Goal: Task Accomplishment & Management: Manage account settings

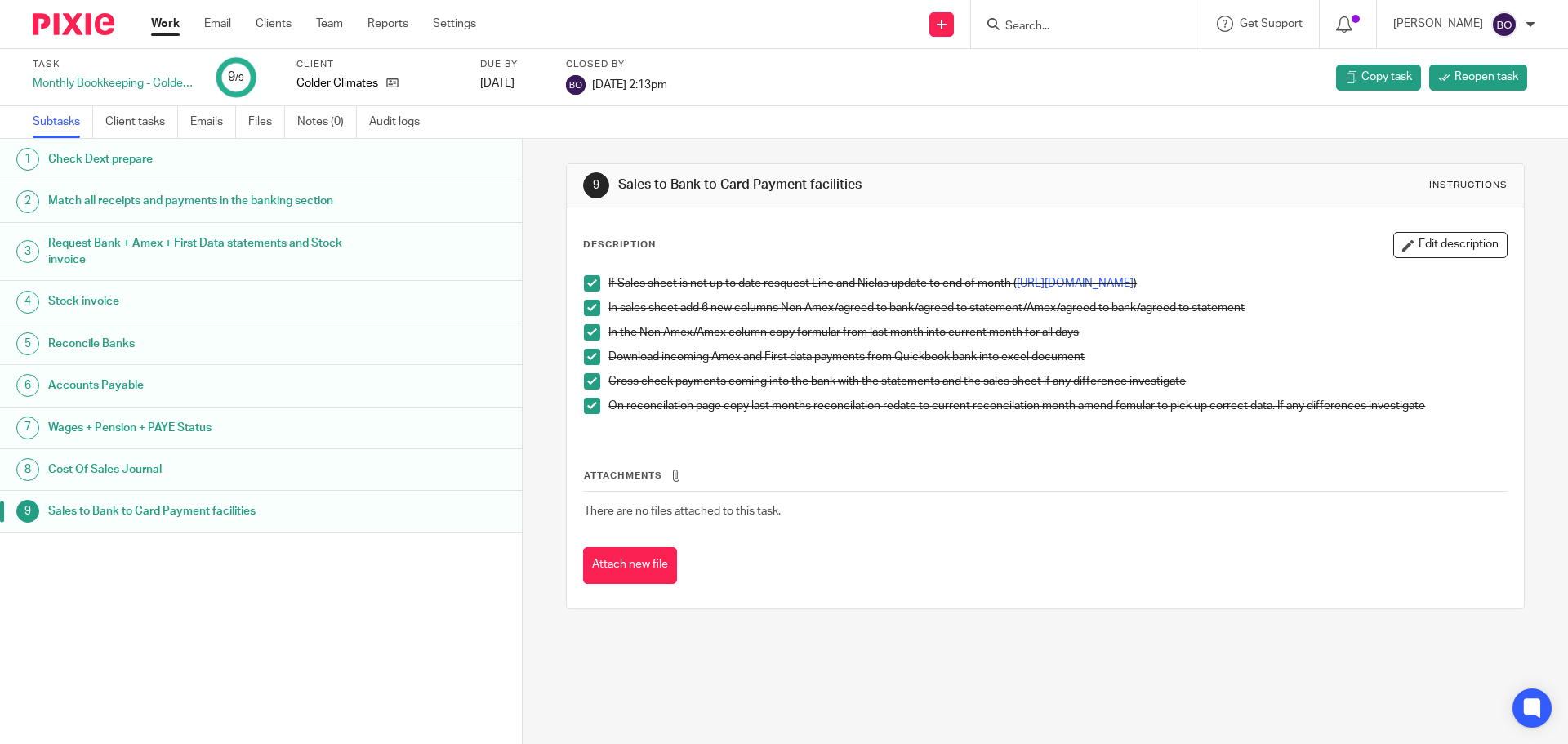
click at [159, 32] on link "Work" at bounding box center [165, 23] width 28 height 17
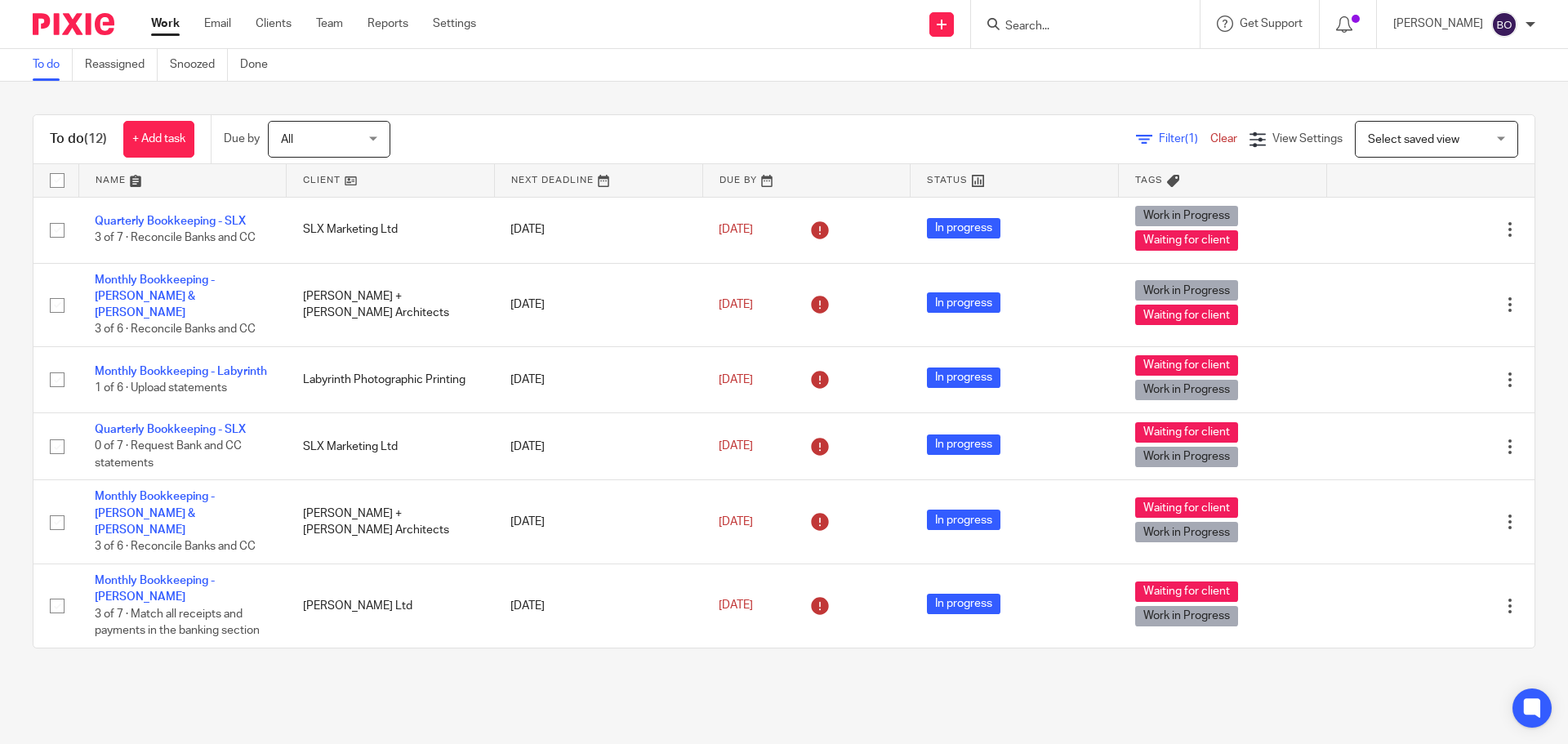
click at [1034, 21] on input "Search" at bounding box center [1076, 26] width 147 height 15
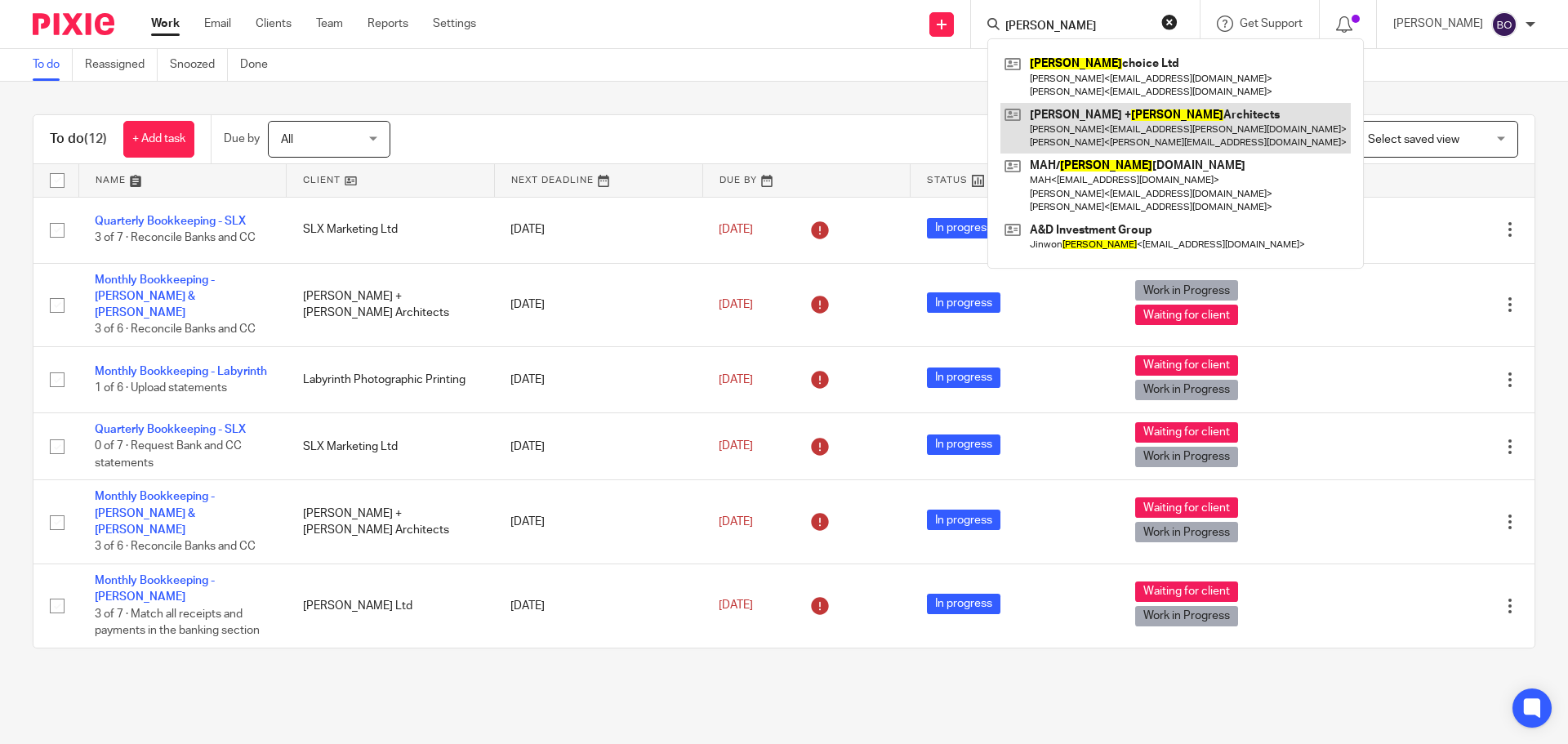
type input "lee"
click at [1108, 122] on link at bounding box center [1176, 128] width 351 height 51
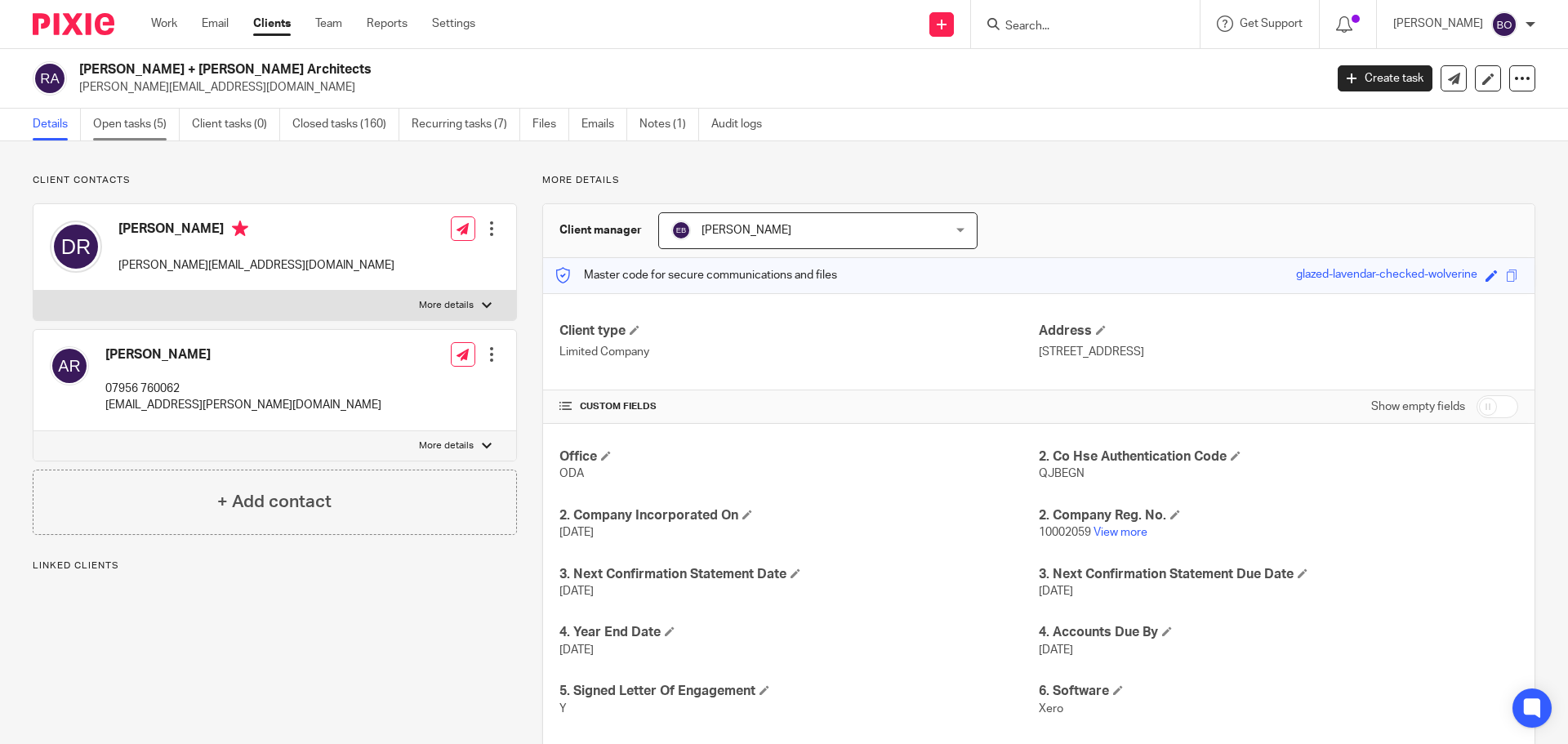
click at [135, 124] on link "Open tasks (5)" at bounding box center [136, 124] width 86 height 32
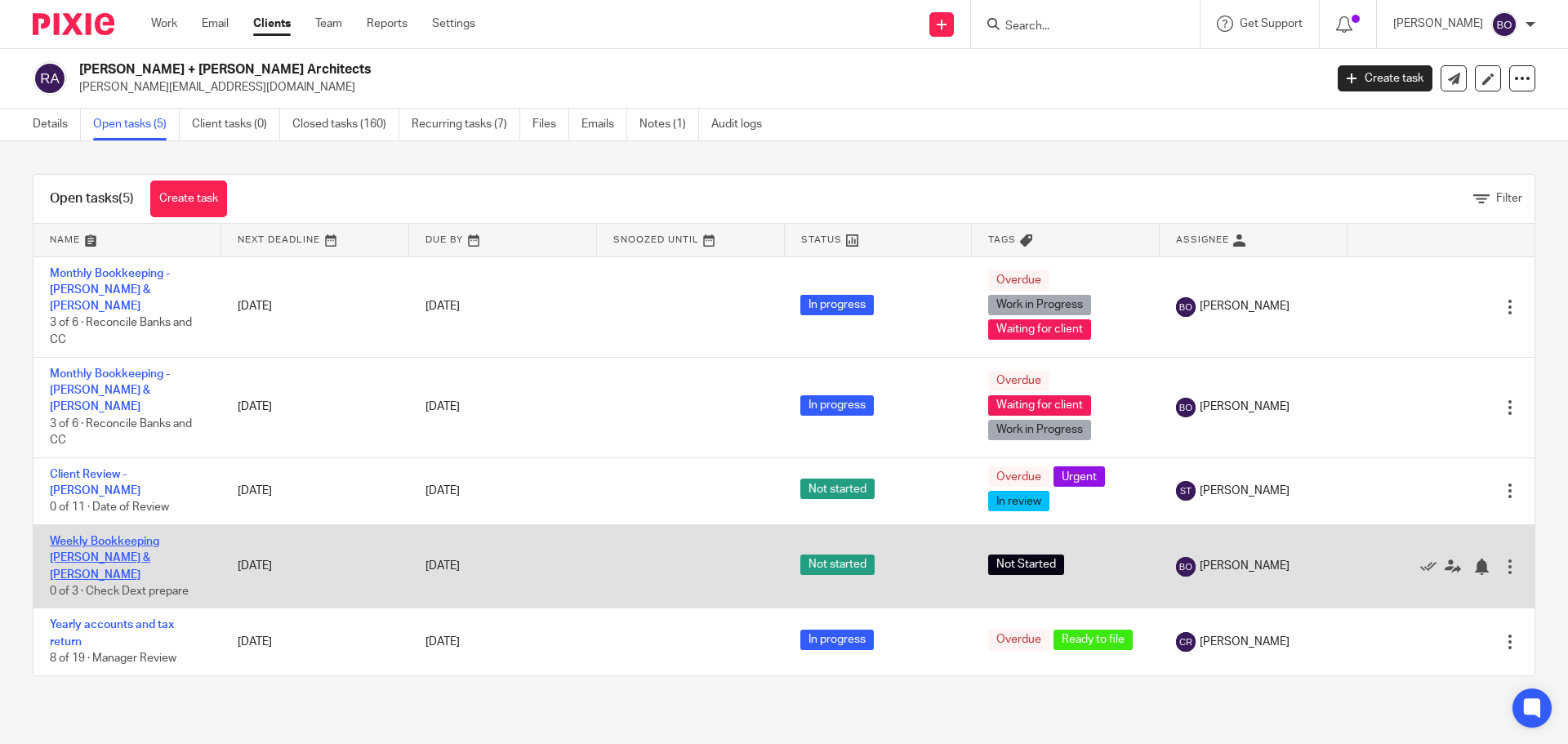
click at [122, 535] on link "Weekly Bookkeeping [PERSON_NAME] & [PERSON_NAME]" at bounding box center [104, 558] width 110 height 45
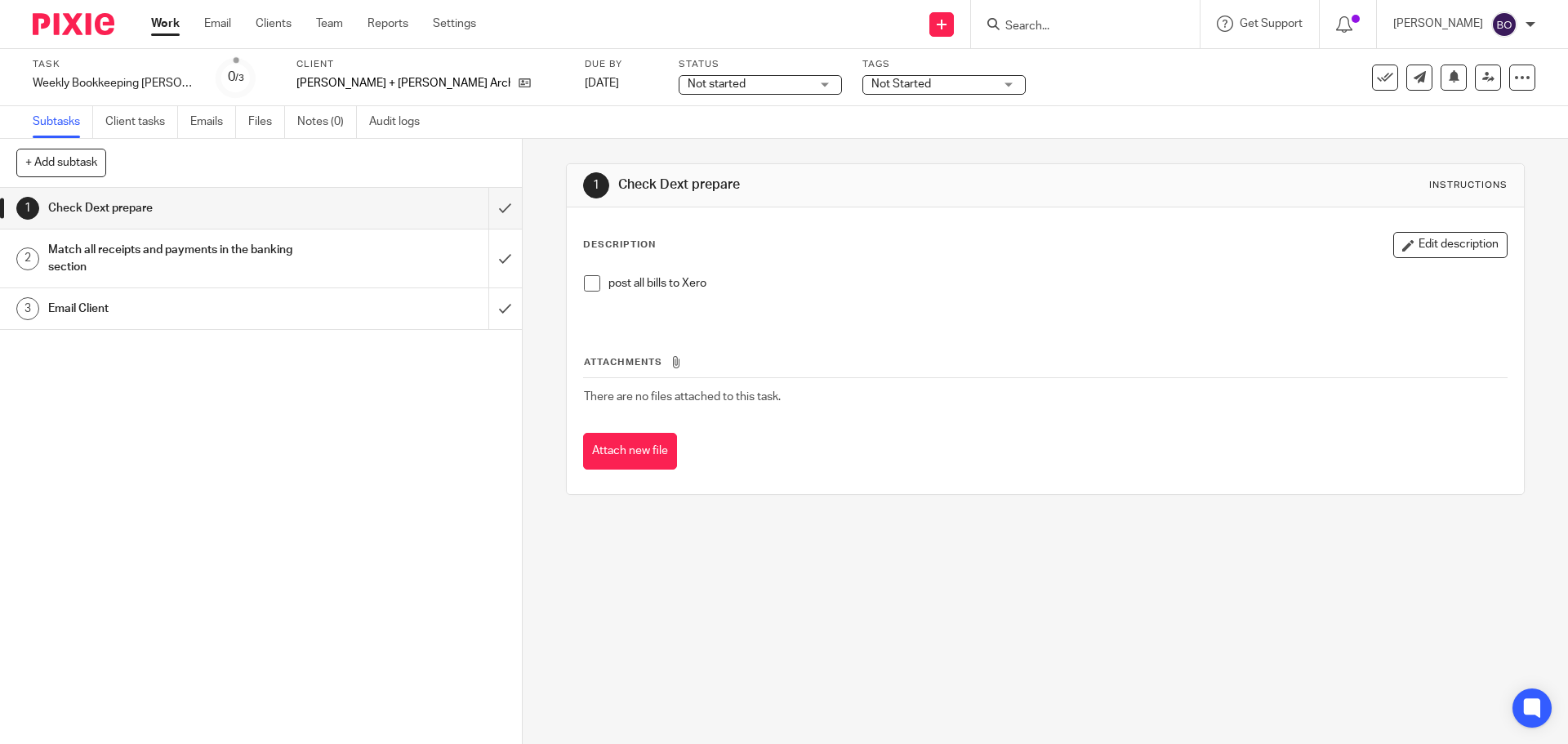
click at [586, 289] on span at bounding box center [592, 283] width 17 height 17
click at [145, 252] on h1 "Match all receipts and payments in the banking section" at bounding box center [189, 258] width 283 height 42
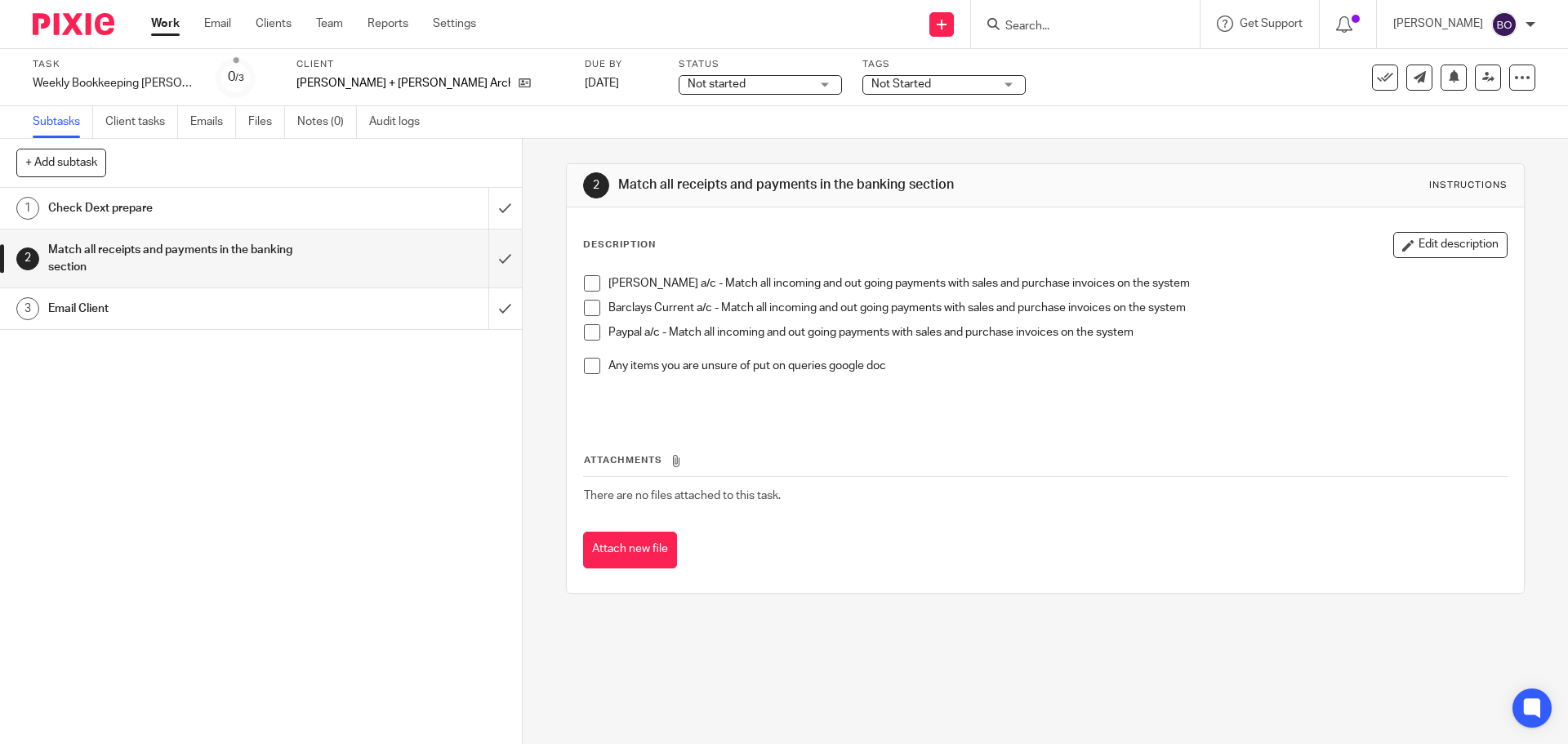
click at [587, 283] on span at bounding box center [592, 283] width 17 height 17
click at [584, 310] on span at bounding box center [592, 307] width 17 height 17
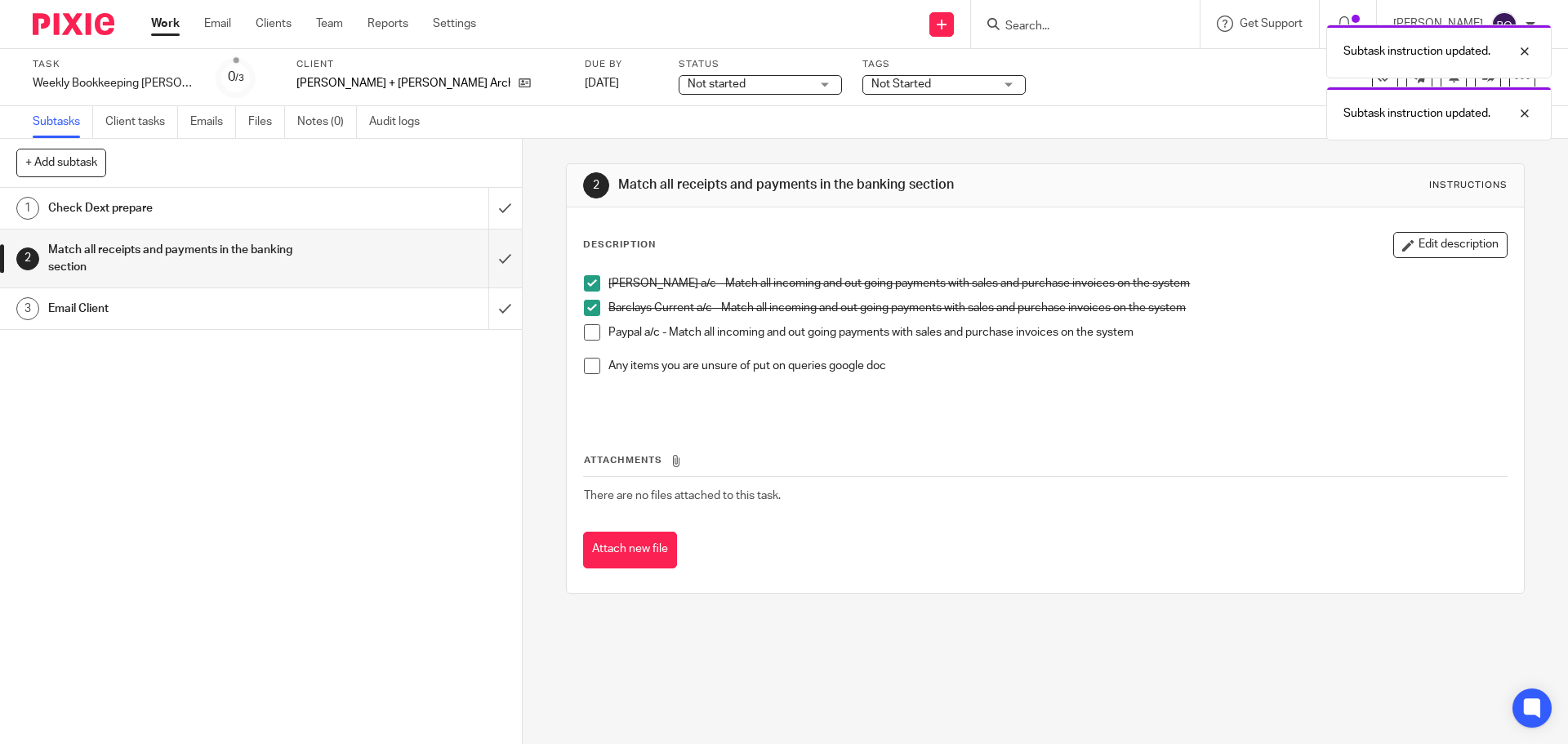
click at [584, 335] on span at bounding box center [592, 332] width 17 height 17
click at [920, 372] on p "Any items you are unsure of put on queries google doc" at bounding box center [1057, 365] width 898 height 17
click at [1463, 246] on button "Edit description" at bounding box center [1450, 245] width 115 height 26
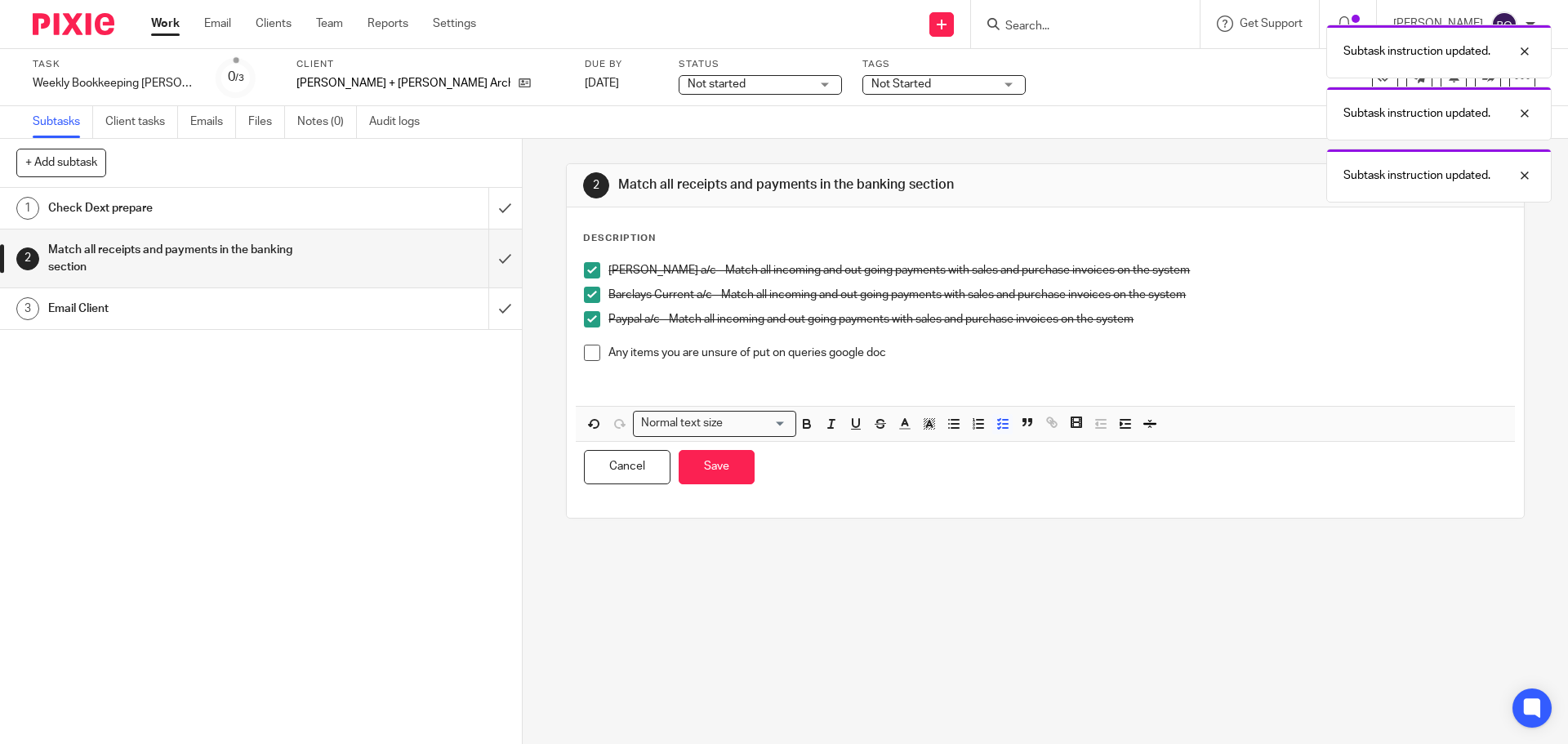
click at [929, 356] on p "Any items you are unsure of put on queries google doc" at bounding box center [1057, 353] width 898 height 17
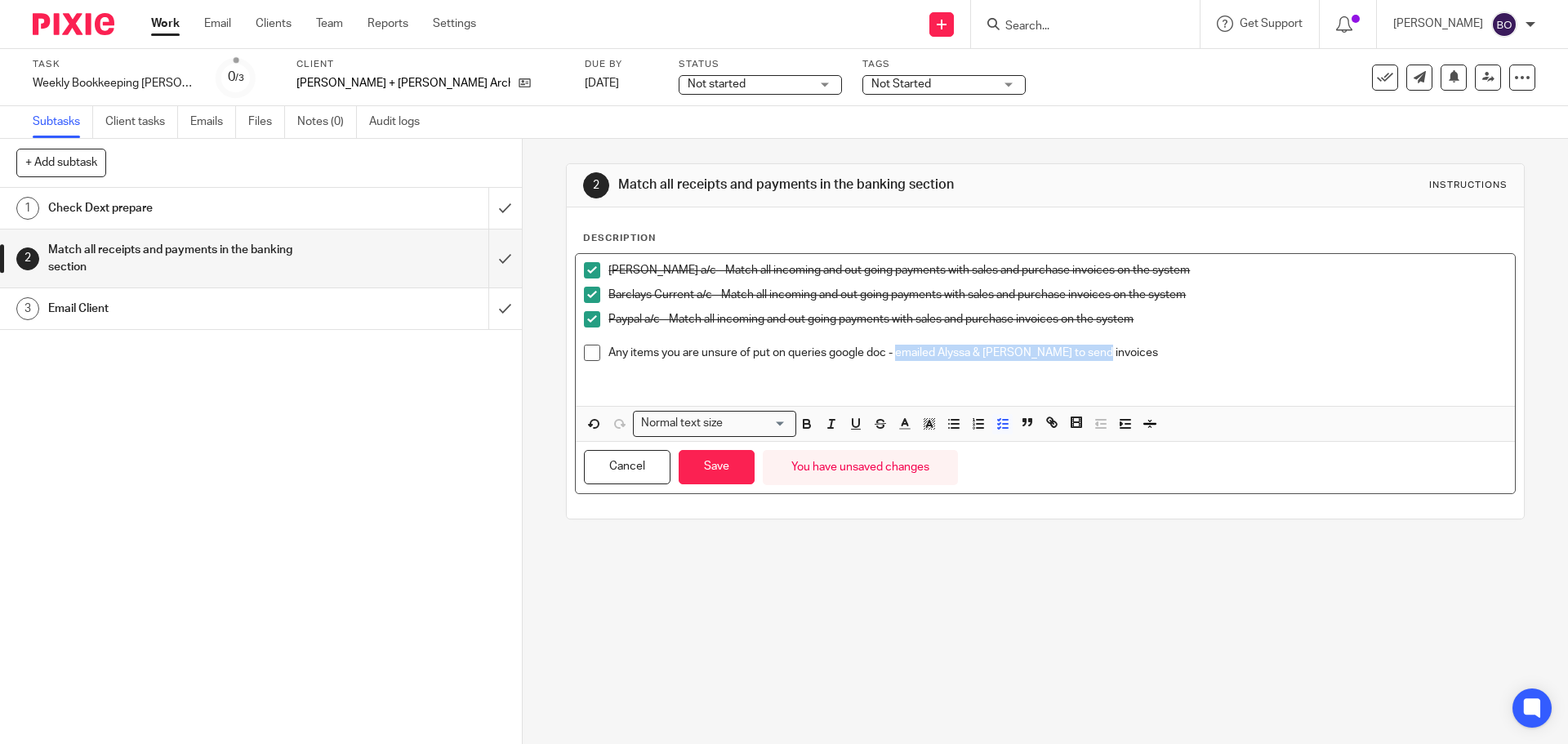
drag, startPoint x: 894, startPoint y: 354, endPoint x: 1114, endPoint y: 355, distance: 220.0
click at [1114, 355] on p "Any items you are unsure of put on queries google doc - emailed Alyssa & Dan to…" at bounding box center [1057, 353] width 898 height 17
click at [803, 427] on icon "button" at bounding box center [806, 425] width 7 height 4
click at [1139, 355] on p "Any items you are unsure of put on queries google doc - emailed Alyssa & Dan to…" at bounding box center [1057, 353] width 898 height 17
drag, startPoint x: 1101, startPoint y: 351, endPoint x: 1194, endPoint y: 351, distance: 93.0
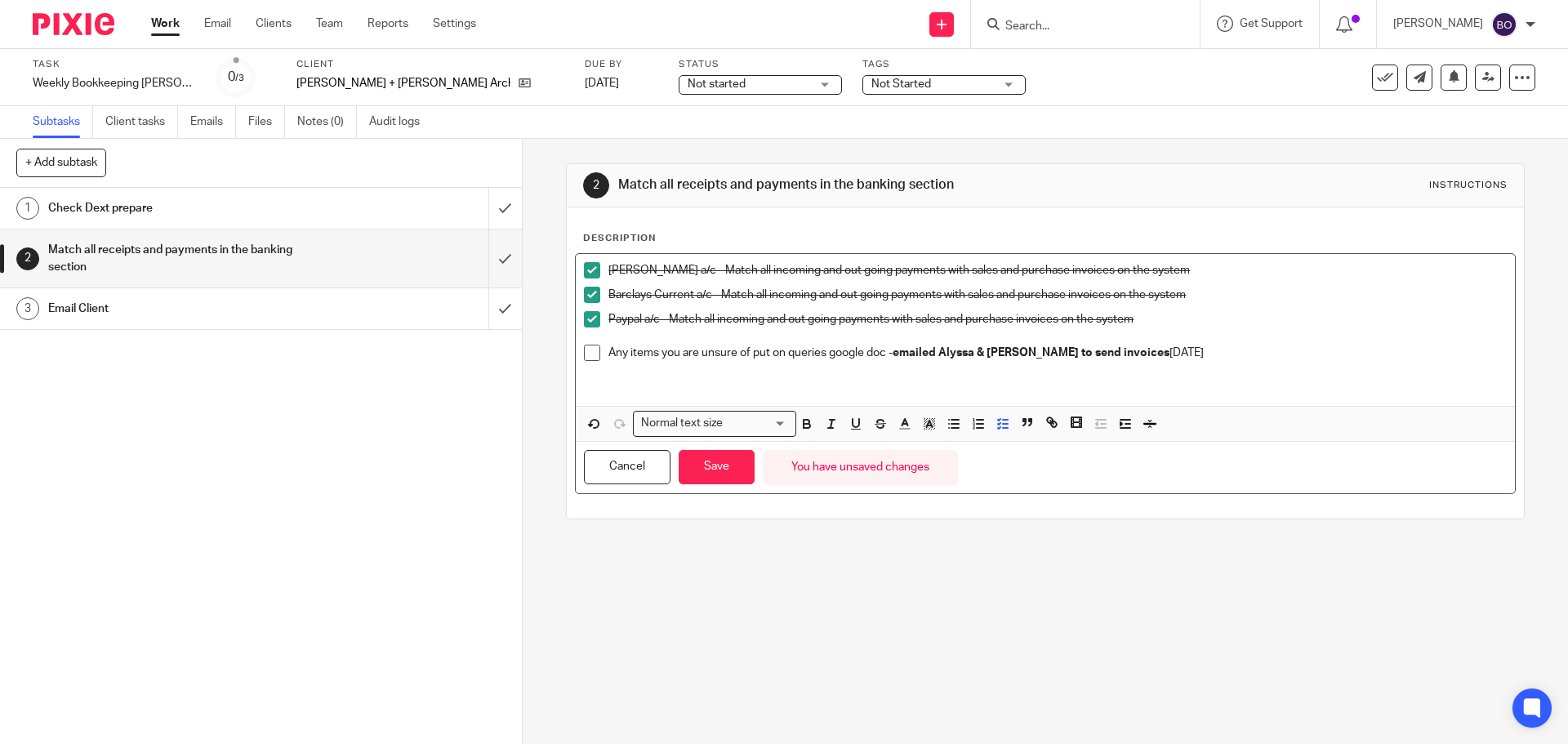
click at [1194, 351] on p "Any items you are unsure of put on queries google doc - emailed Alyssa & Dan to…" at bounding box center [1057, 353] width 898 height 17
click at [805, 418] on icon "button" at bounding box center [806, 423] width 15 height 15
click at [720, 475] on button "Save" at bounding box center [717, 467] width 76 height 35
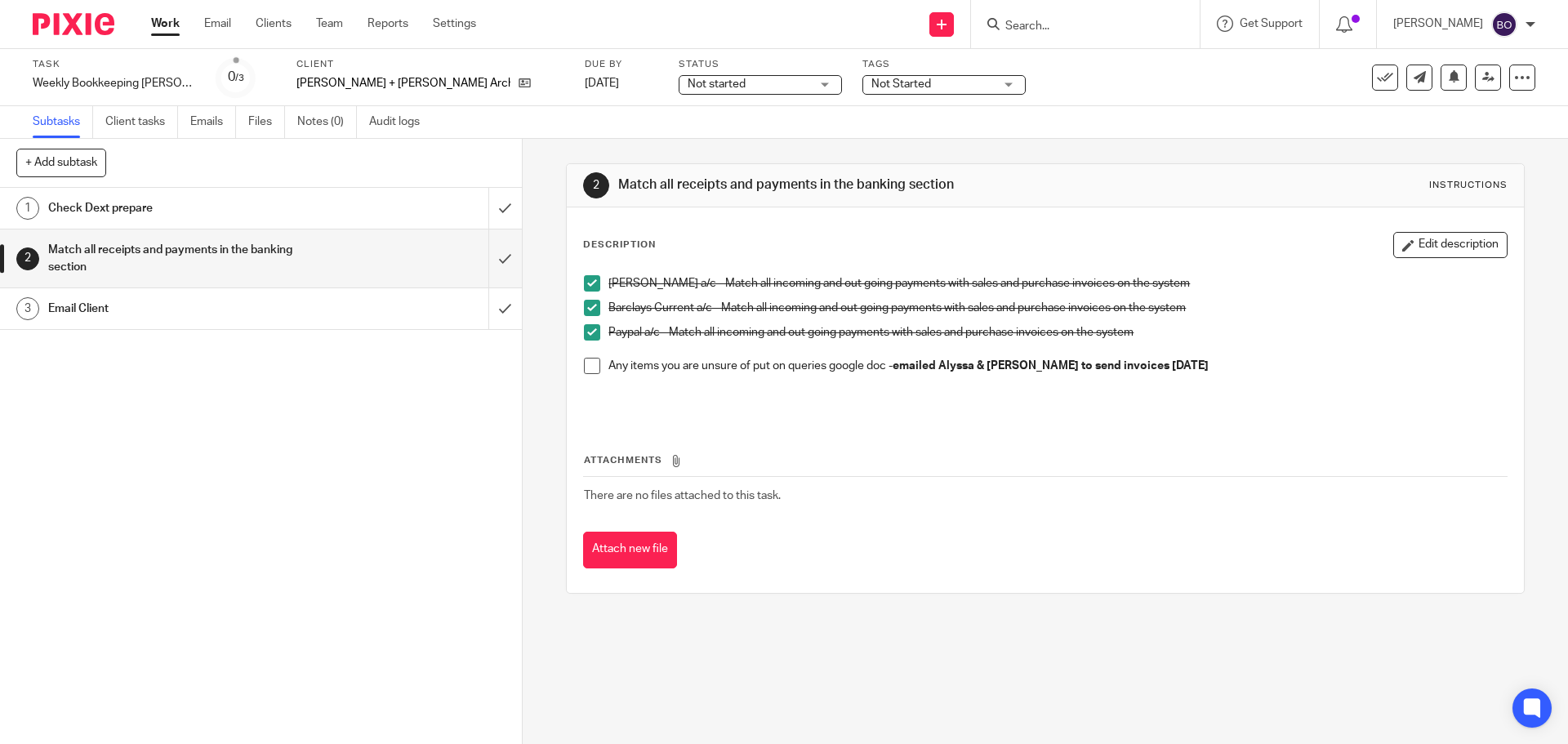
click at [587, 370] on span at bounding box center [592, 365] width 17 height 17
click at [1433, 254] on button "Edit description" at bounding box center [1450, 245] width 115 height 26
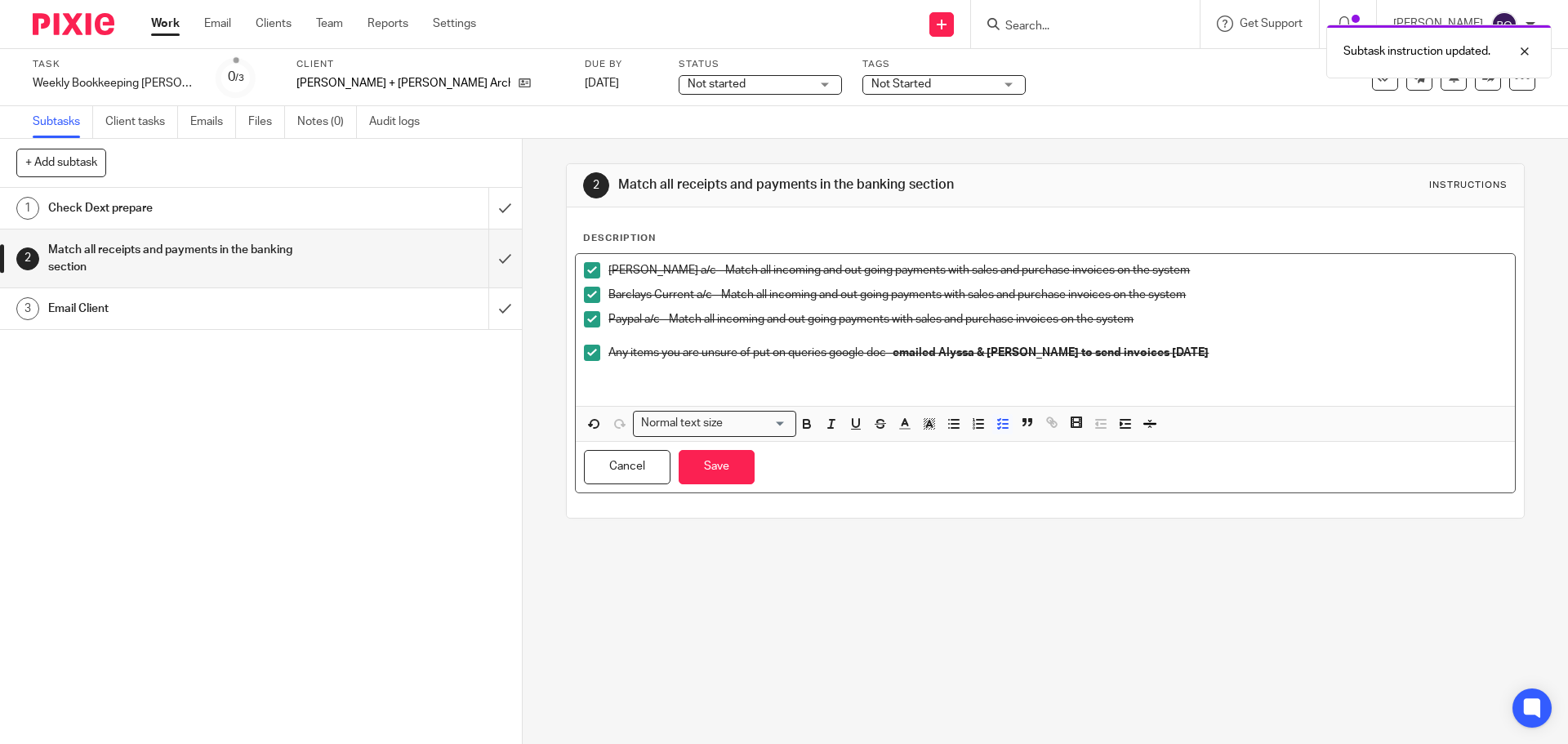
click at [587, 354] on span at bounding box center [592, 353] width 17 height 17
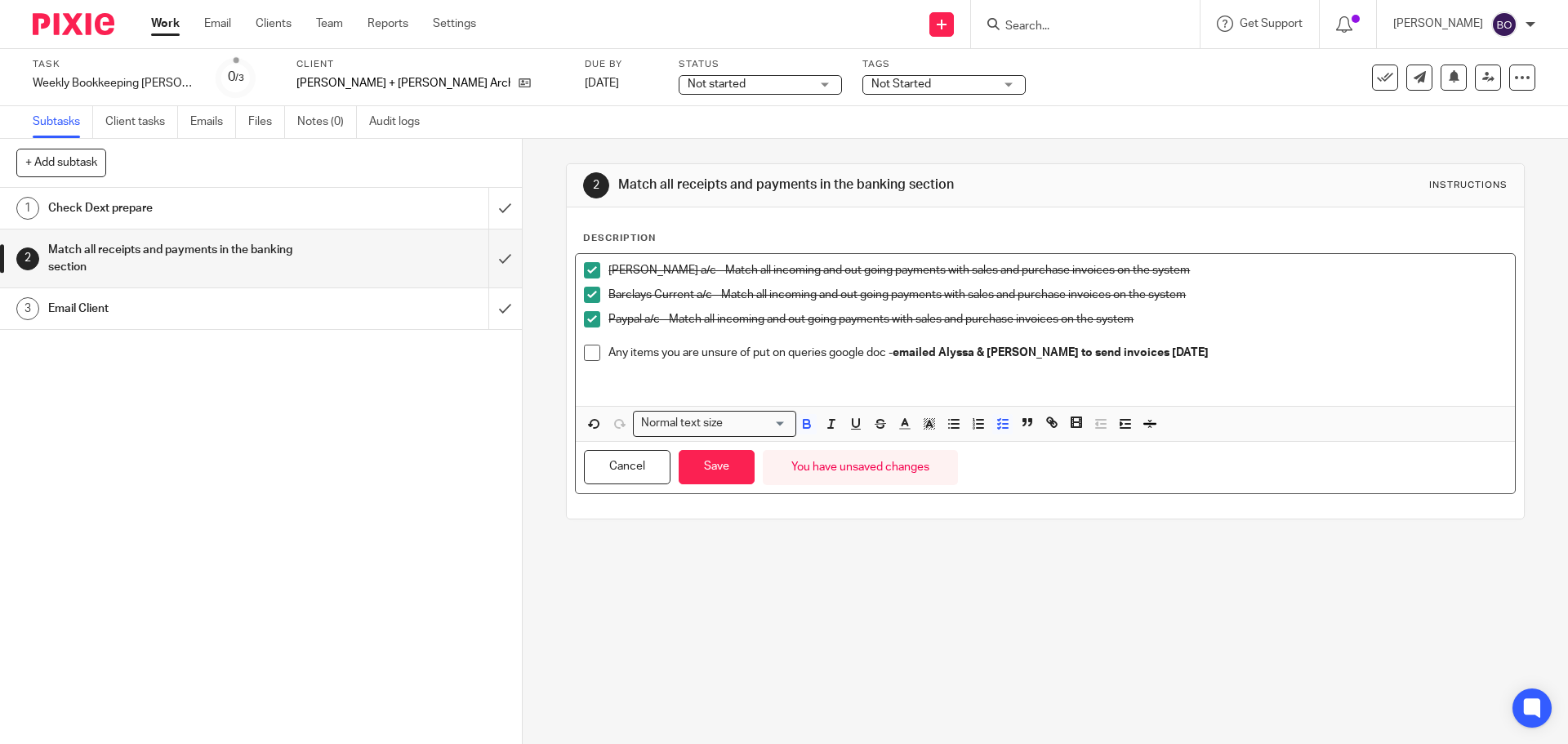
drag, startPoint x: 893, startPoint y: 351, endPoint x: 1211, endPoint y: 350, distance: 318.0
click at [1211, 350] on p "Any items you are unsure of put on queries google doc - emailed Alyssa & Dan to…" at bounding box center [1057, 353] width 898 height 17
click at [592, 355] on span at bounding box center [592, 353] width 17 height 17
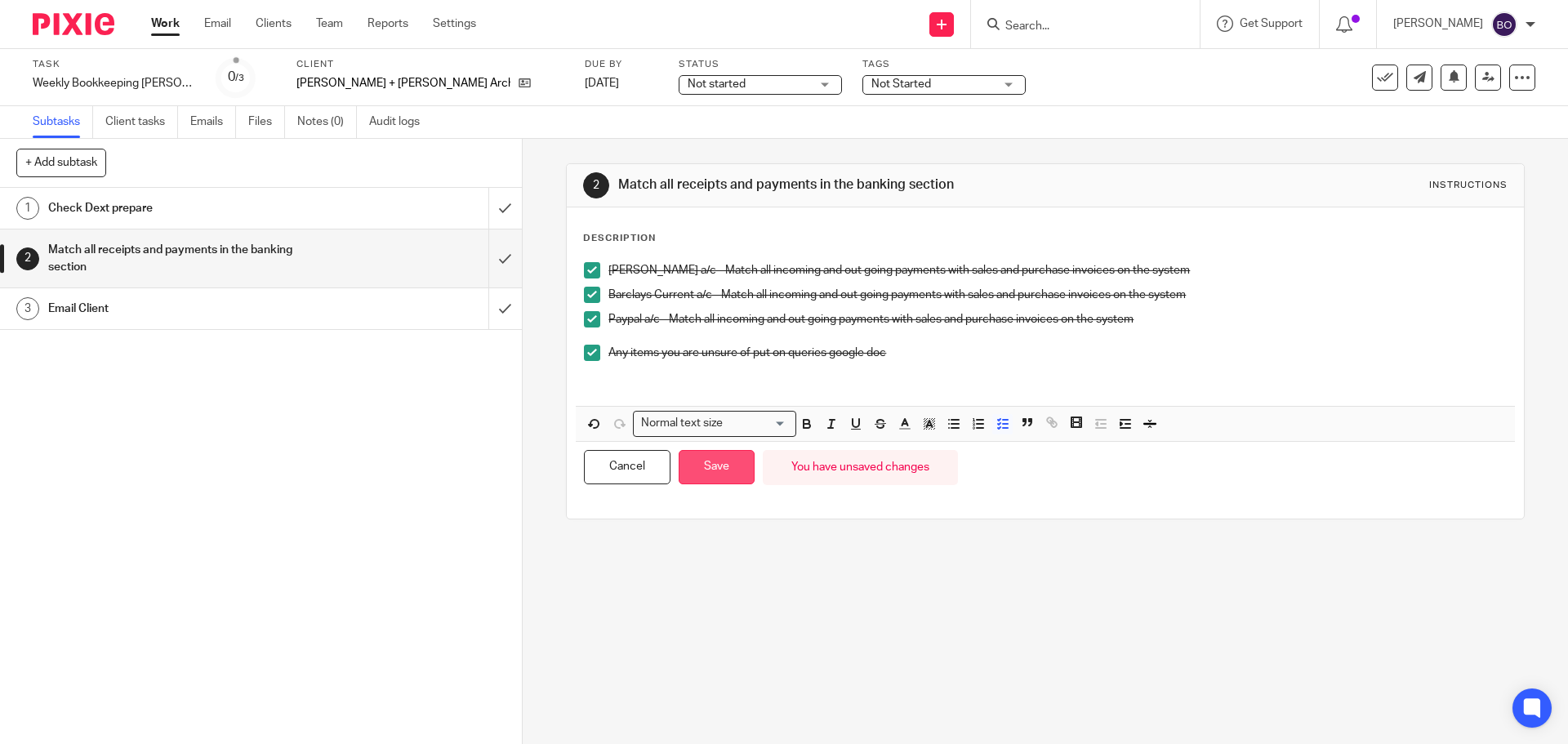
click at [713, 457] on button "Save" at bounding box center [717, 467] width 76 height 35
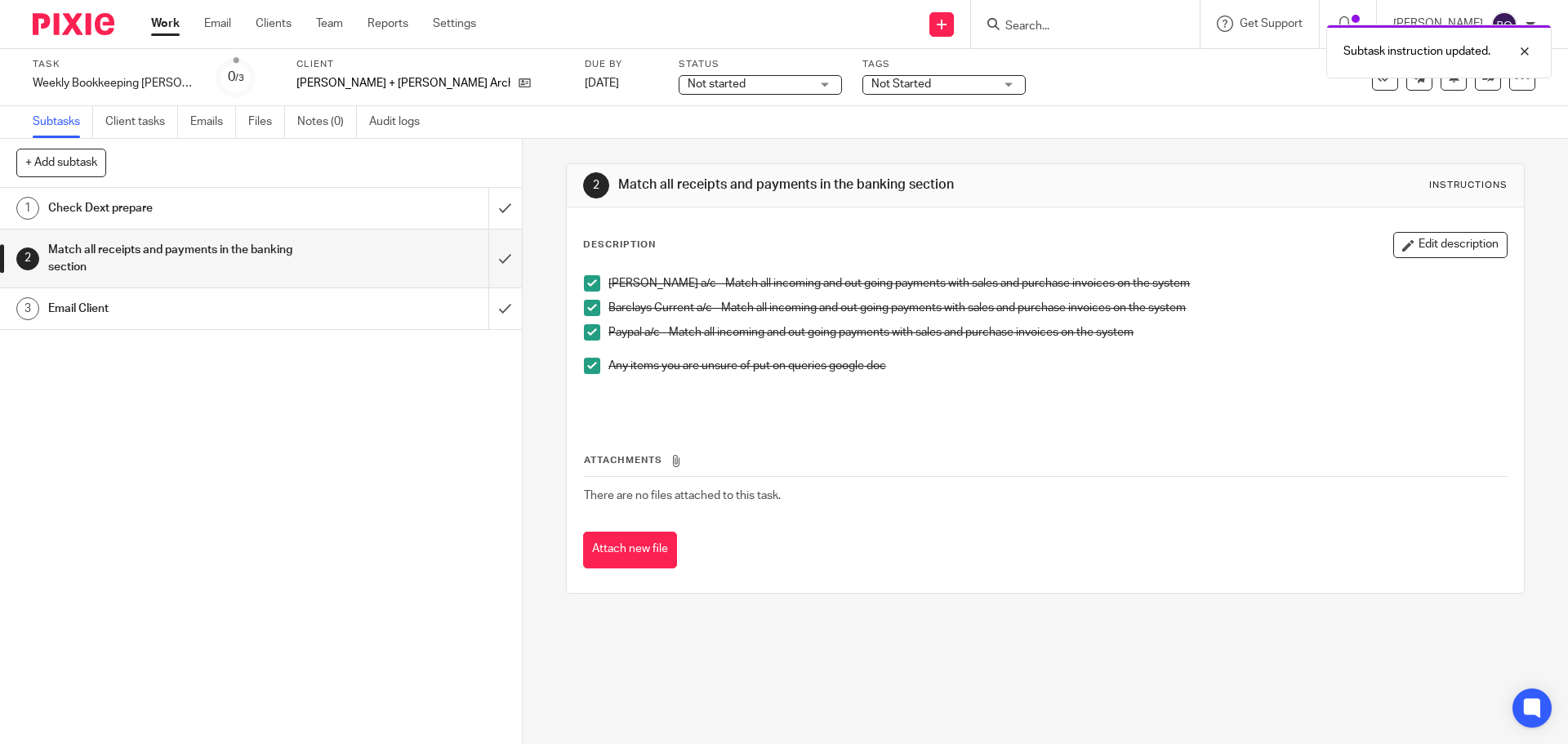
click at [256, 313] on h1 "Email Client" at bounding box center [189, 308] width 283 height 24
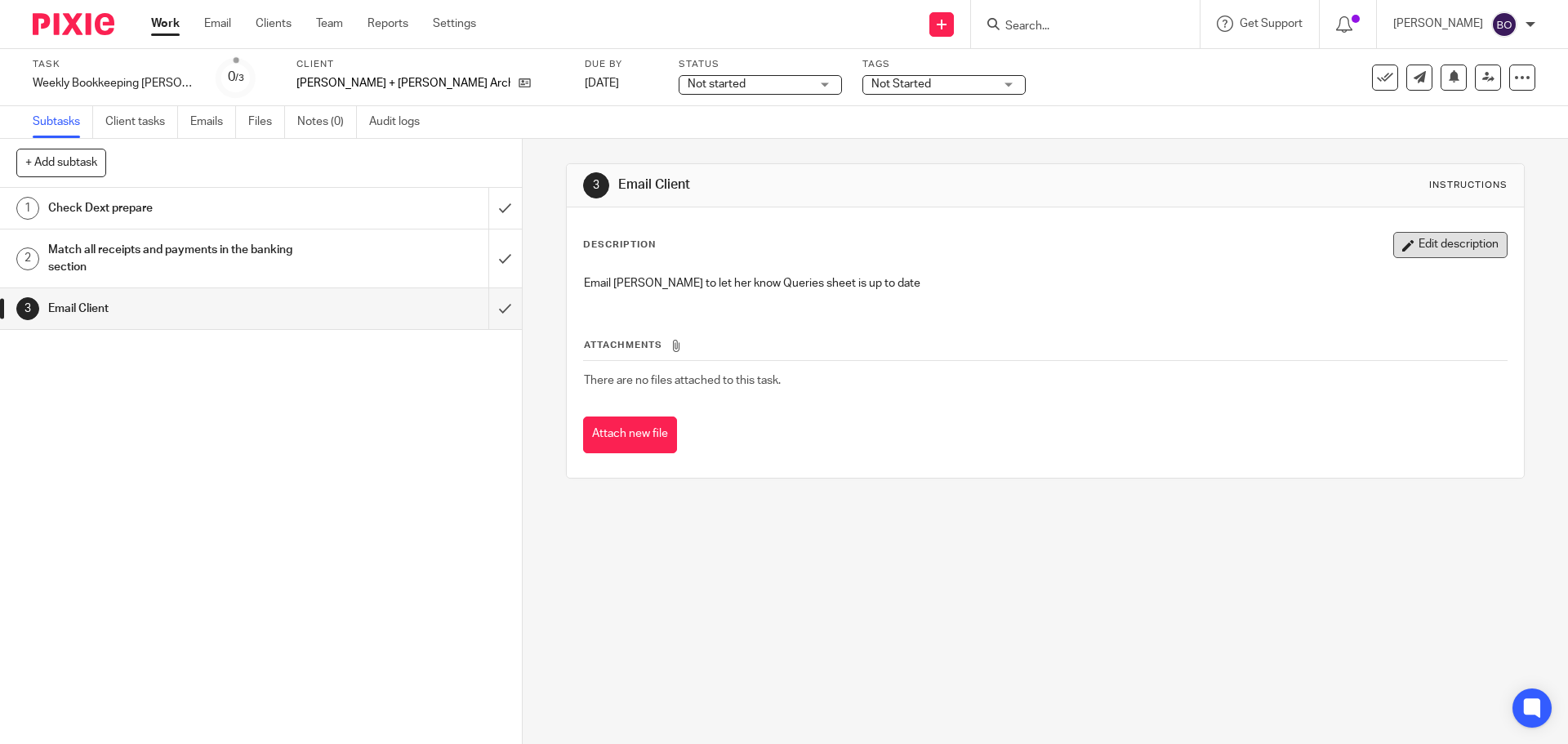
click at [1398, 239] on button "Edit description" at bounding box center [1450, 245] width 115 height 26
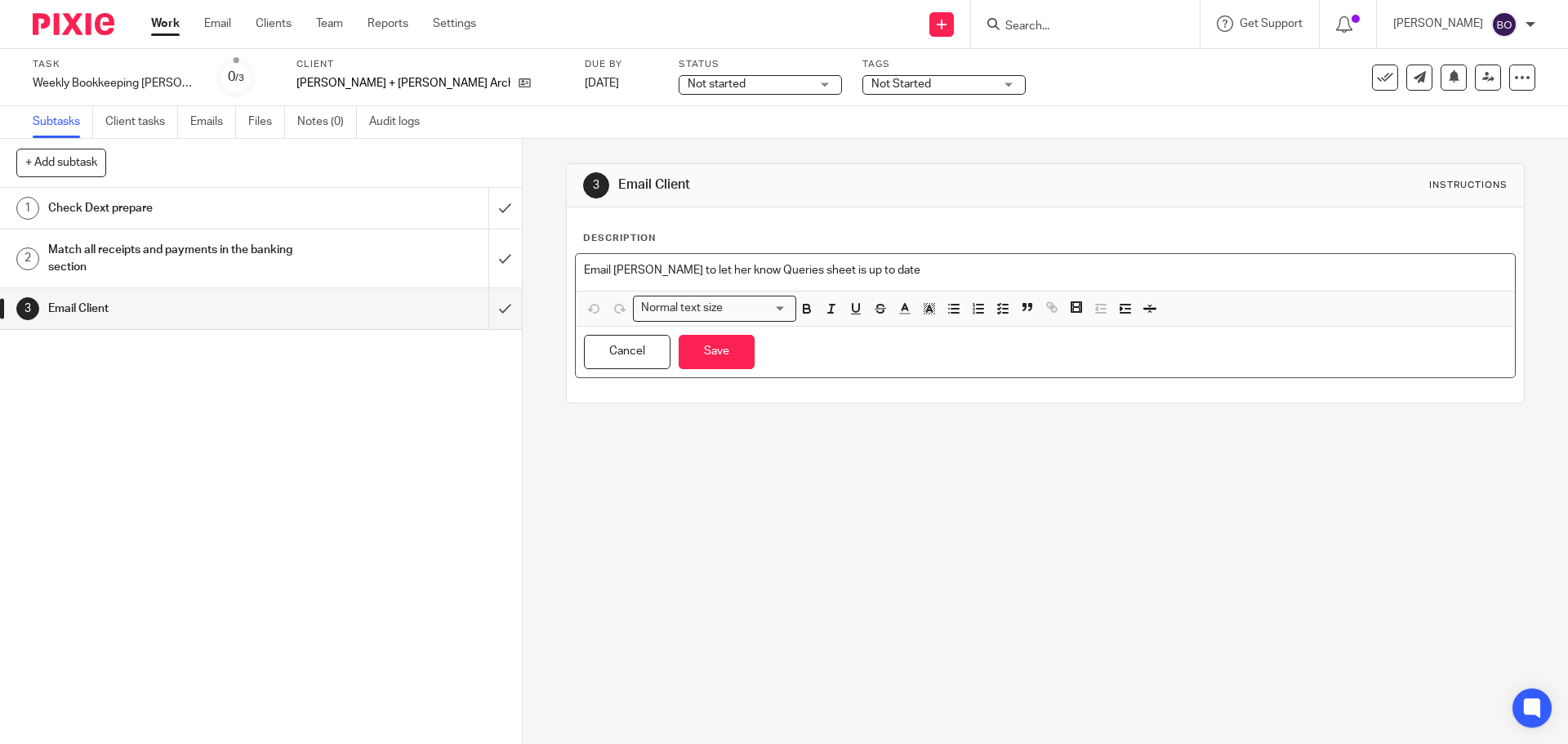
drag, startPoint x: 1023, startPoint y: 275, endPoint x: 942, endPoint y: 274, distance: 81.0
click at [1022, 274] on p "Email Alyssa to let her know Queries sheet is up to date" at bounding box center [1044, 270] width 922 height 17
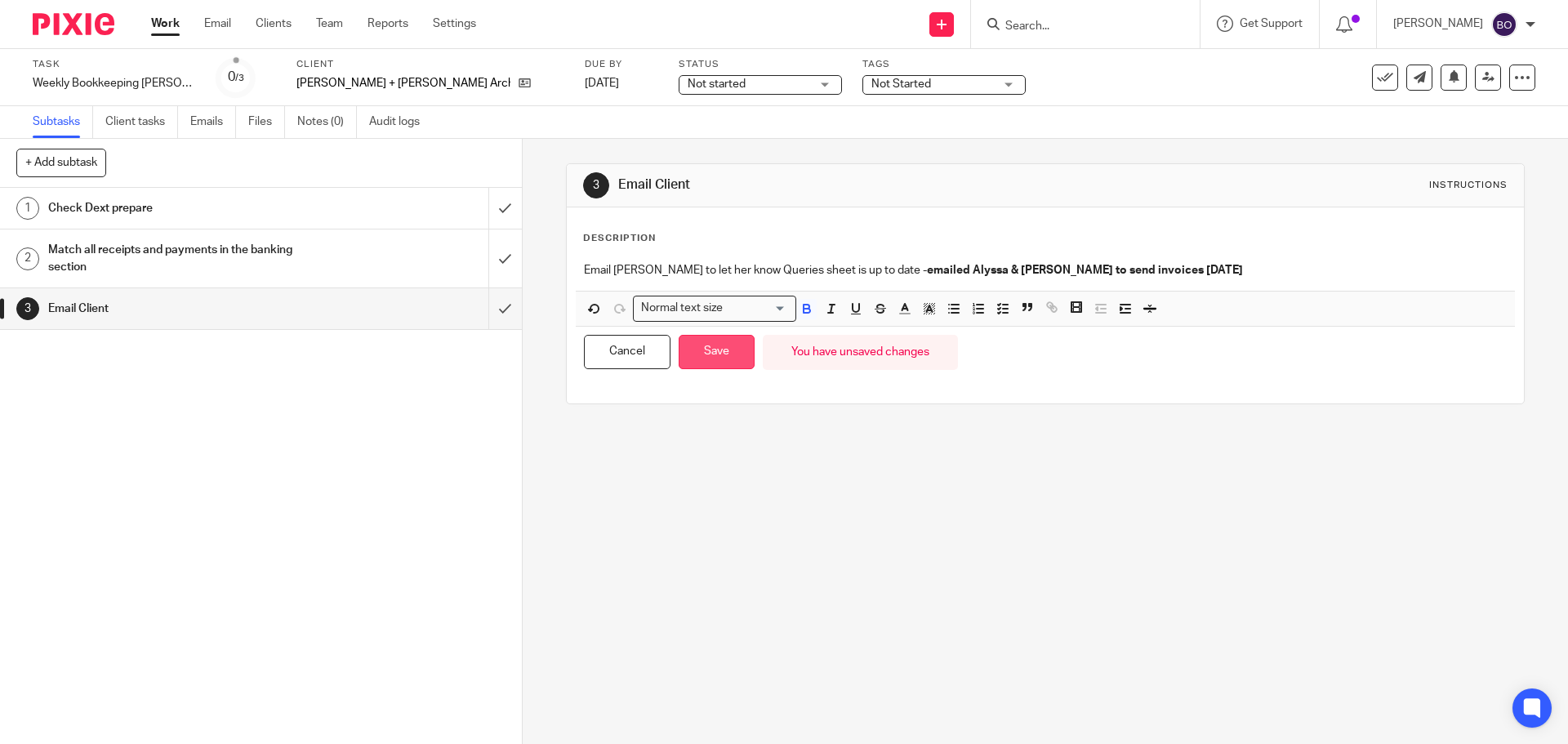
click at [701, 349] on button "Save" at bounding box center [717, 353] width 76 height 35
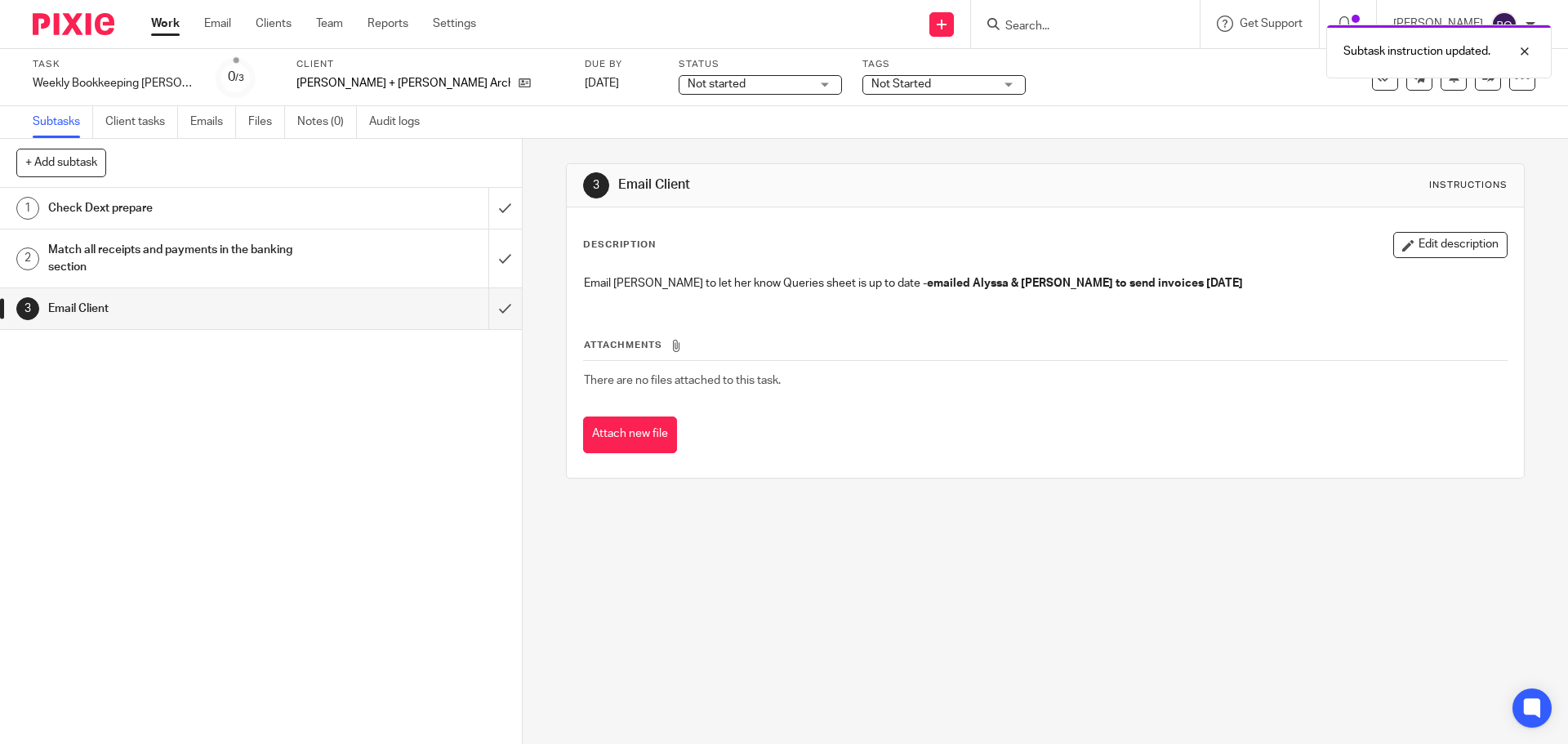
click at [308, 254] on h1 "Match all receipts and payments in the banking section" at bounding box center [189, 258] width 283 height 42
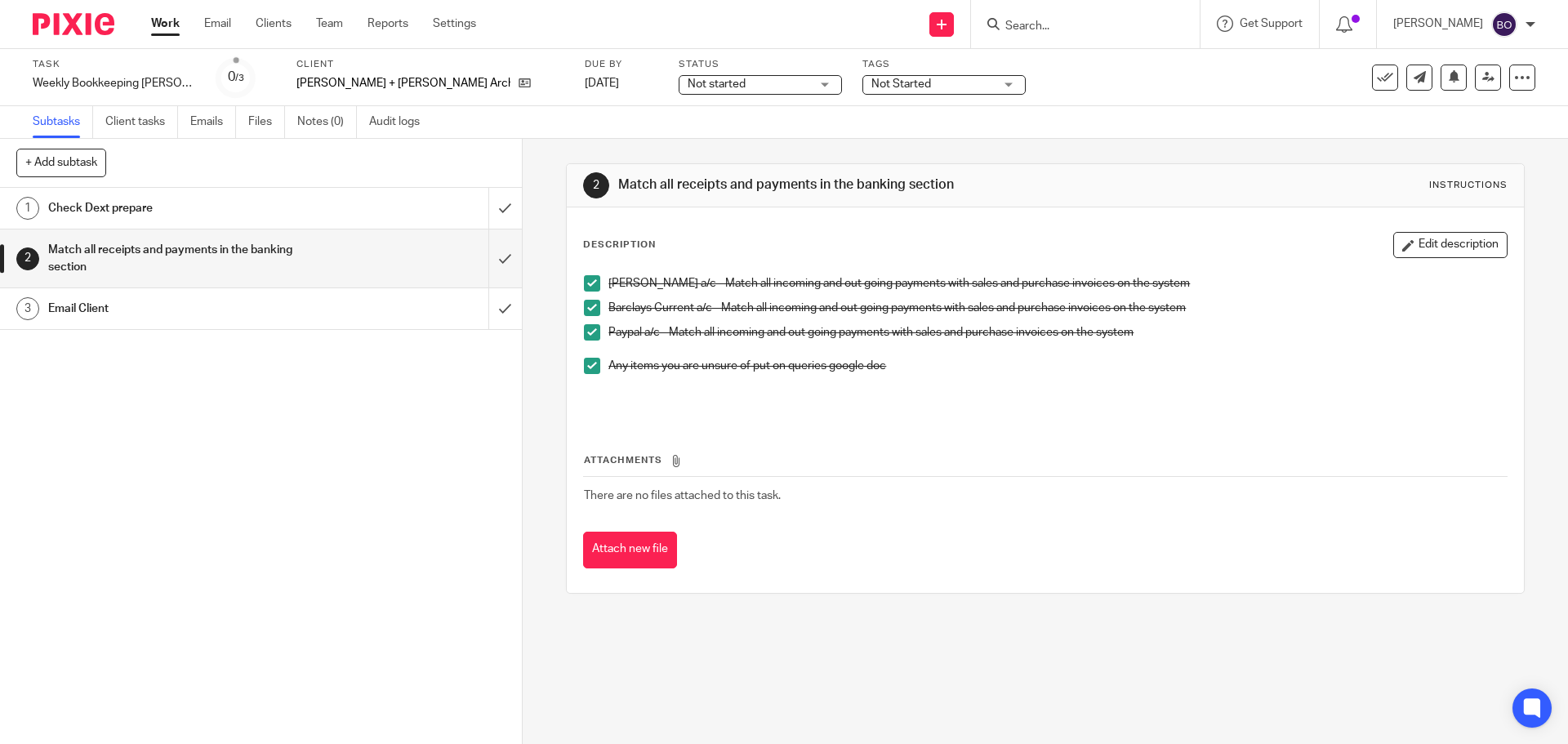
click at [299, 221] on link "1 Check Dext prepare" at bounding box center [244, 208] width 489 height 41
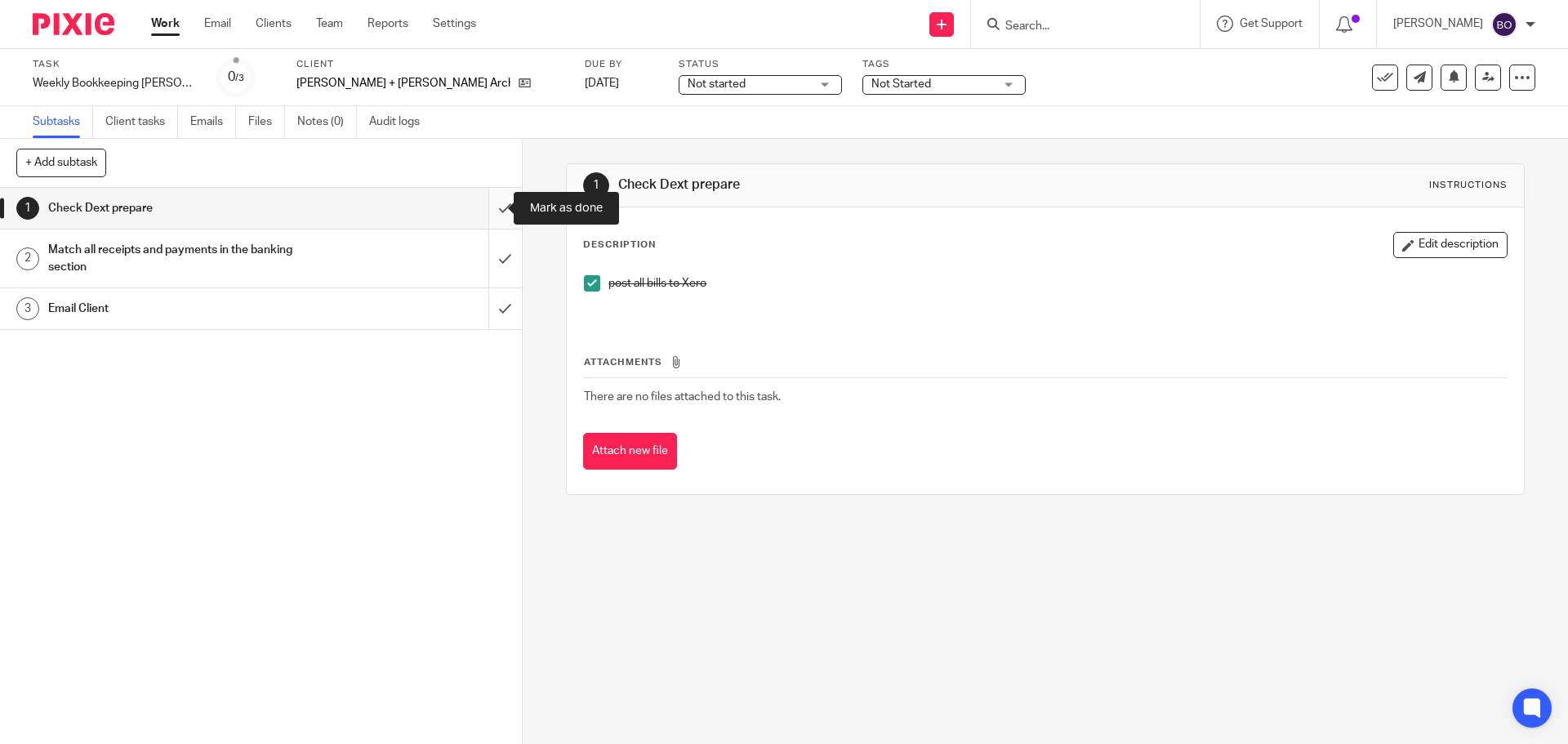
click at [475, 208] on input "submit" at bounding box center [260, 208] width 522 height 41
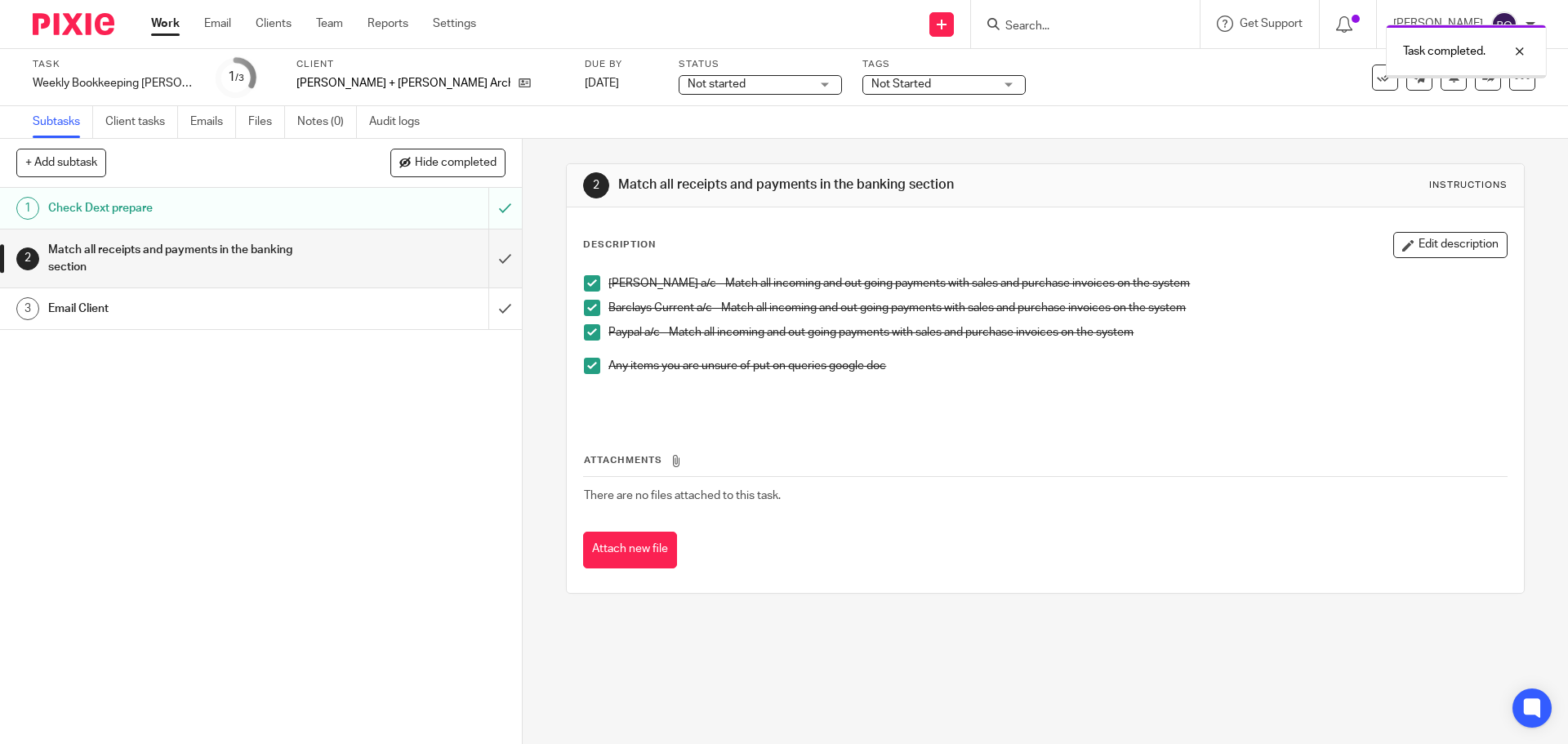
click at [489, 264] on input "submit" at bounding box center [260, 258] width 522 height 58
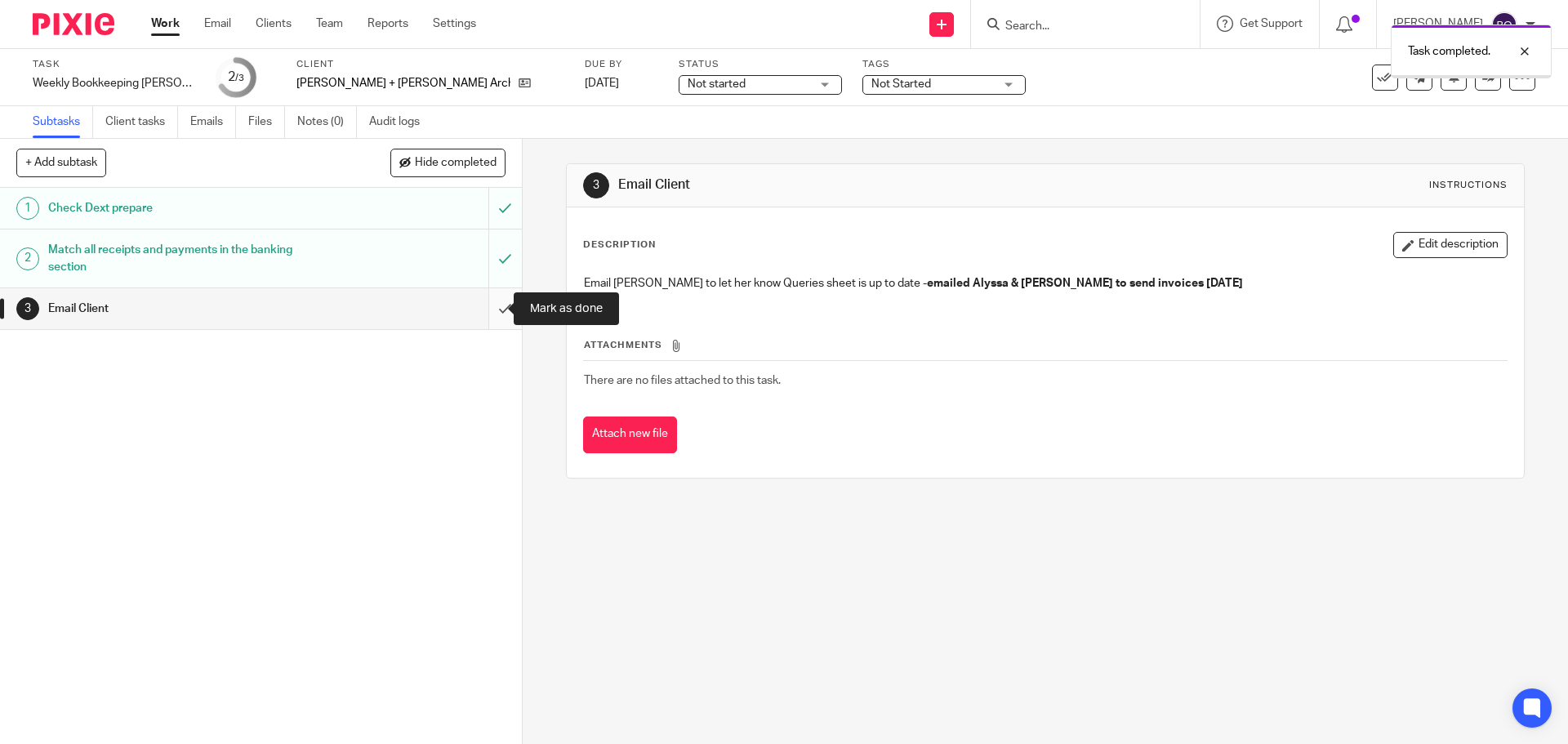
click at [492, 304] on input "submit" at bounding box center [260, 309] width 522 height 41
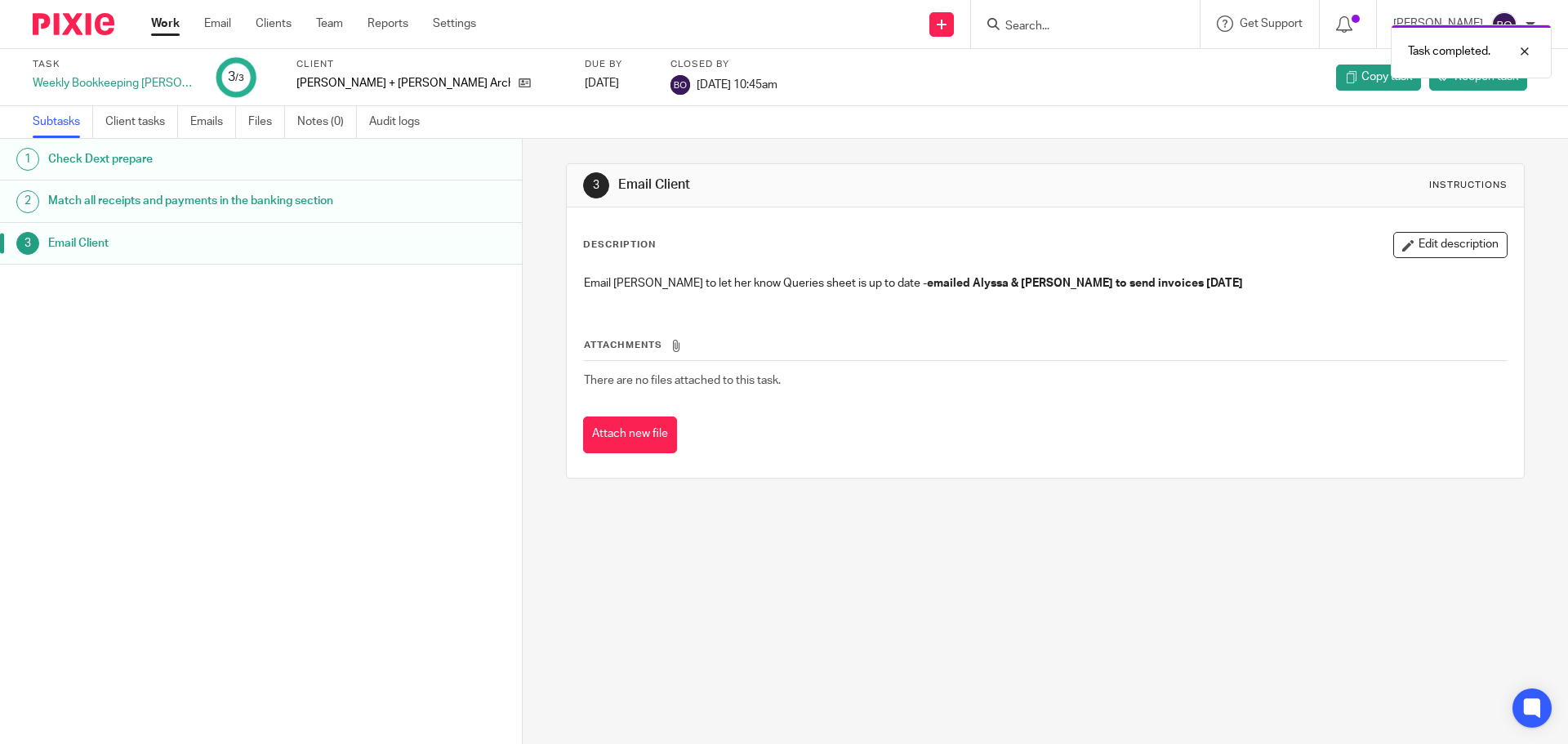
click at [162, 23] on link "Work" at bounding box center [165, 23] width 28 height 17
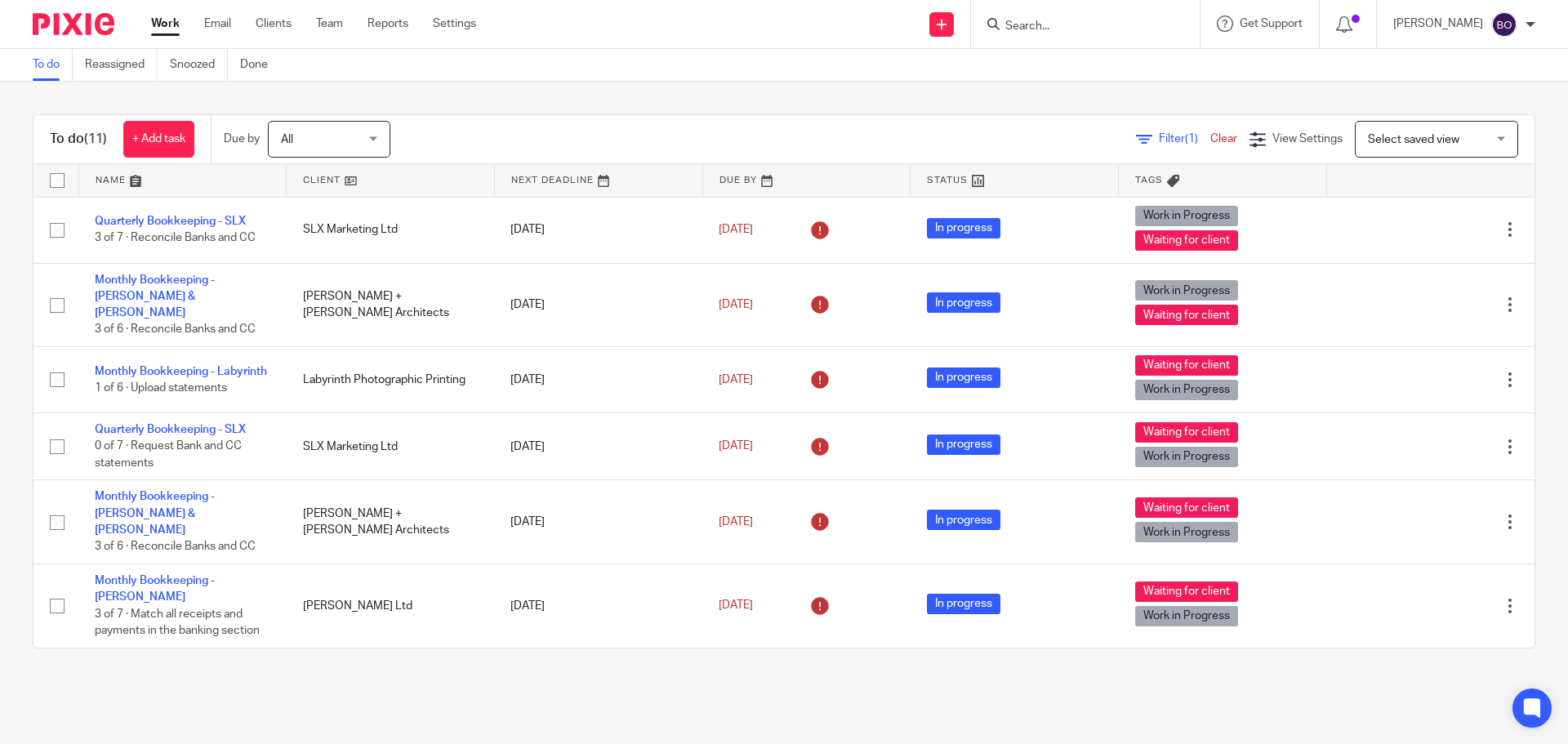
click at [345, 182] on link at bounding box center [391, 181] width 208 height 33
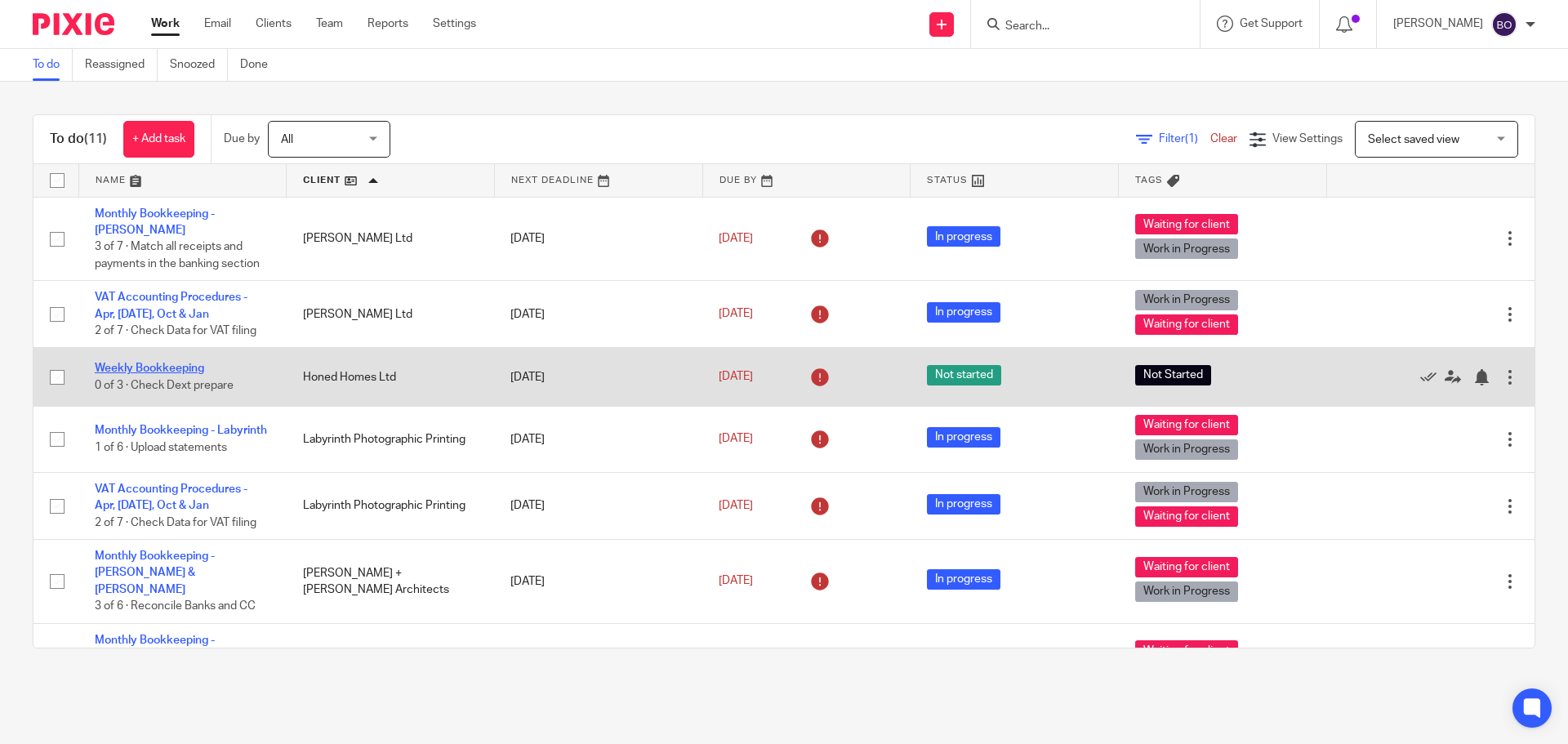
click at [197, 368] on link "Weekly Bookkeeping" at bounding box center [150, 368] width 110 height 12
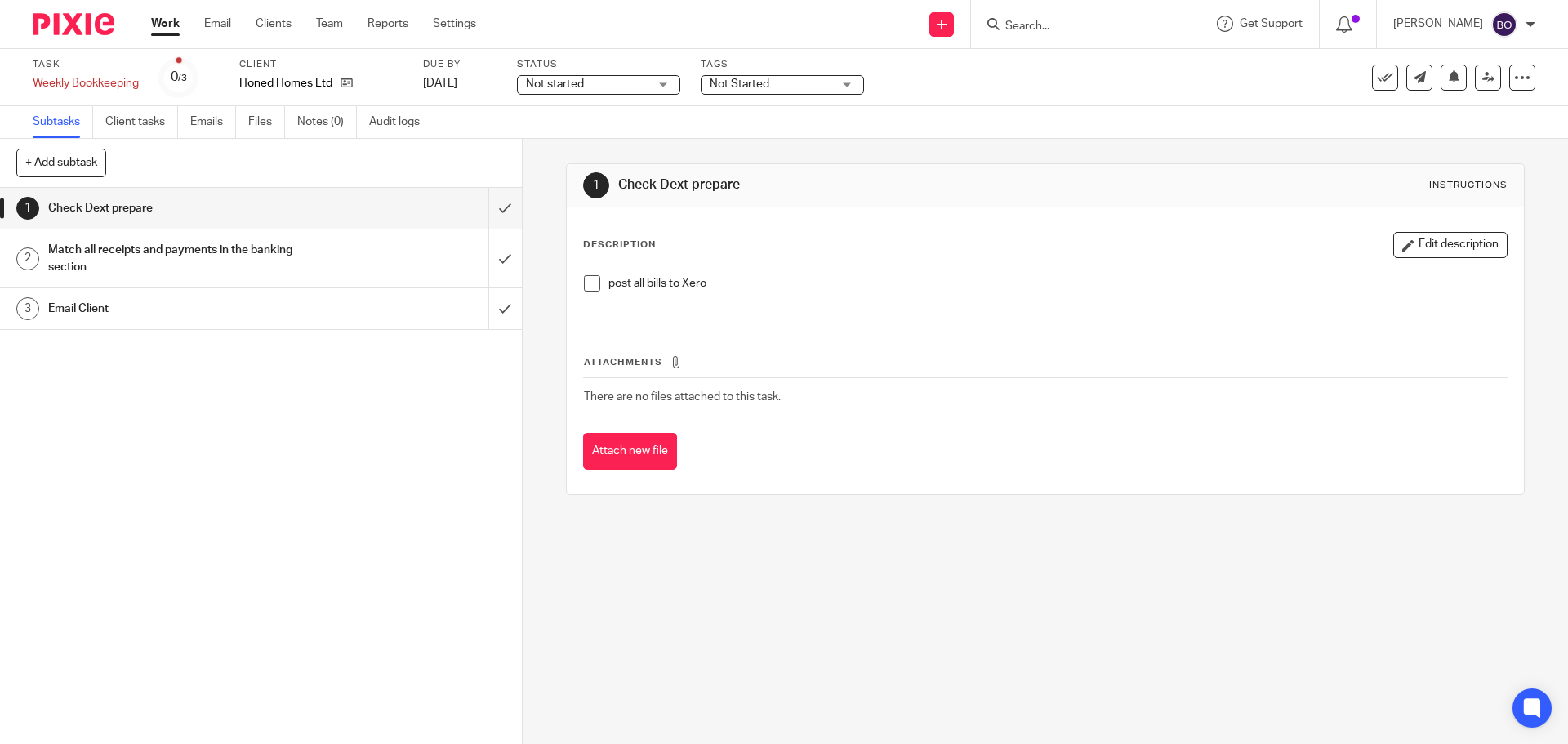
click at [584, 285] on span at bounding box center [592, 283] width 17 height 17
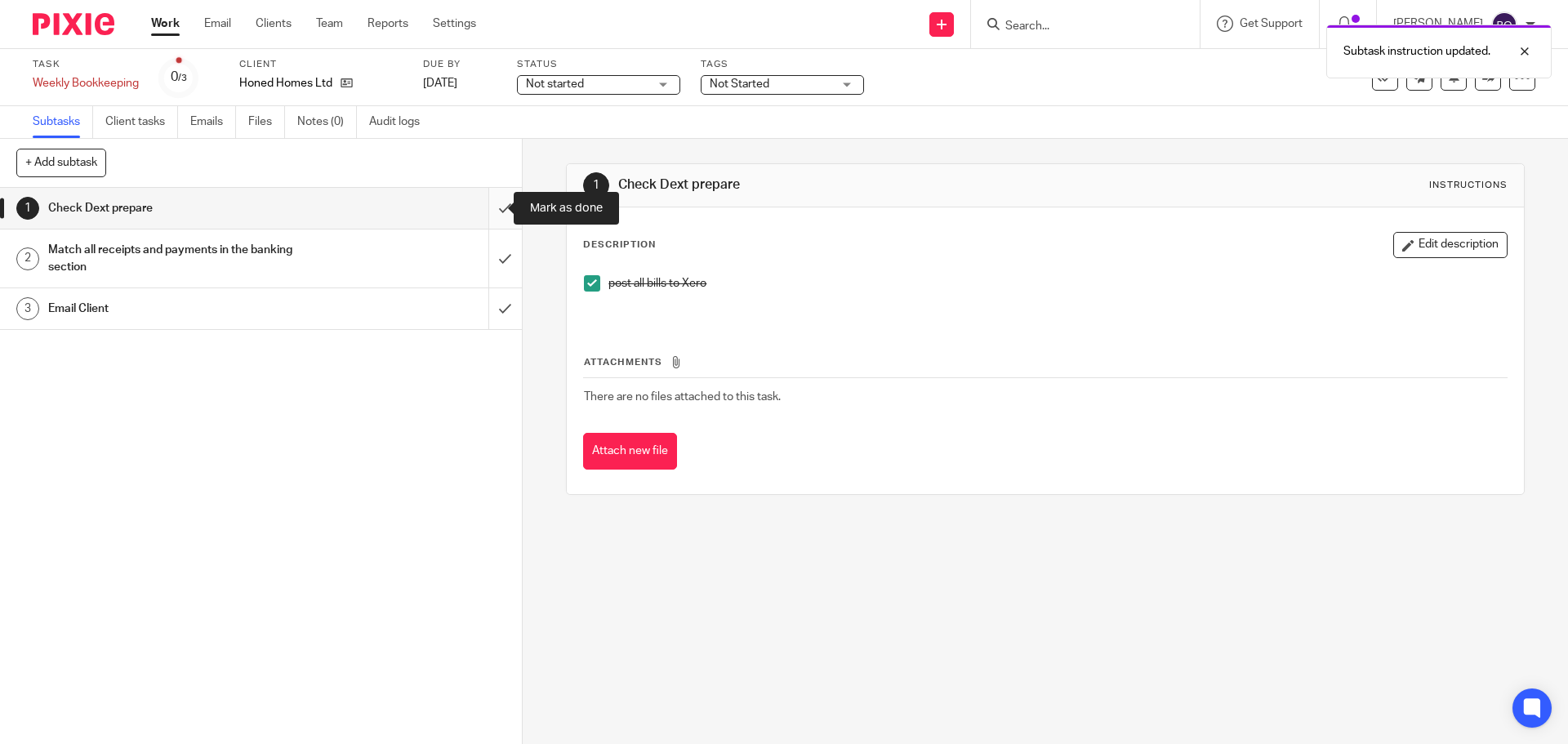
click at [490, 203] on input "submit" at bounding box center [260, 208] width 522 height 41
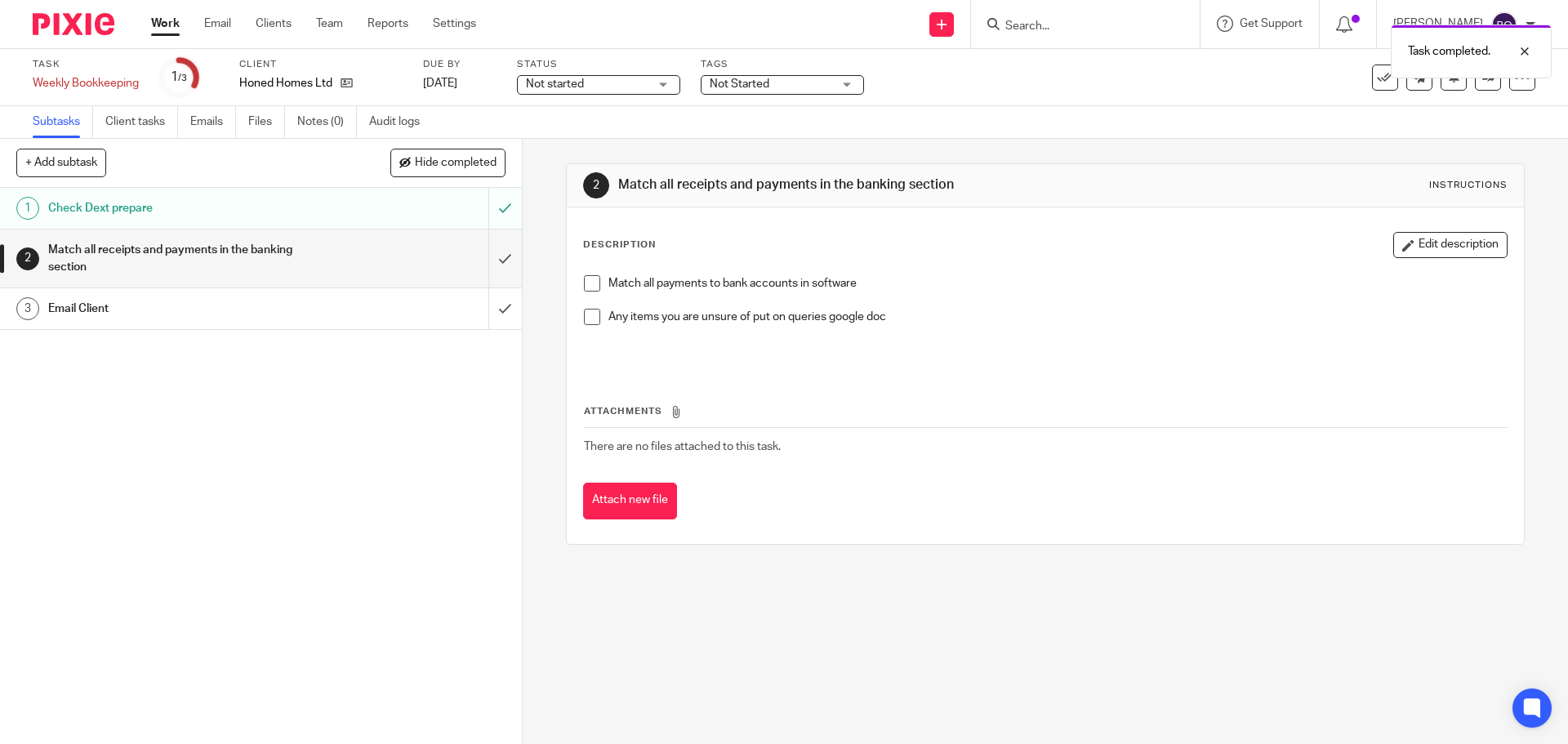
click at [585, 284] on span at bounding box center [592, 283] width 17 height 17
click at [482, 260] on input "submit" at bounding box center [260, 258] width 522 height 58
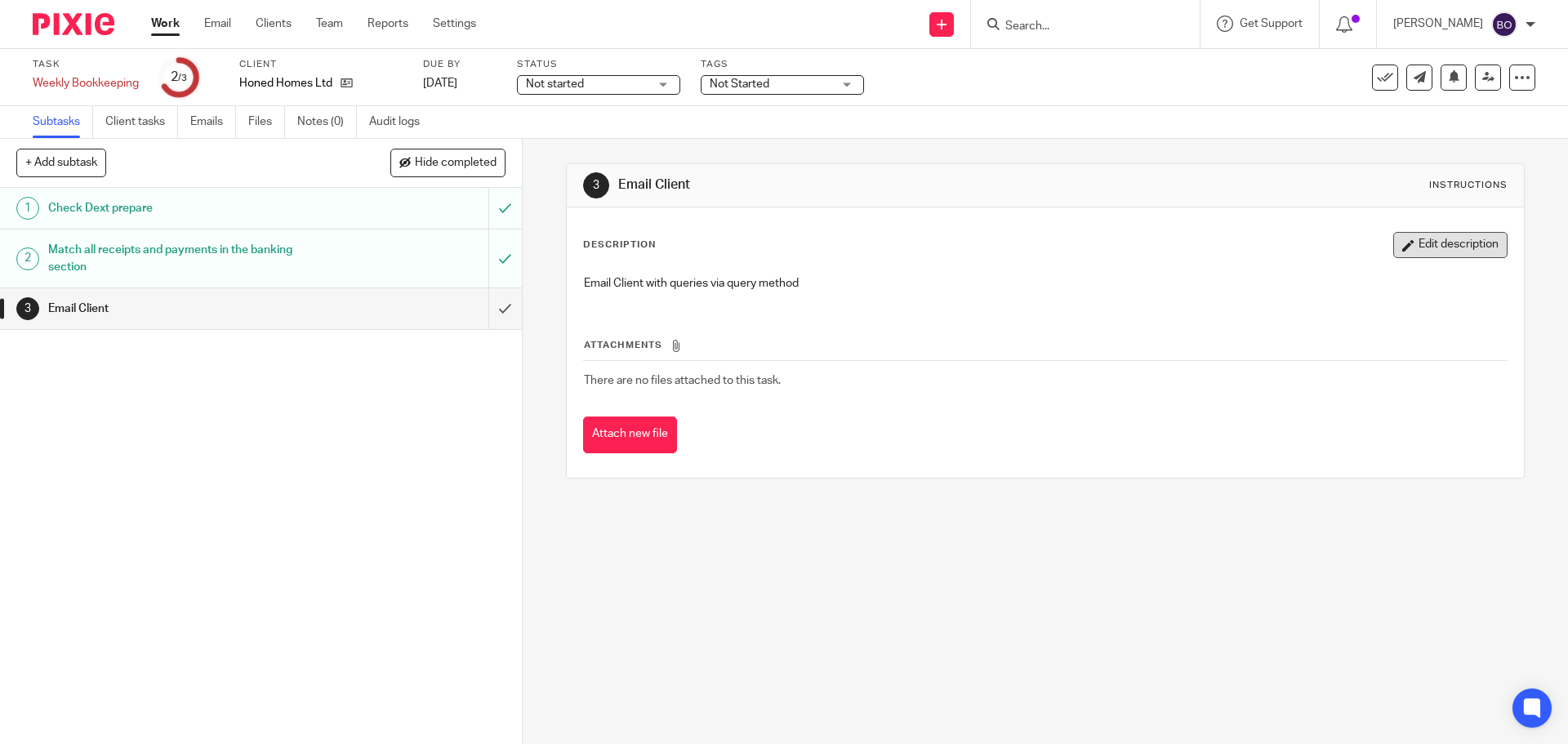
click at [1447, 249] on button "Edit description" at bounding box center [1450, 245] width 115 height 26
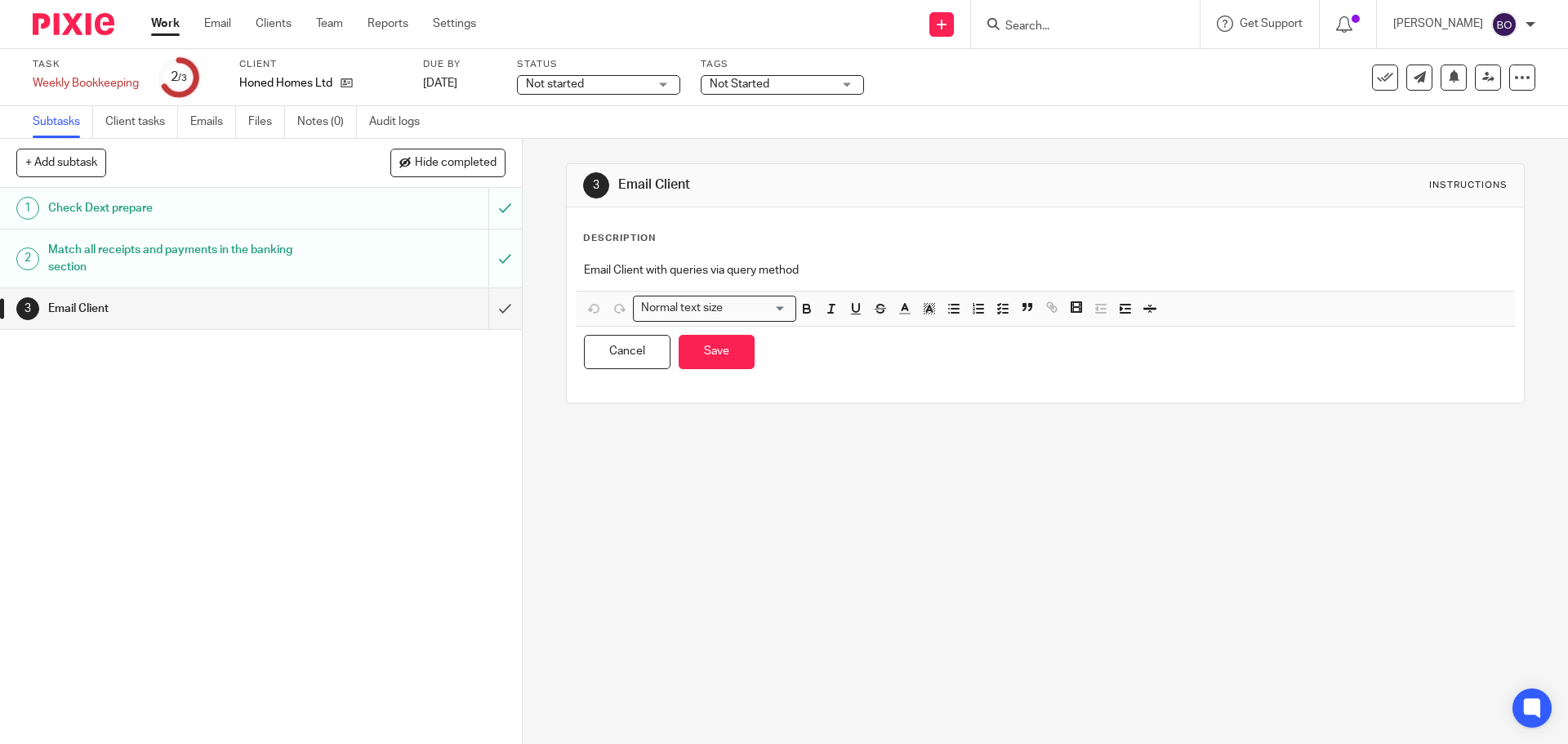
click at [884, 270] on p "Email Client with queries via query method" at bounding box center [1044, 270] width 922 height 17
click at [833, 457] on div "3 Email Client Instructions Description Email Client with queries via query met…" at bounding box center [1045, 441] width 1045 height 605
drag, startPoint x: 636, startPoint y: 351, endPoint x: 930, endPoint y: 66, distance: 409.5
click at [635, 351] on button "Cancel" at bounding box center [627, 353] width 86 height 35
click at [737, 354] on button "Save" at bounding box center [717, 353] width 76 height 35
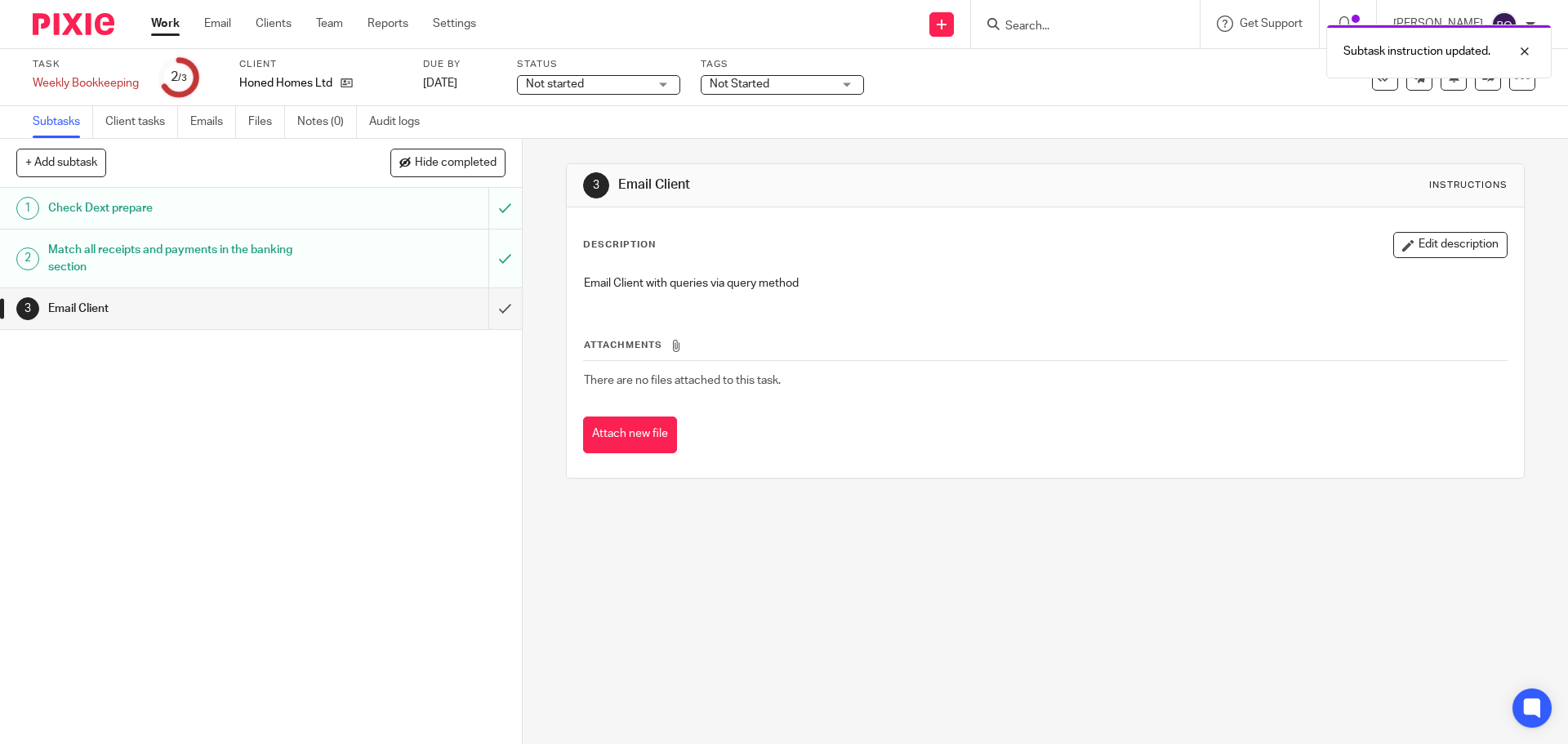
click at [391, 214] on div "Check Dext prepare" at bounding box center [260, 208] width 424 height 24
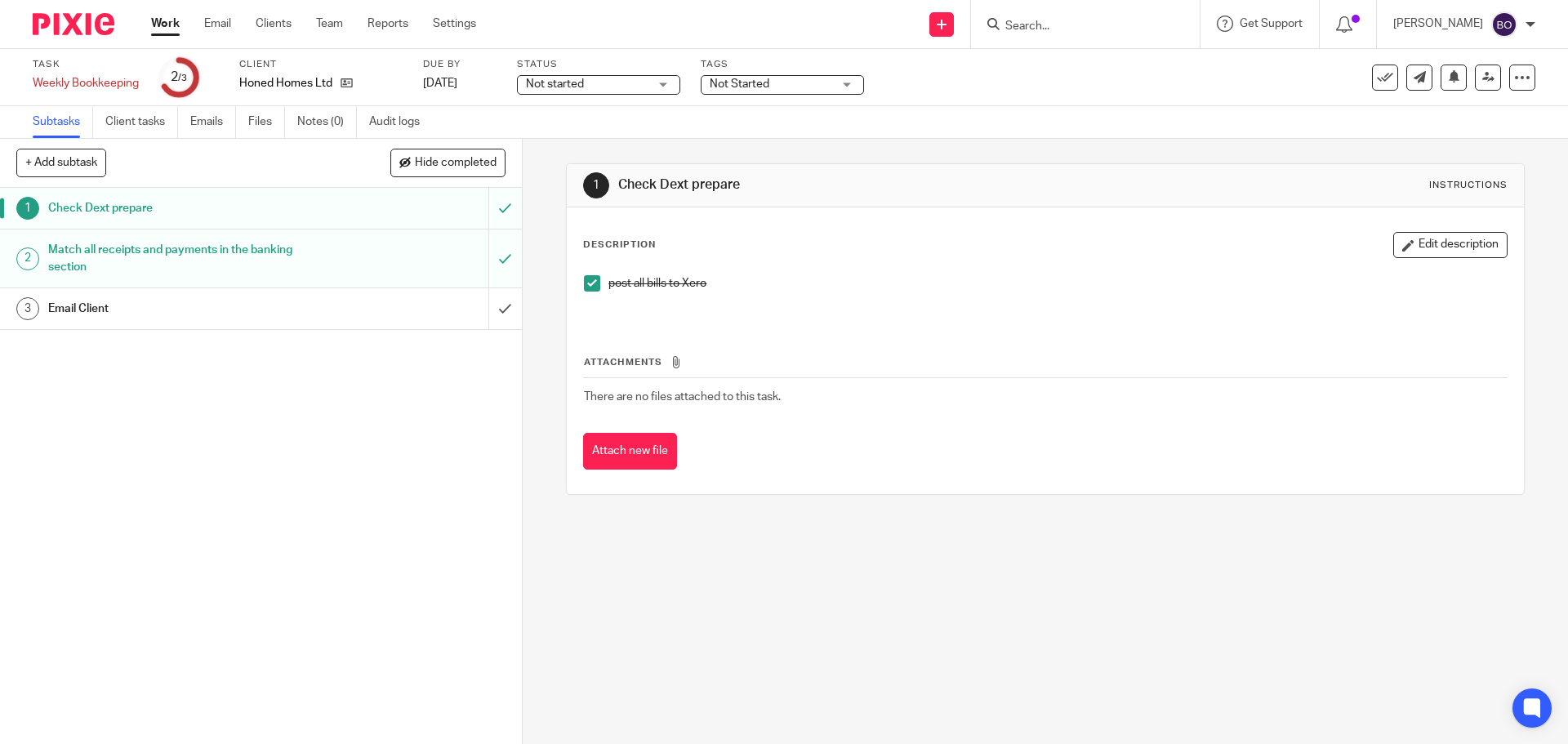
click at [330, 251] on div "Match all receipts and payments in the banking section" at bounding box center [260, 258] width 424 height 42
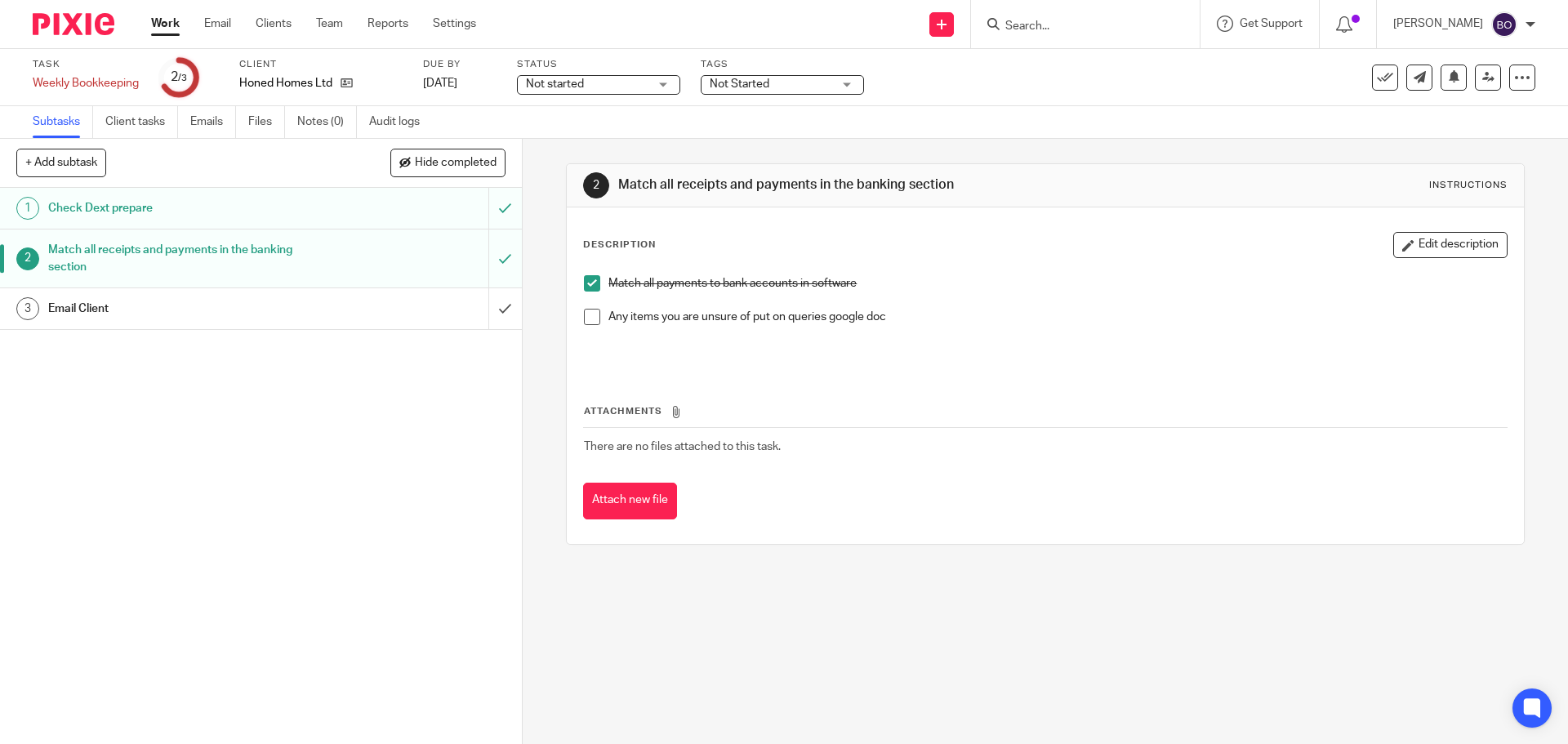
click at [223, 205] on h1 "Check Dext prepare" at bounding box center [189, 208] width 283 height 24
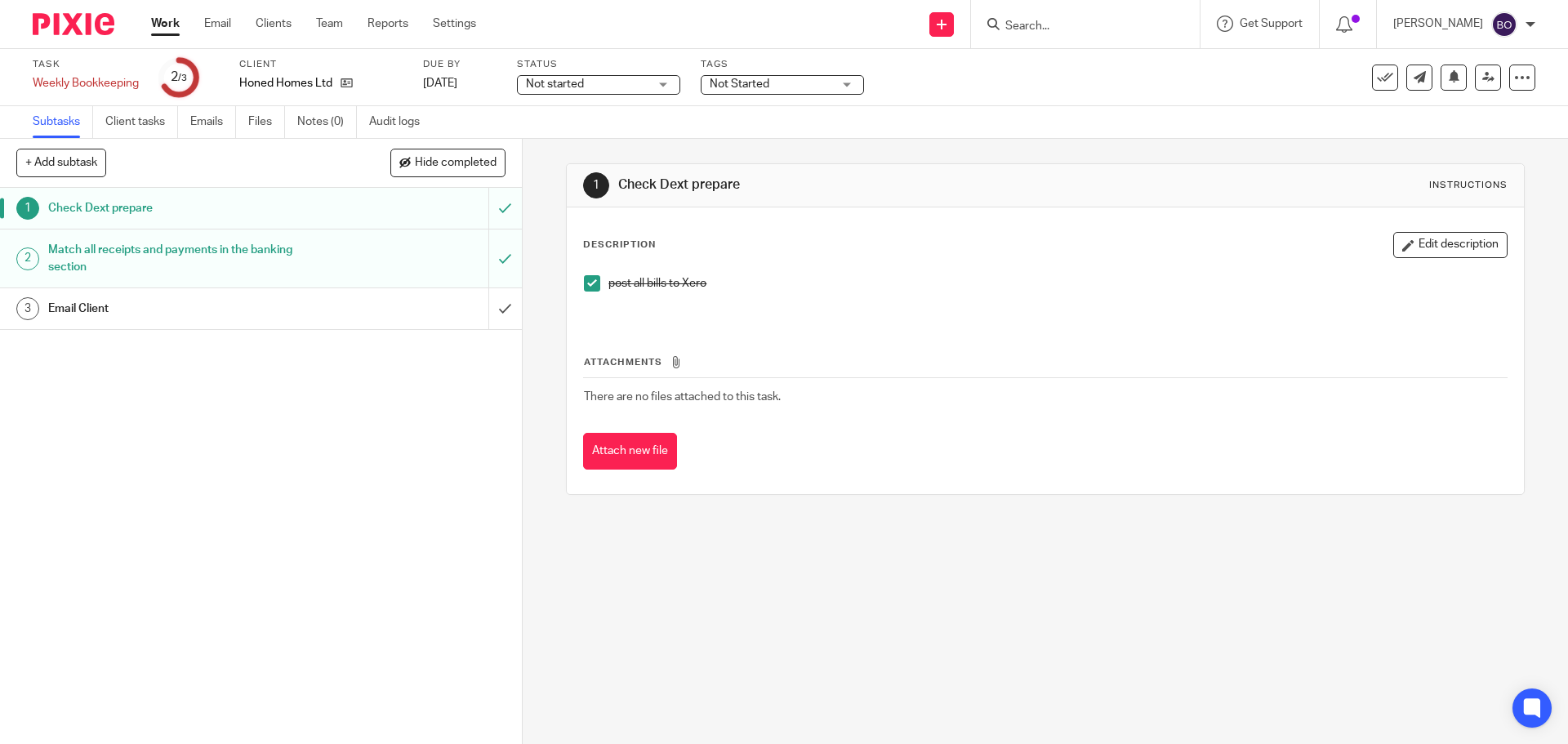
click at [220, 261] on h1 "Match all receipts and payments in the banking section" at bounding box center [189, 258] width 283 height 42
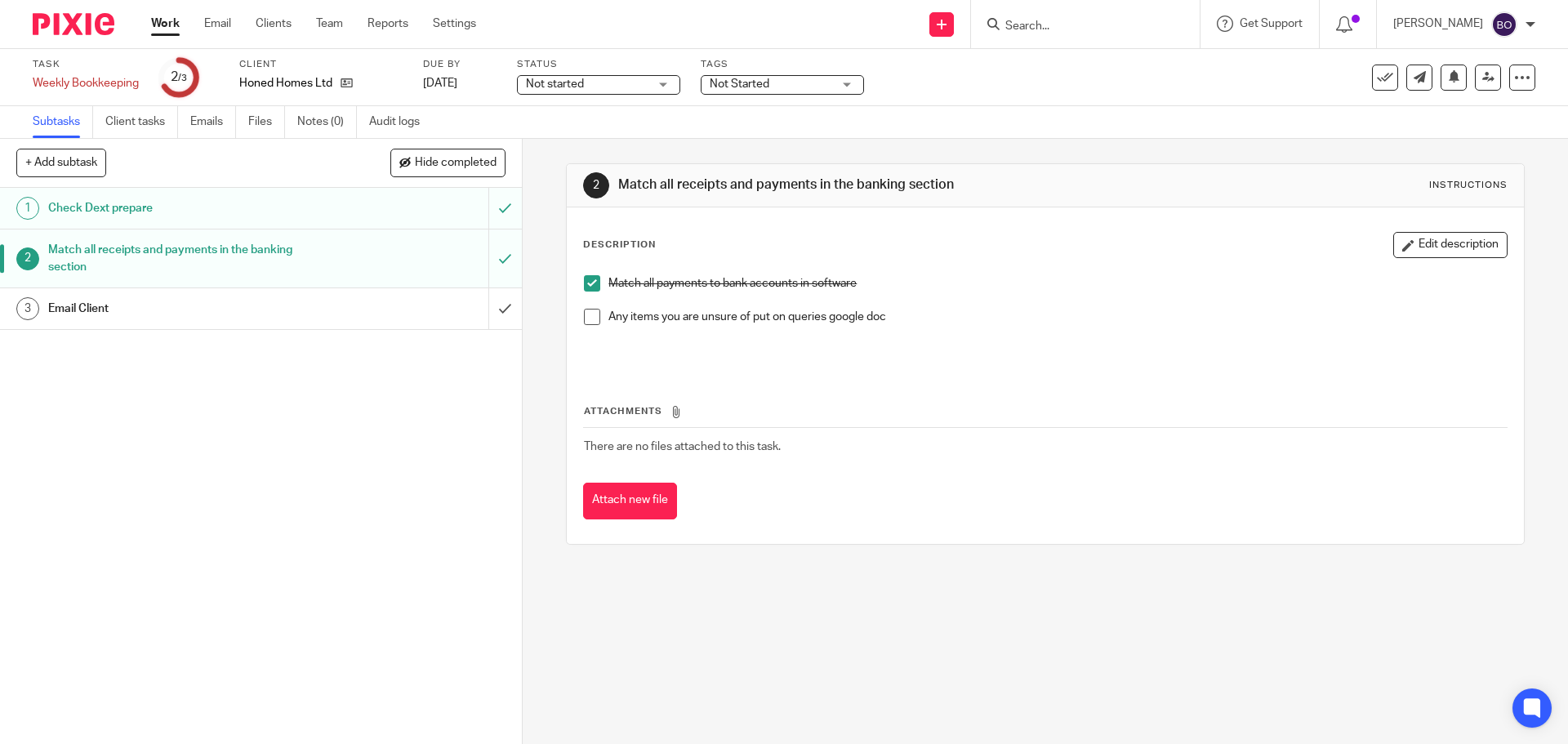
click at [267, 309] on h1 "Email Client" at bounding box center [189, 308] width 283 height 24
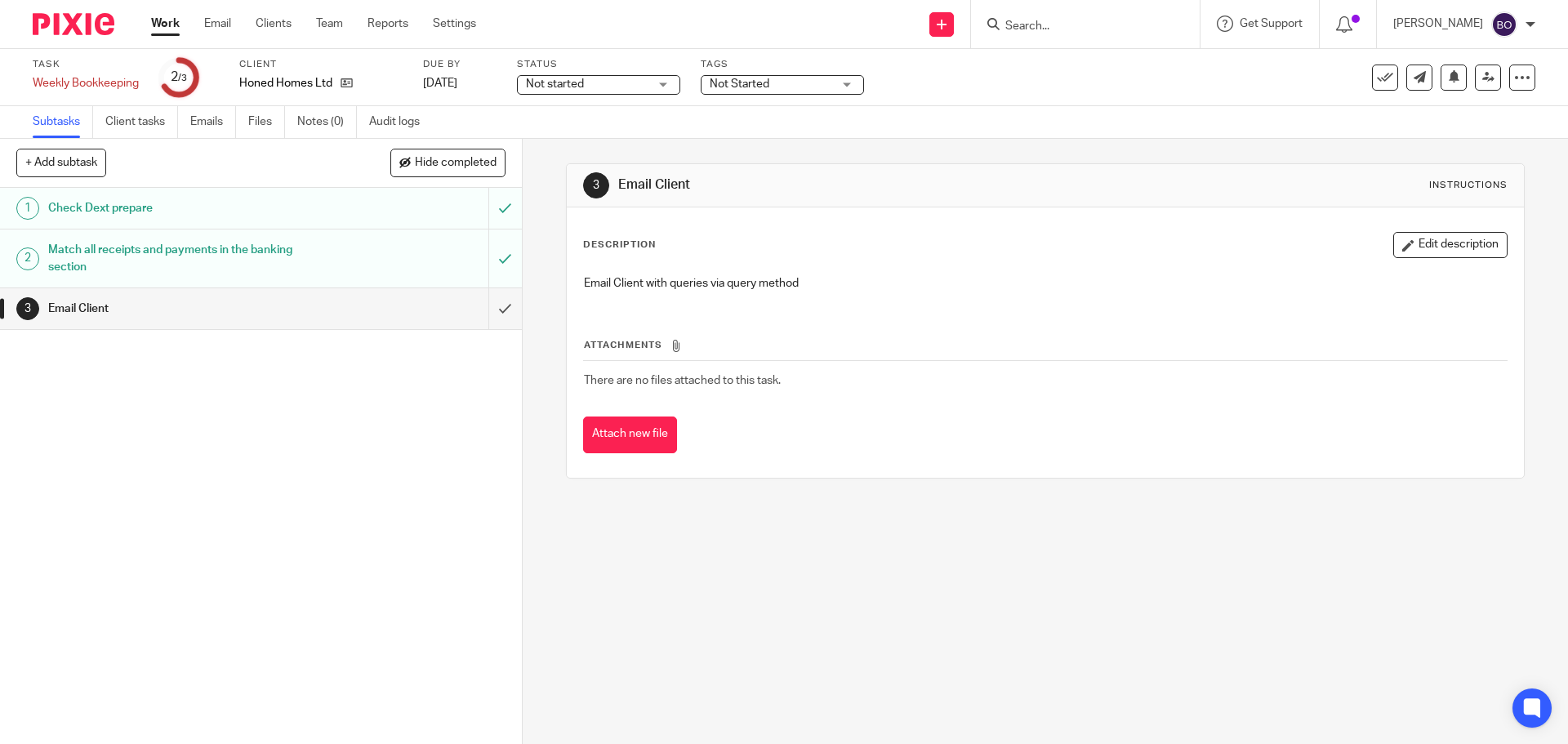
click at [215, 211] on h1 "Check Dext prepare" at bounding box center [189, 208] width 283 height 24
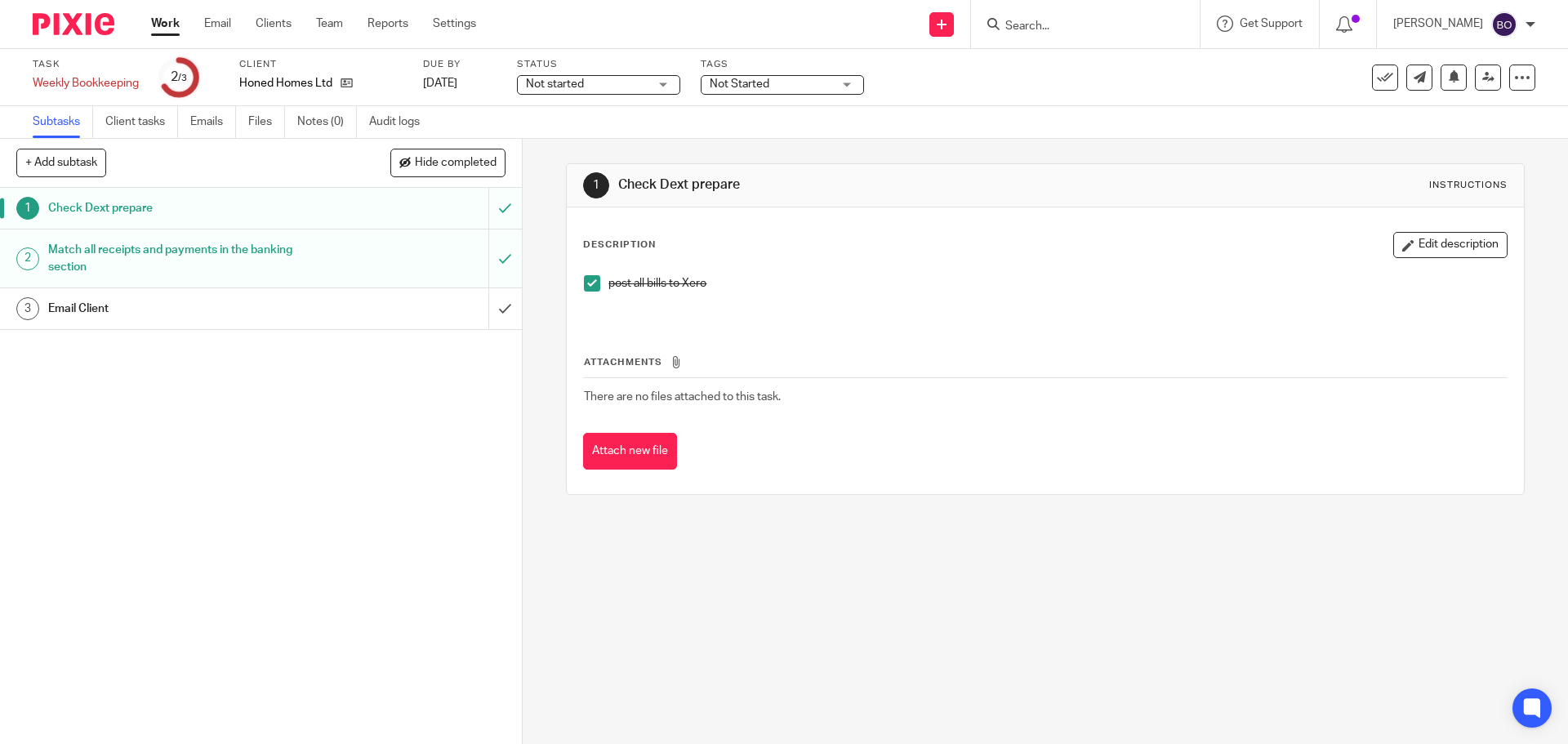
click at [378, 205] on div "Check Dext prepare" at bounding box center [260, 208] width 424 height 24
click at [363, 245] on div "Match all receipts and payments in the banking section" at bounding box center [260, 258] width 424 height 42
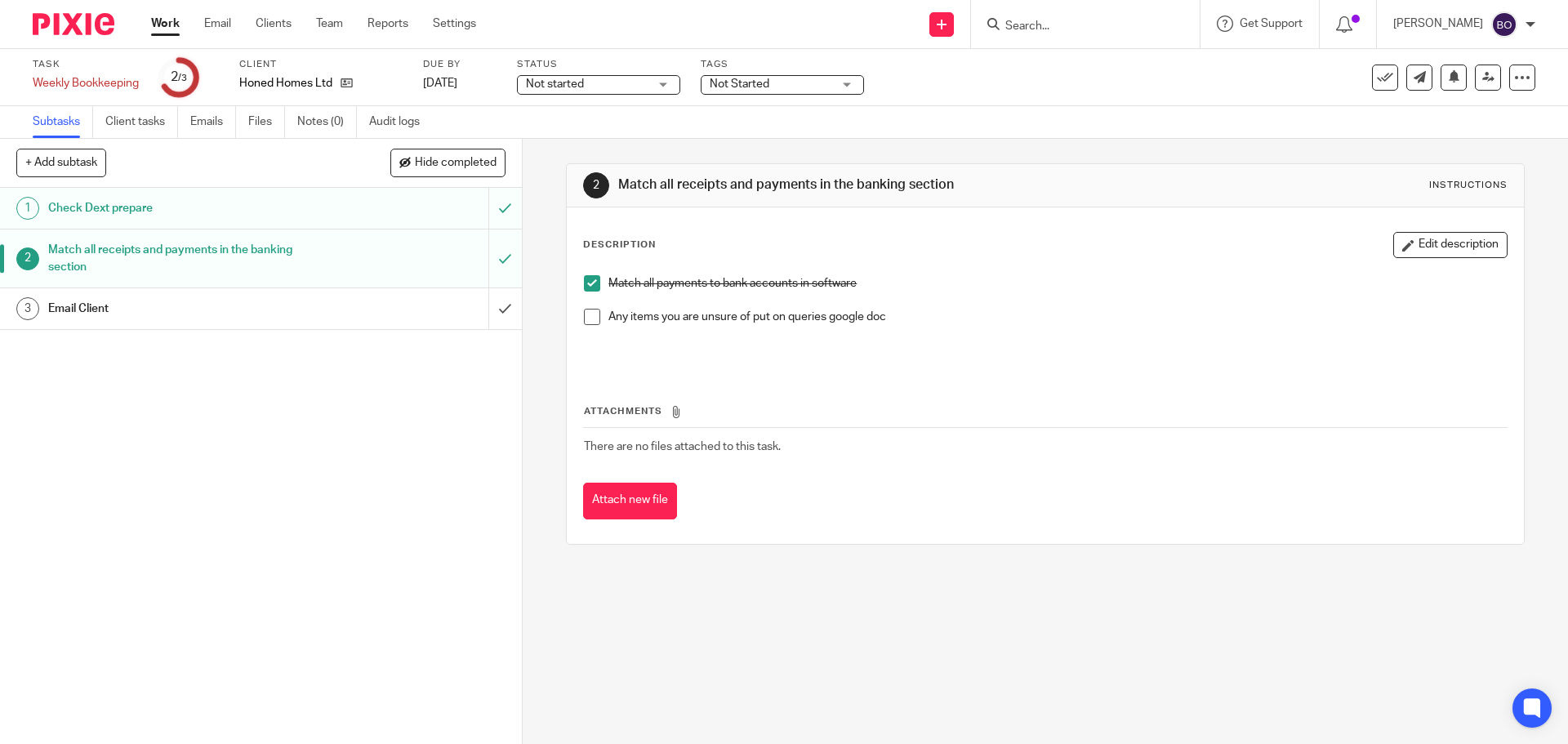
click at [578, 318] on div "Match all payments to bank accounts in software Any items you are unsure of put…" at bounding box center [1045, 319] width 938 height 103
click at [586, 316] on span at bounding box center [592, 317] width 17 height 17
click at [1400, 245] on button "Edit description" at bounding box center [1450, 245] width 115 height 26
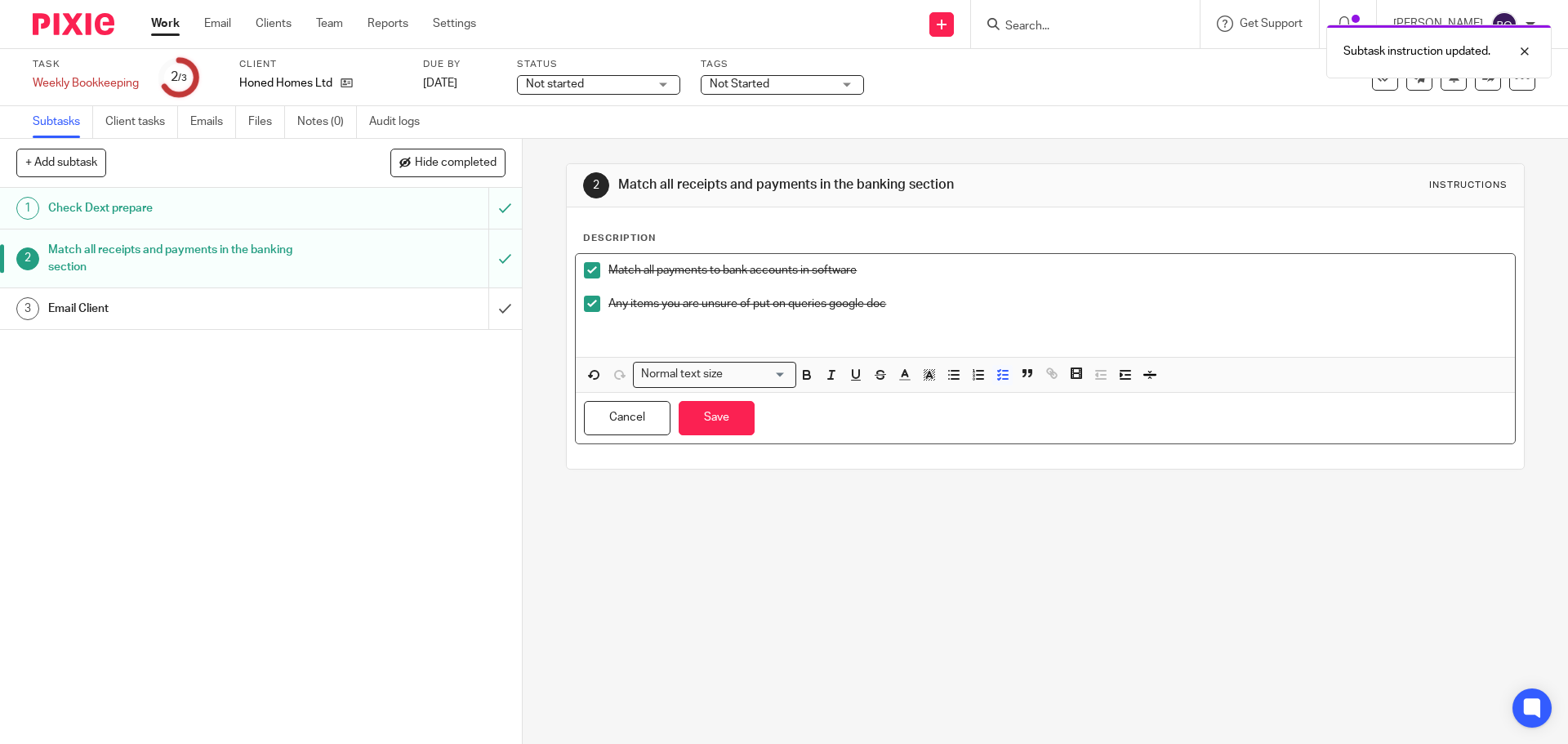
click at [925, 305] on p "Any items you are unsure of put on queries google doc" at bounding box center [1057, 303] width 898 height 17
click at [740, 418] on button "Save" at bounding box center [717, 419] width 76 height 35
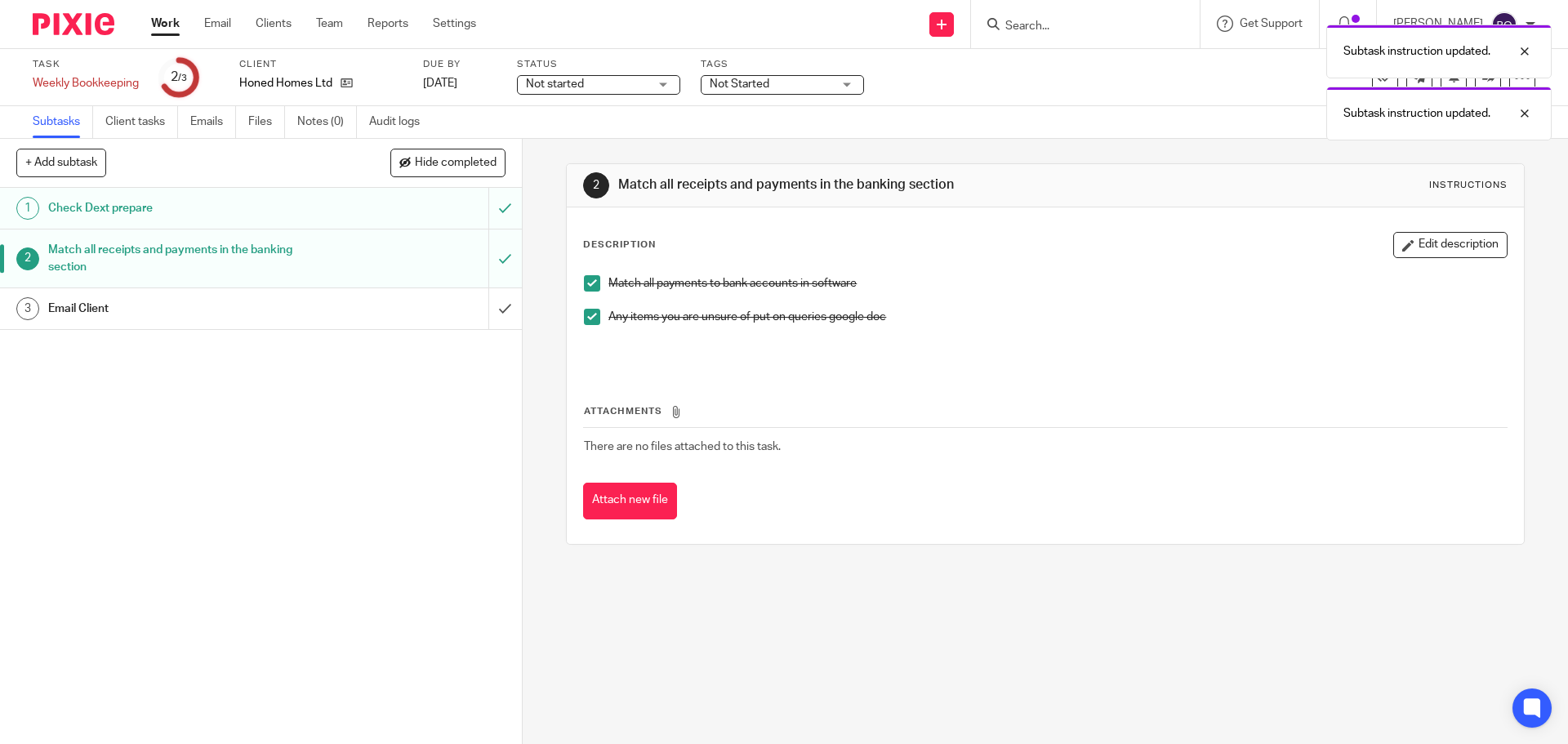
click at [407, 310] on div "Email Client" at bounding box center [260, 308] width 424 height 24
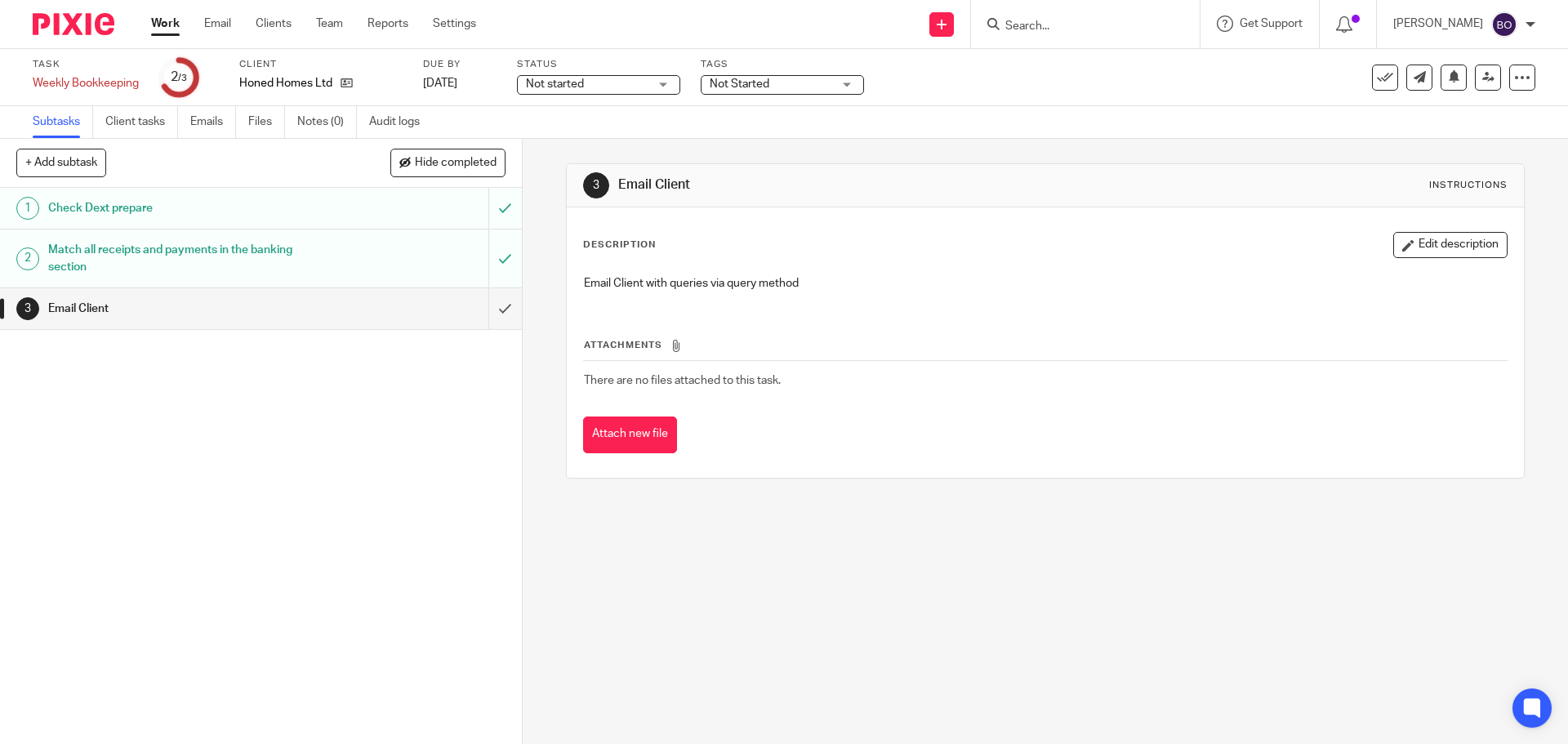
click at [1422, 243] on button "Edit description" at bounding box center [1450, 245] width 115 height 26
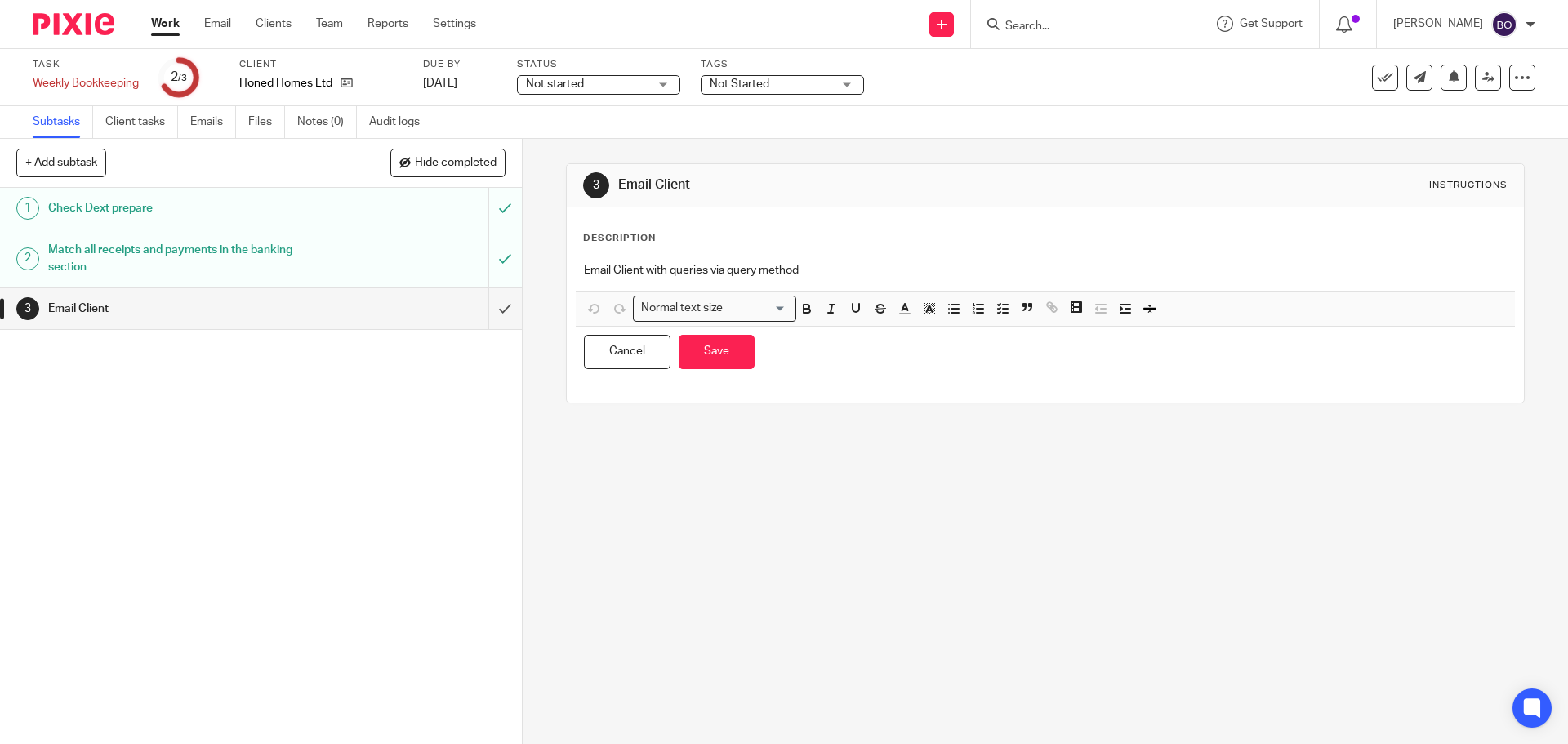
click at [857, 266] on p "Email Client with queries via query method" at bounding box center [1044, 270] width 922 height 17
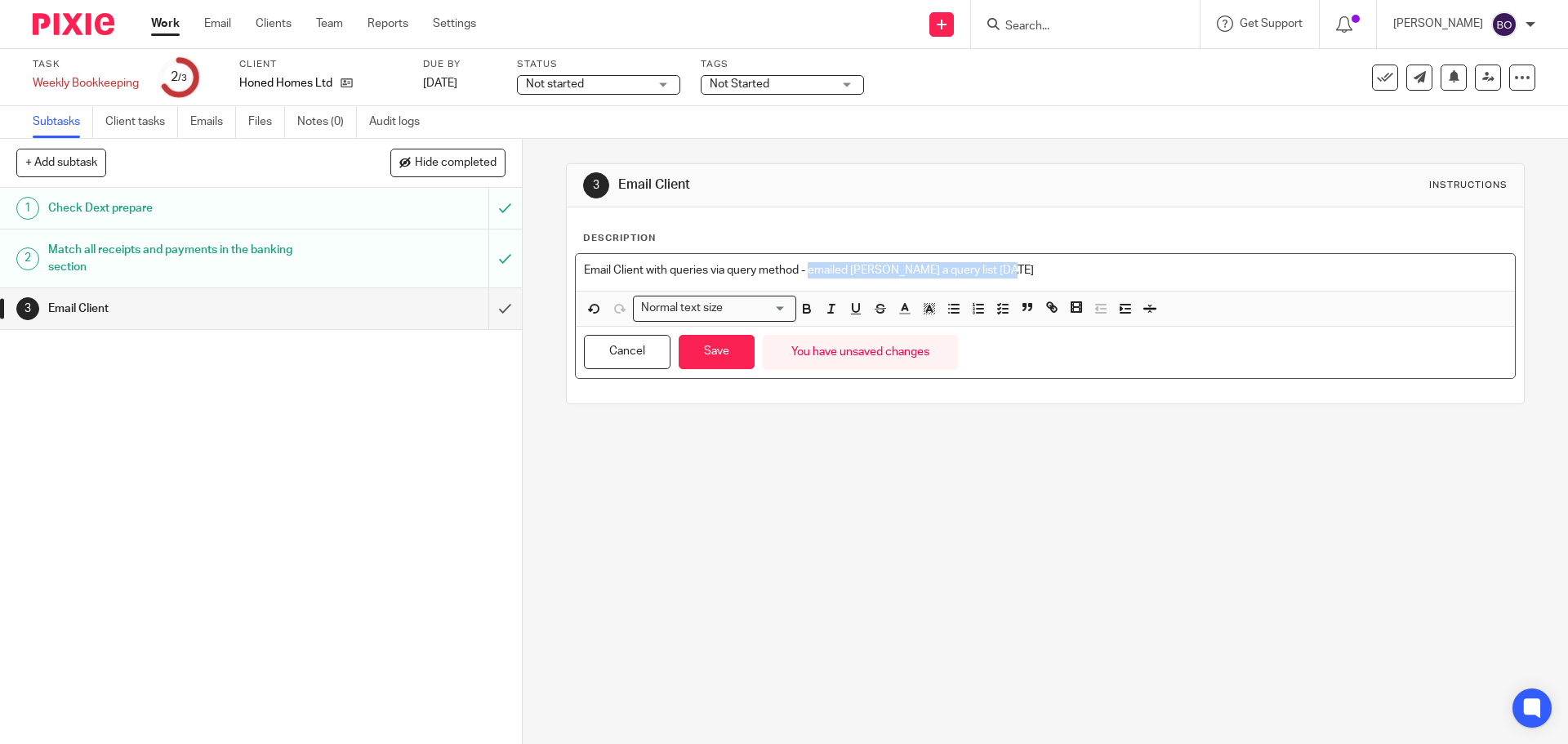
drag, startPoint x: 805, startPoint y: 267, endPoint x: 1092, endPoint y: 267, distance: 287.0
click at [1092, 267] on p "Email Client with queries via query method - emailed Marcus a query list 22/09/…" at bounding box center [1044, 270] width 922 height 17
click at [803, 313] on icon "button" at bounding box center [806, 311] width 7 height 4
click at [699, 355] on button "Save" at bounding box center [717, 353] width 76 height 35
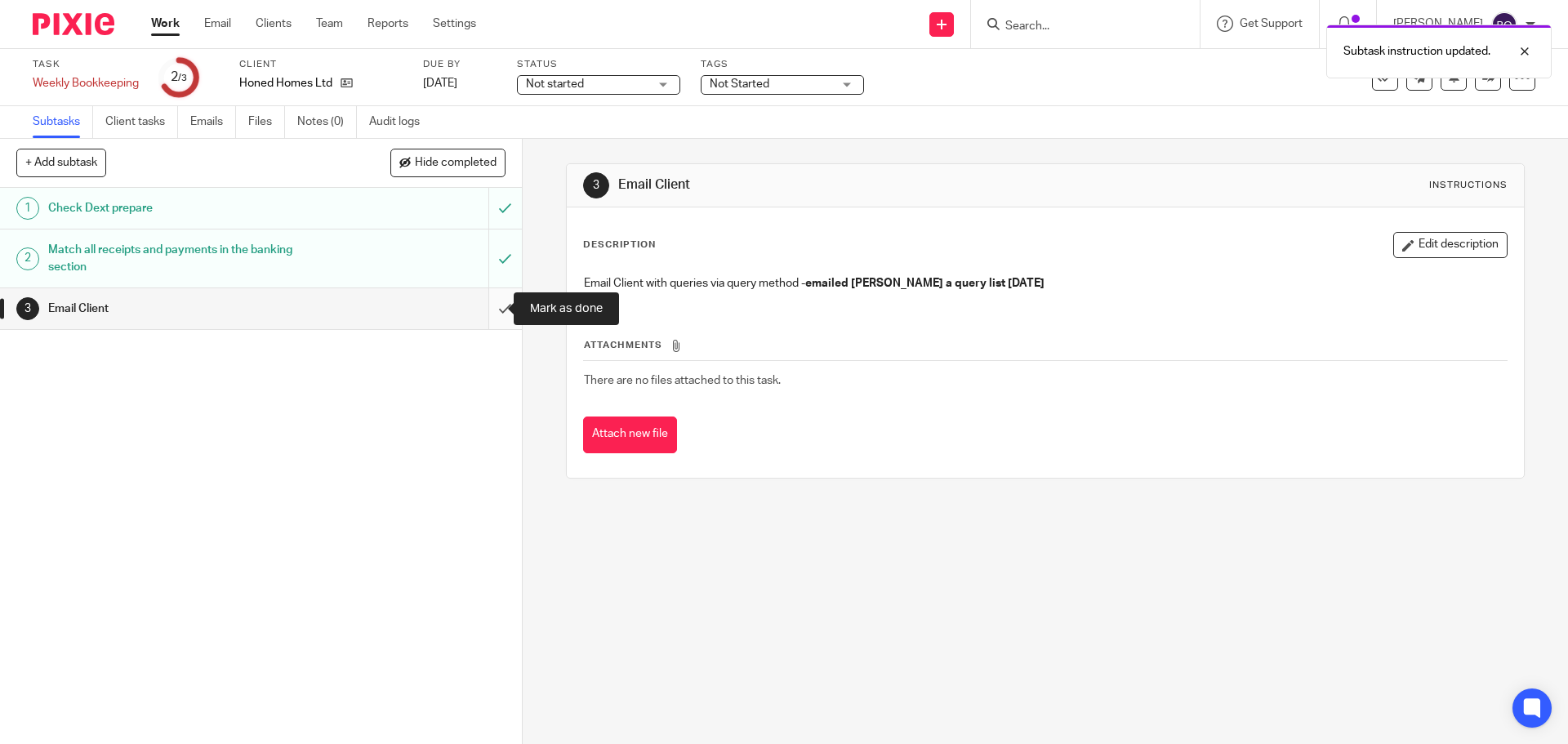
click at [486, 310] on input "submit" at bounding box center [260, 309] width 522 height 41
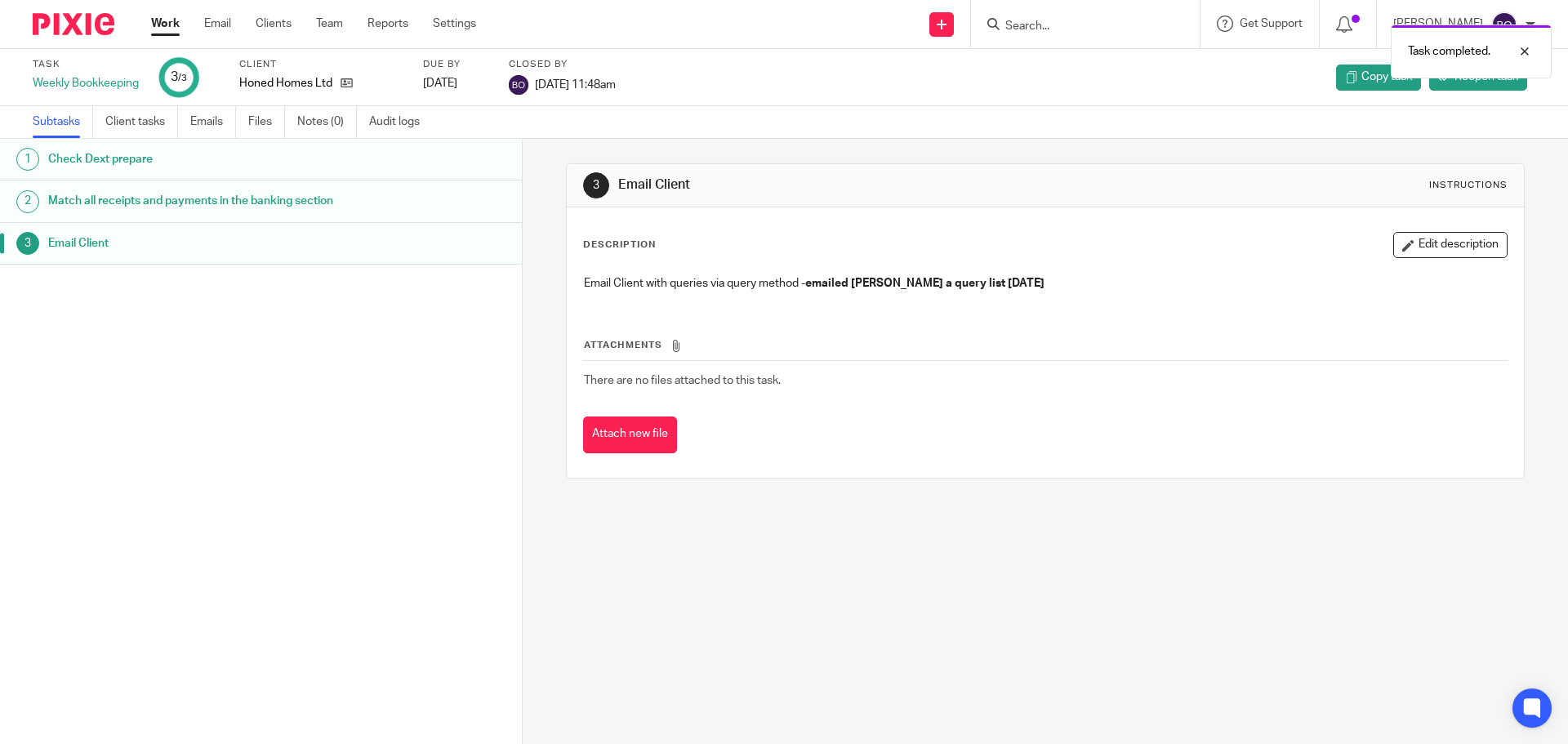
click at [154, 23] on link "Work" at bounding box center [165, 23] width 28 height 17
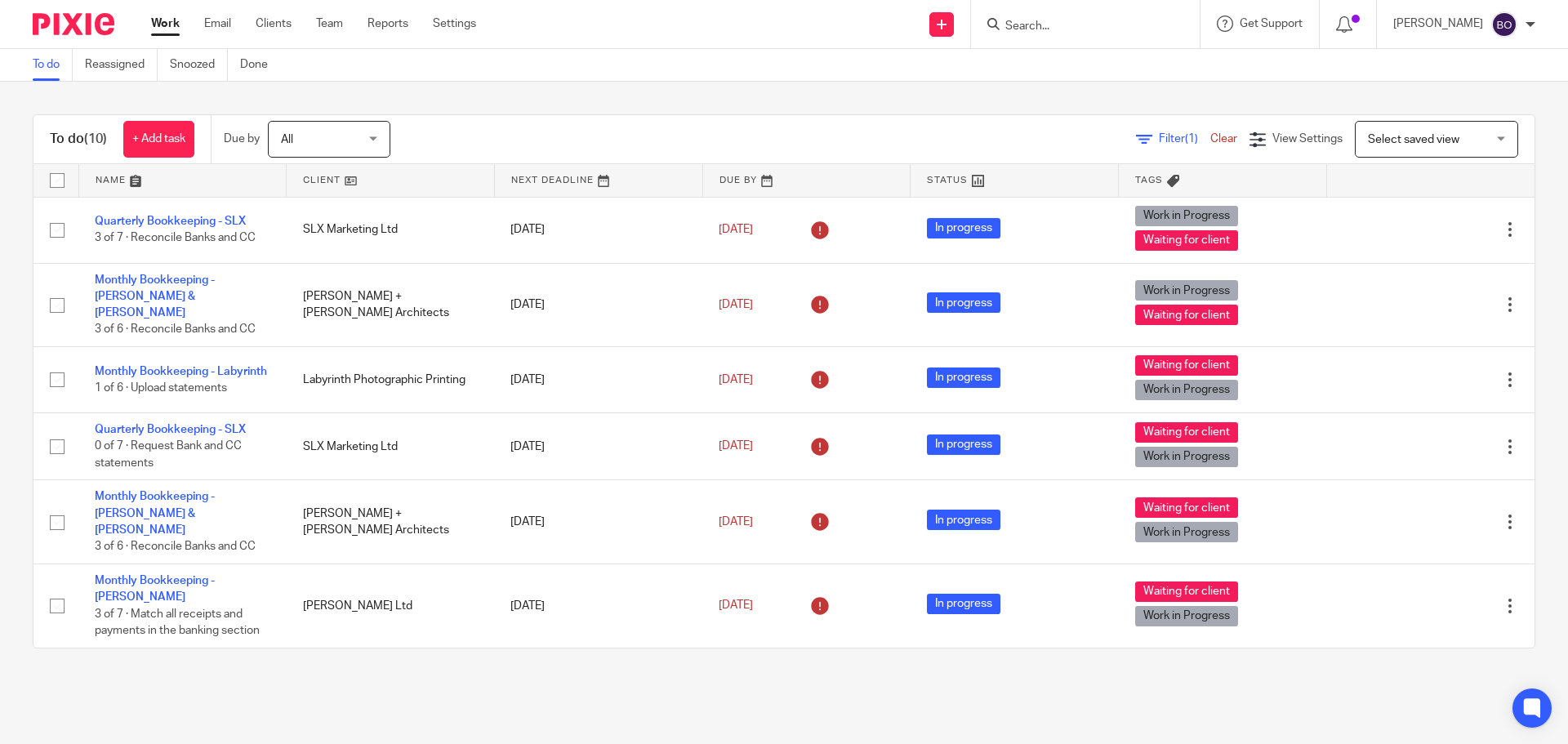
click at [345, 184] on link at bounding box center [391, 181] width 208 height 33
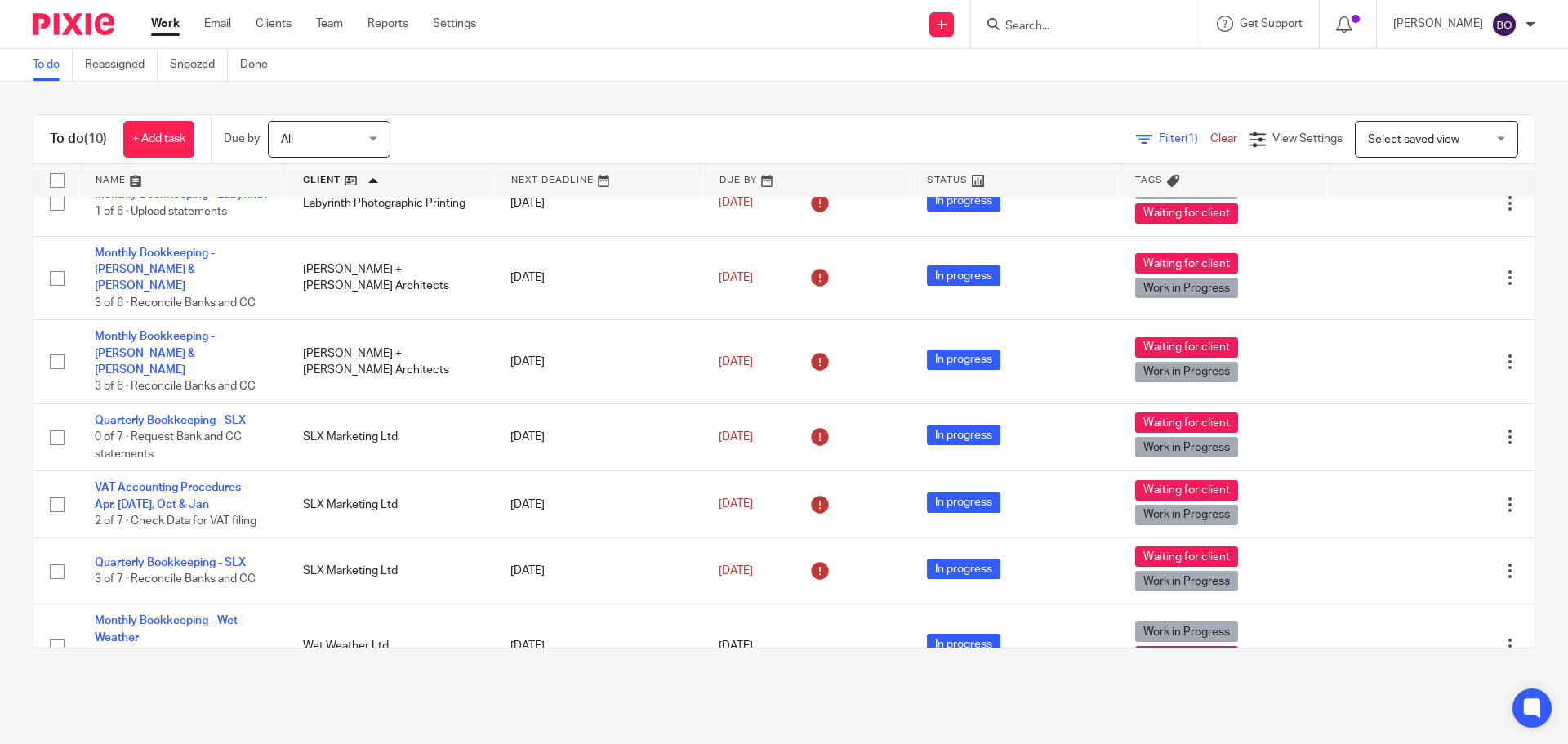
scroll to position [254, 0]
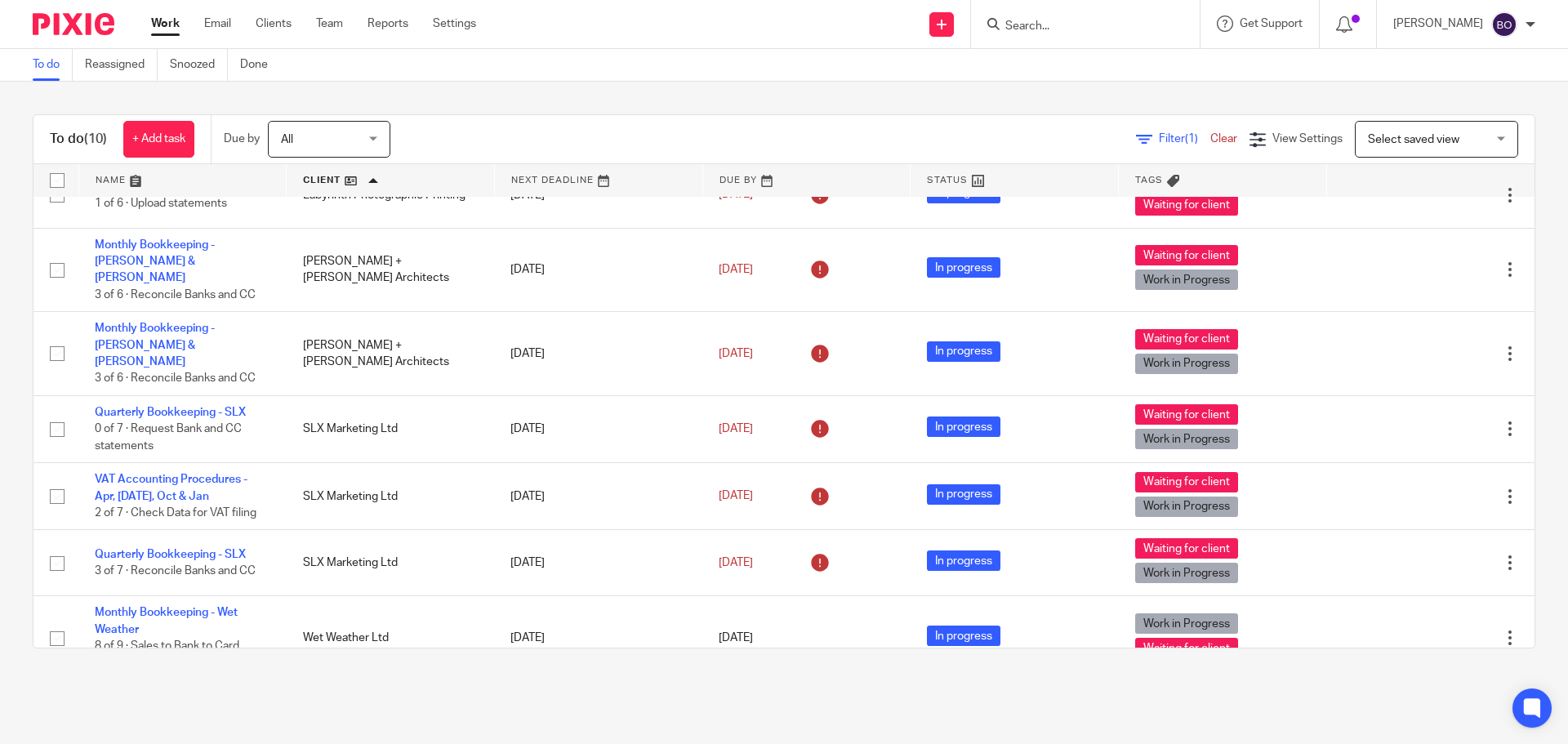
click at [1094, 19] on input "Search" at bounding box center [1076, 26] width 147 height 15
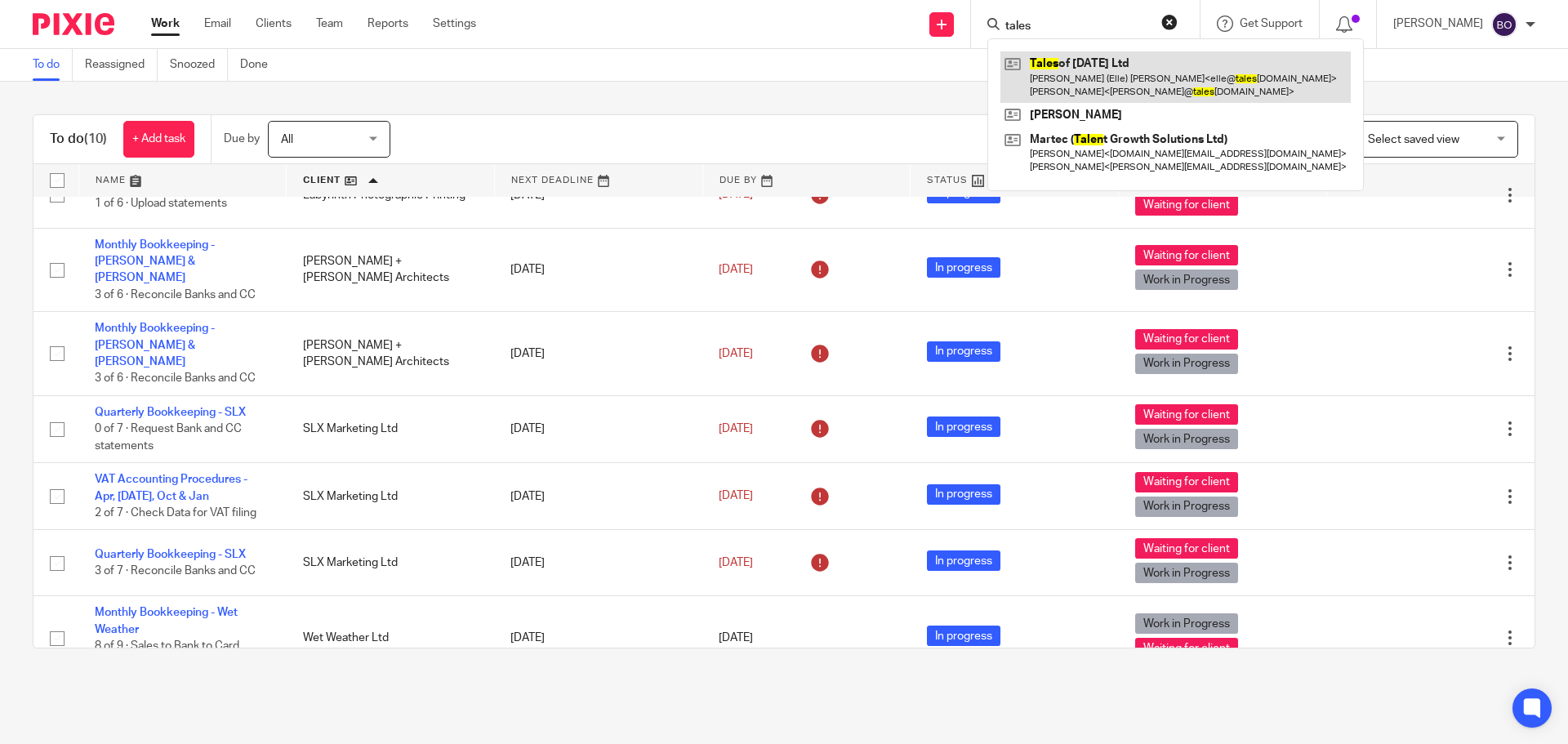
type input "tales"
click at [1078, 72] on link at bounding box center [1176, 77] width 351 height 51
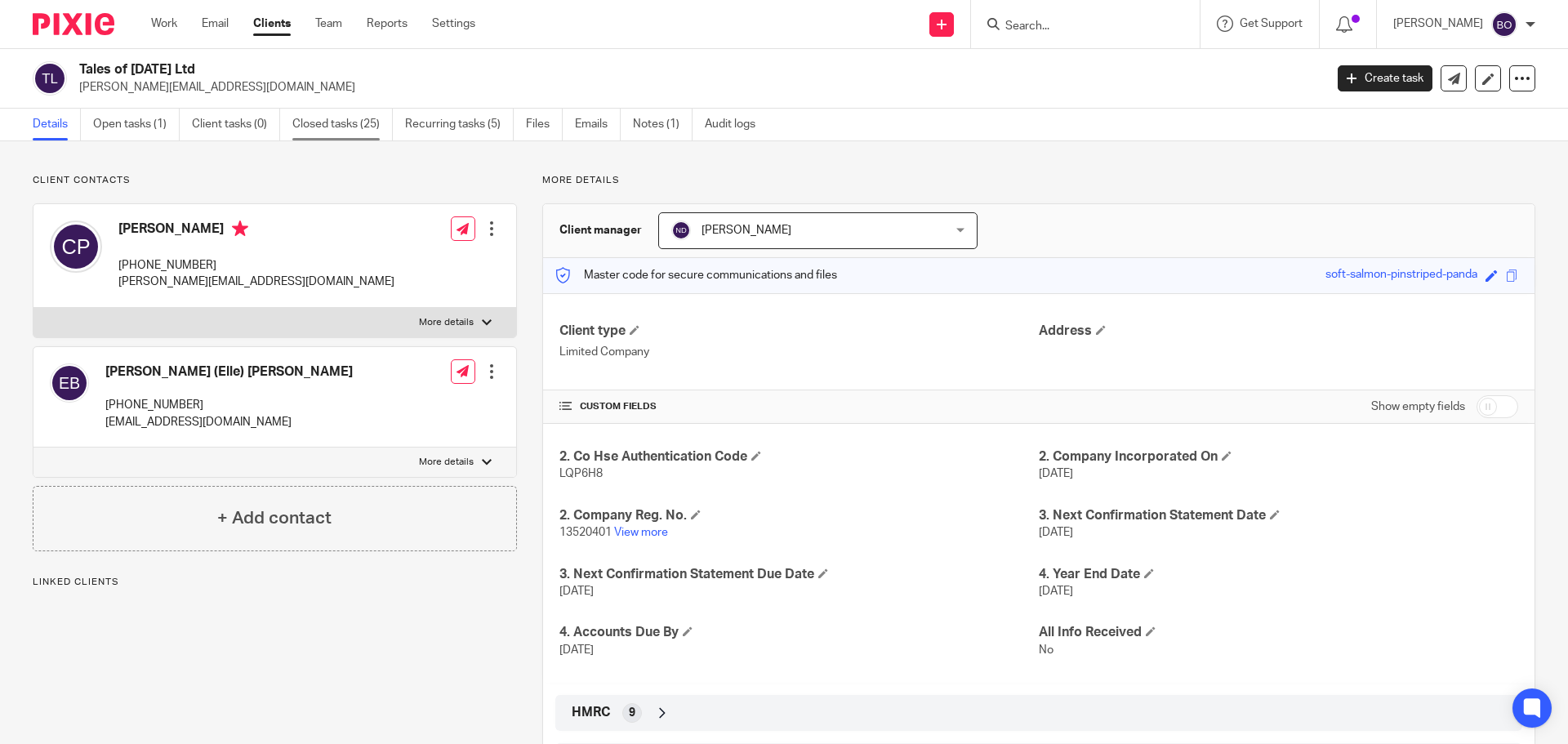
click at [344, 130] on link "Closed tasks (25)" at bounding box center [342, 124] width 100 height 32
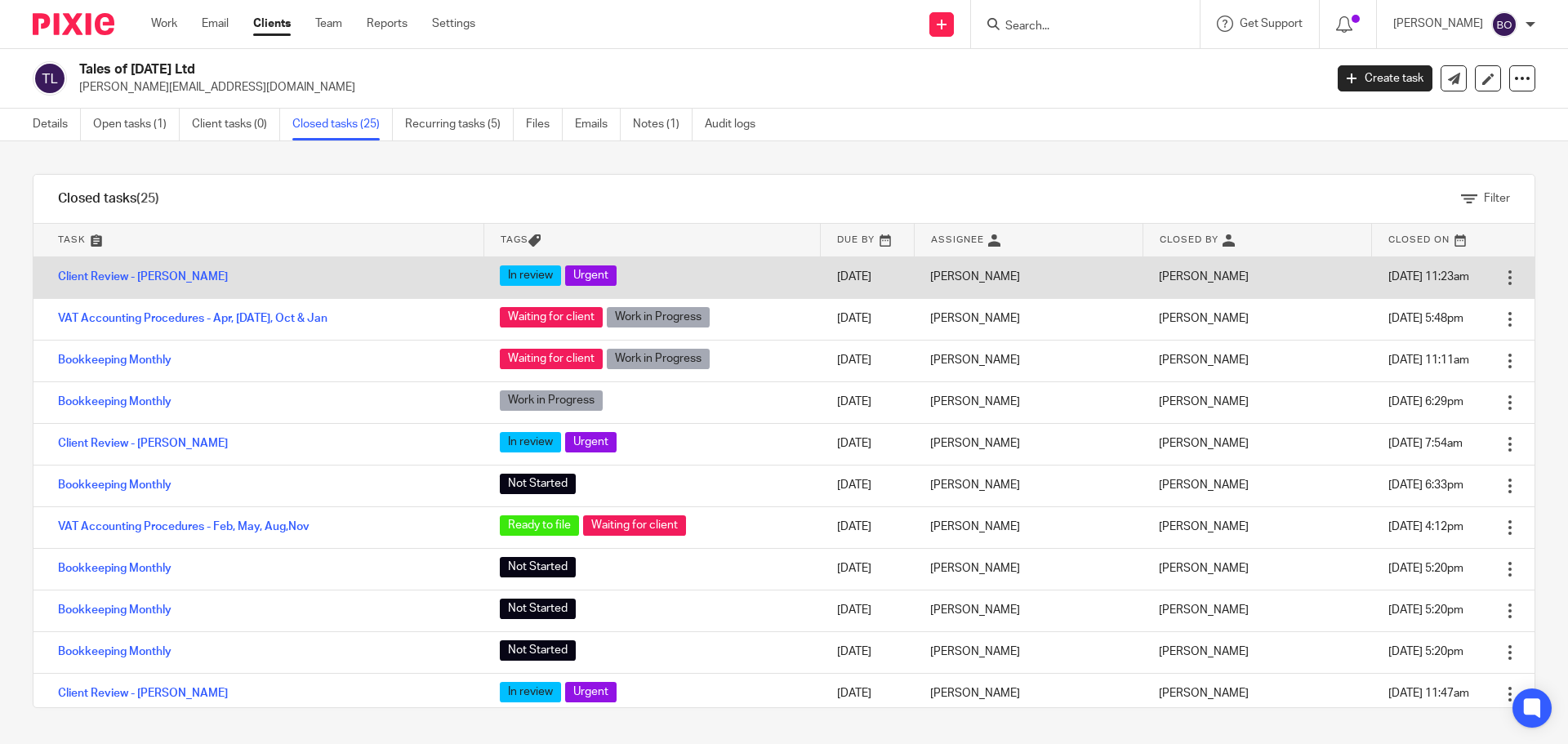
click at [174, 277] on td "Client Review - [PERSON_NAME]" at bounding box center [257, 277] width 450 height 42
click at [163, 279] on link "Client Review - [PERSON_NAME]" at bounding box center [143, 277] width 170 height 12
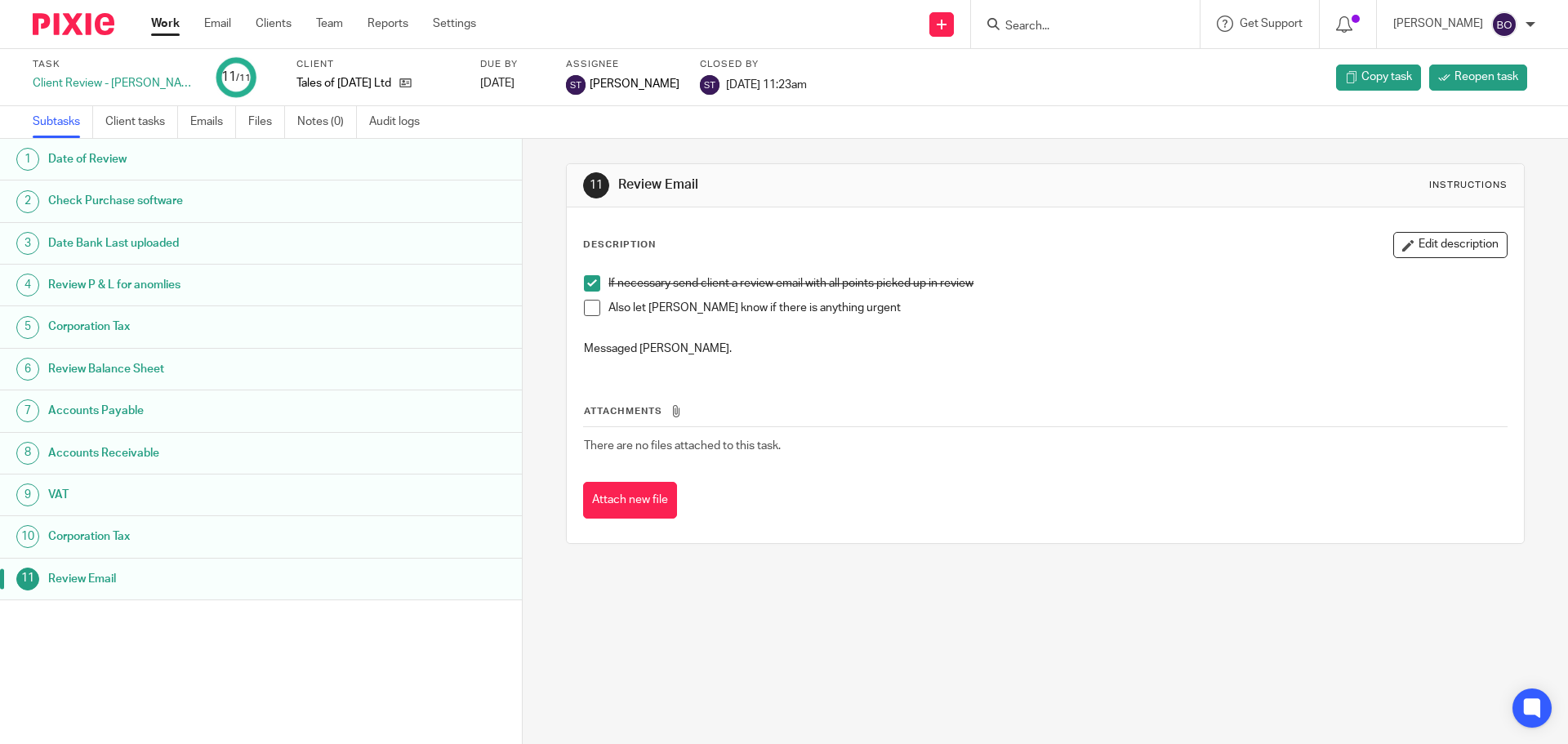
click at [161, 170] on h1 "Date of Review" at bounding box center [201, 158] width 305 height 24
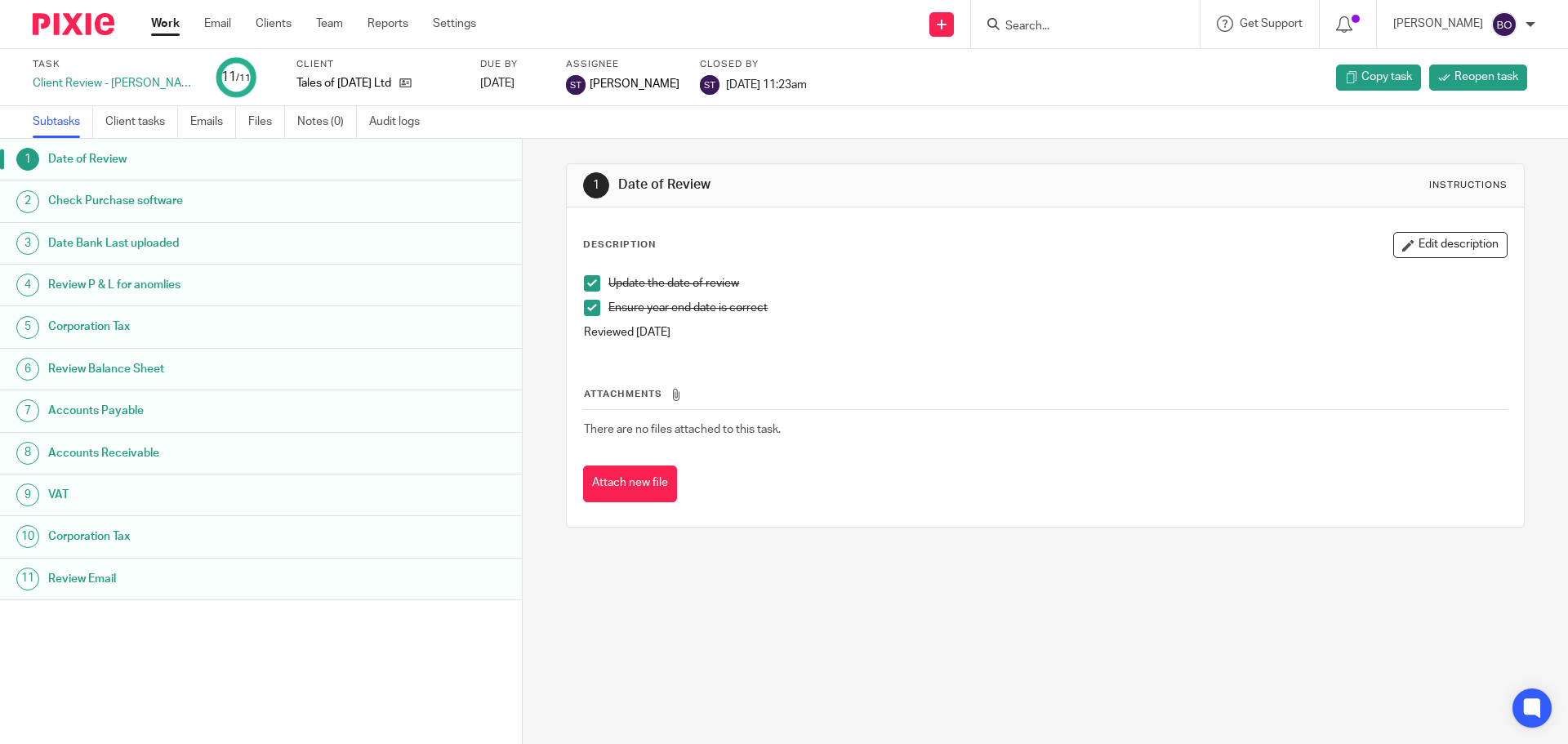
click at [165, 203] on h1 "Check Purchase software" at bounding box center [201, 200] width 305 height 24
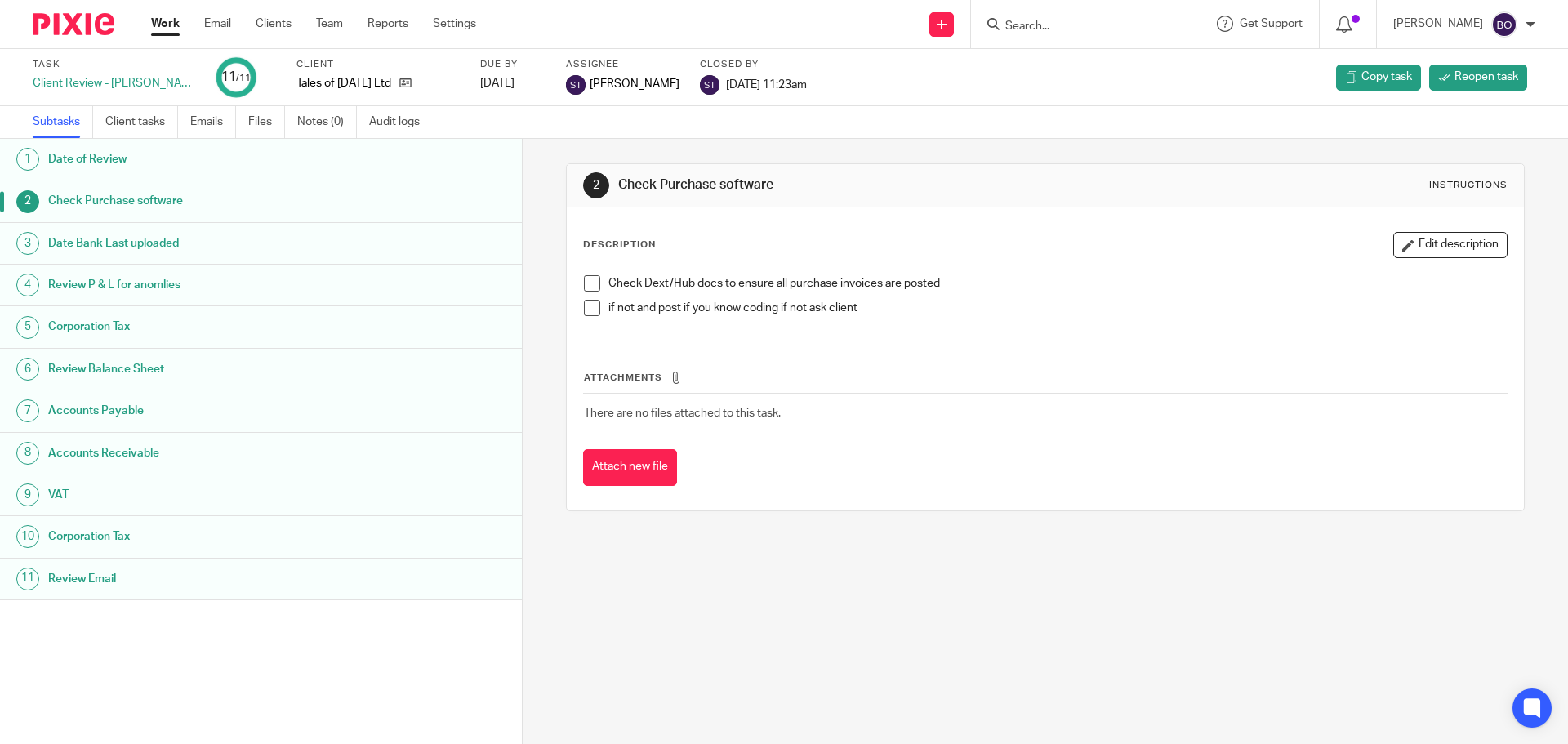
click at [163, 247] on h1 "Date Bank Last uploaded" at bounding box center [201, 243] width 305 height 24
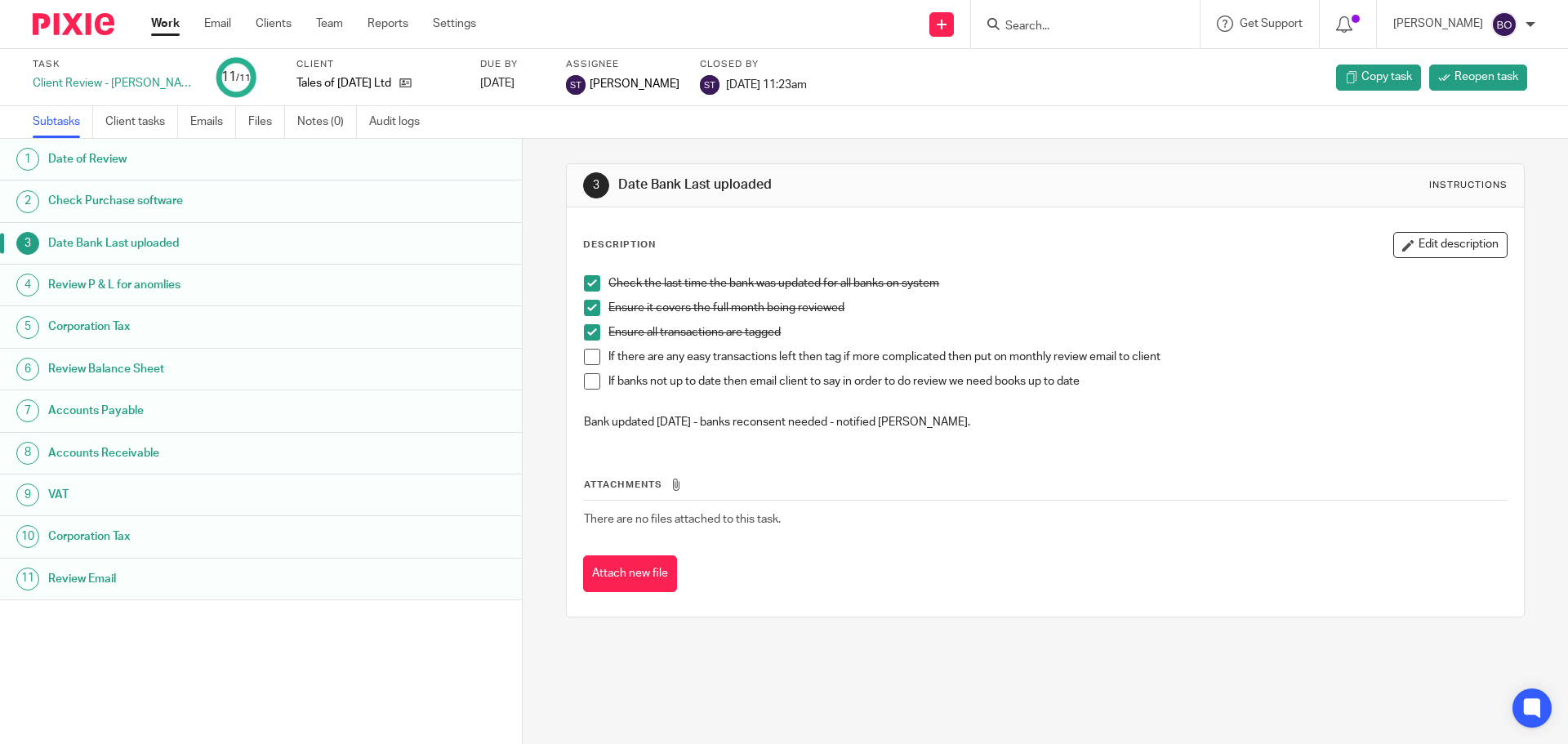
click at [168, 282] on h1 "Review P & L for anomlies" at bounding box center [201, 285] width 305 height 24
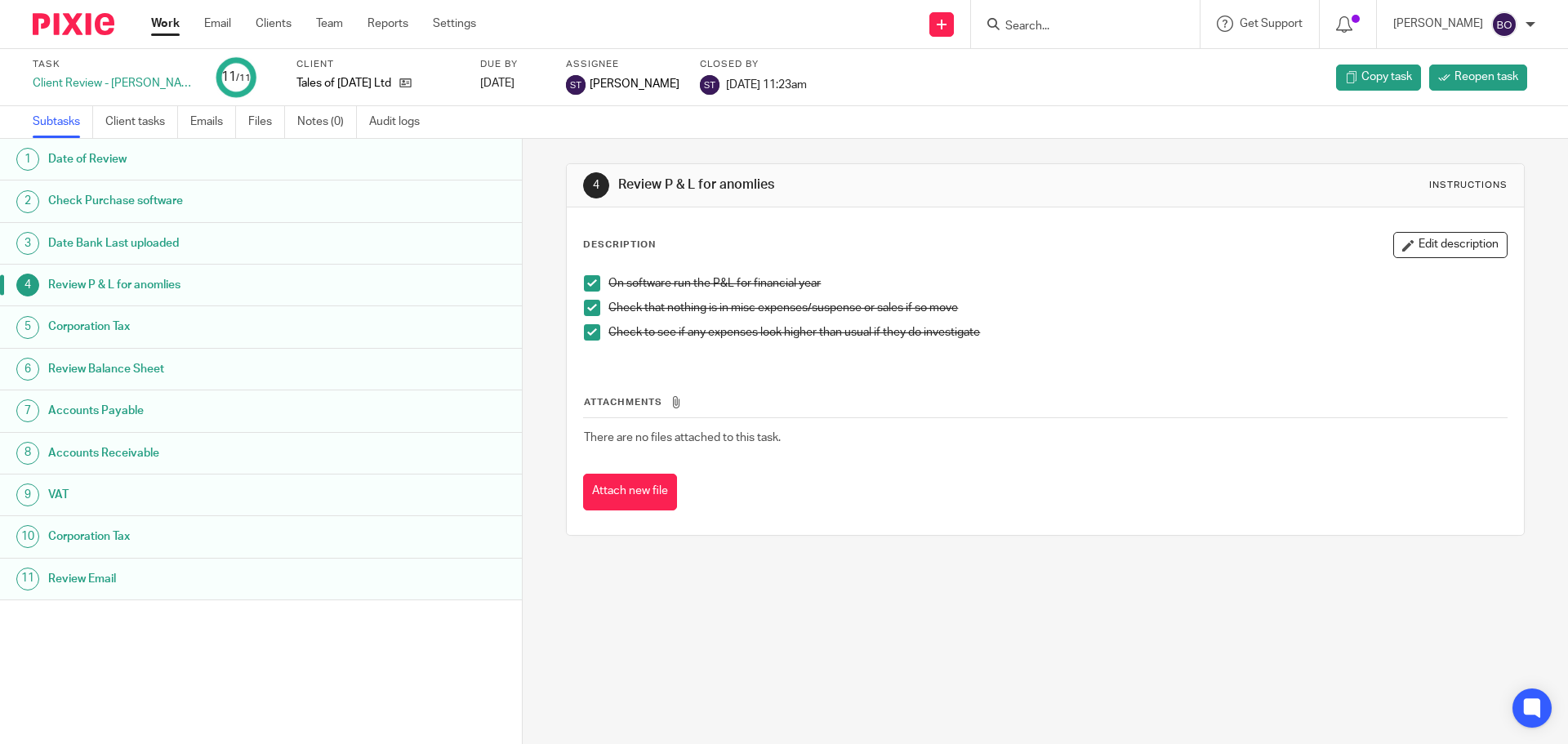
click at [126, 328] on h1 "Corporation Tax" at bounding box center [201, 326] width 305 height 24
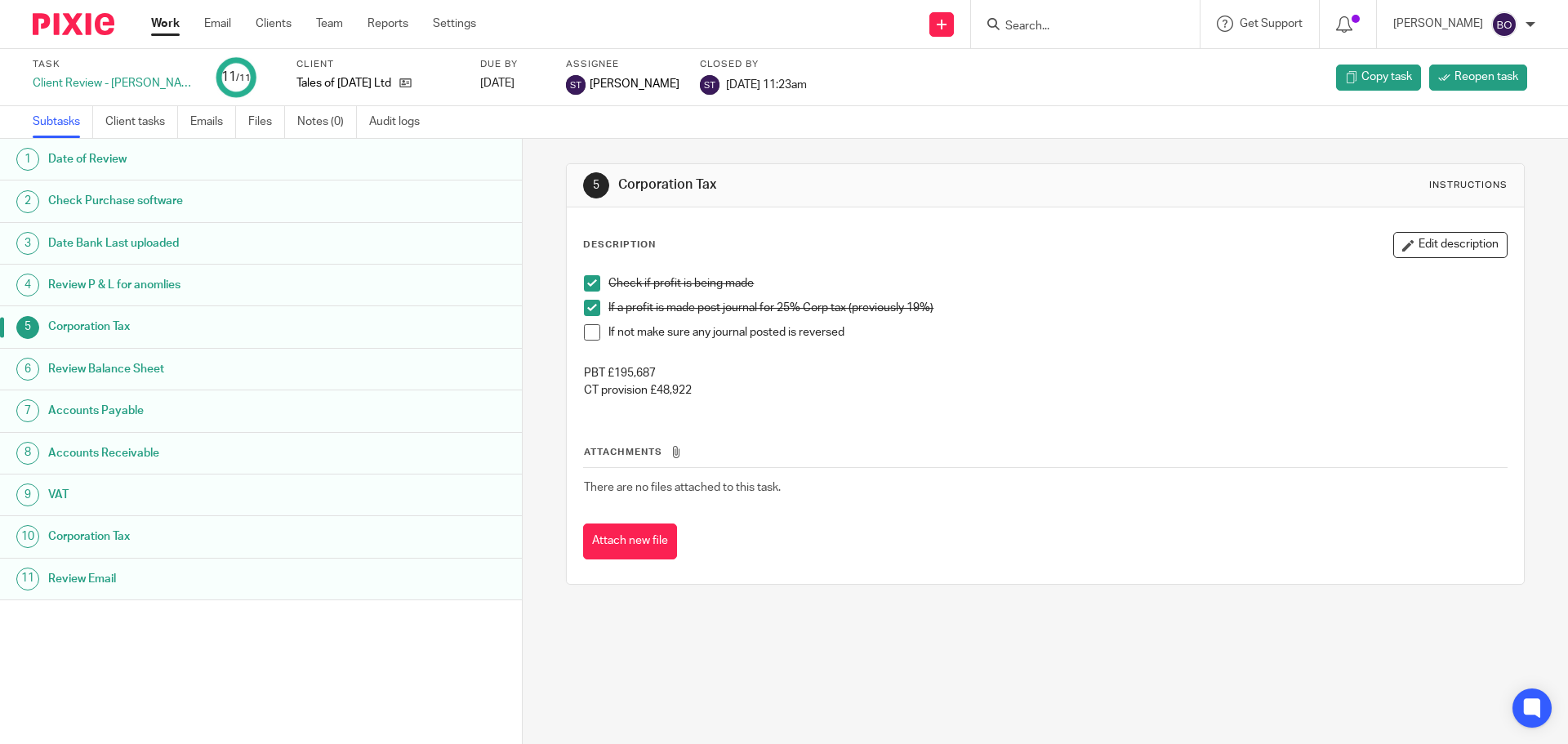
click at [136, 362] on h1 "Review Balance Sheet" at bounding box center [201, 368] width 305 height 24
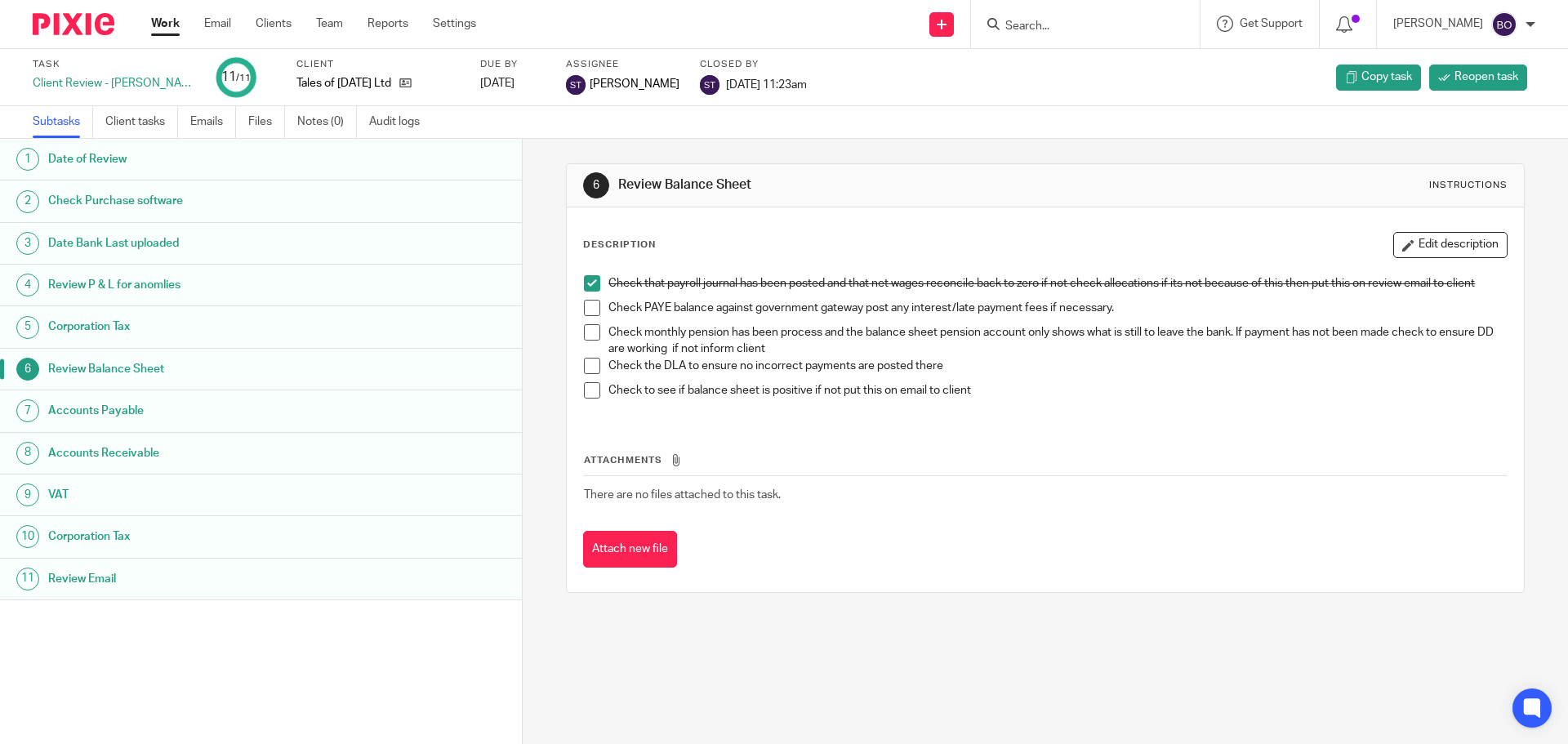
click at [142, 416] on h1 "Accounts Payable" at bounding box center [201, 410] width 305 height 24
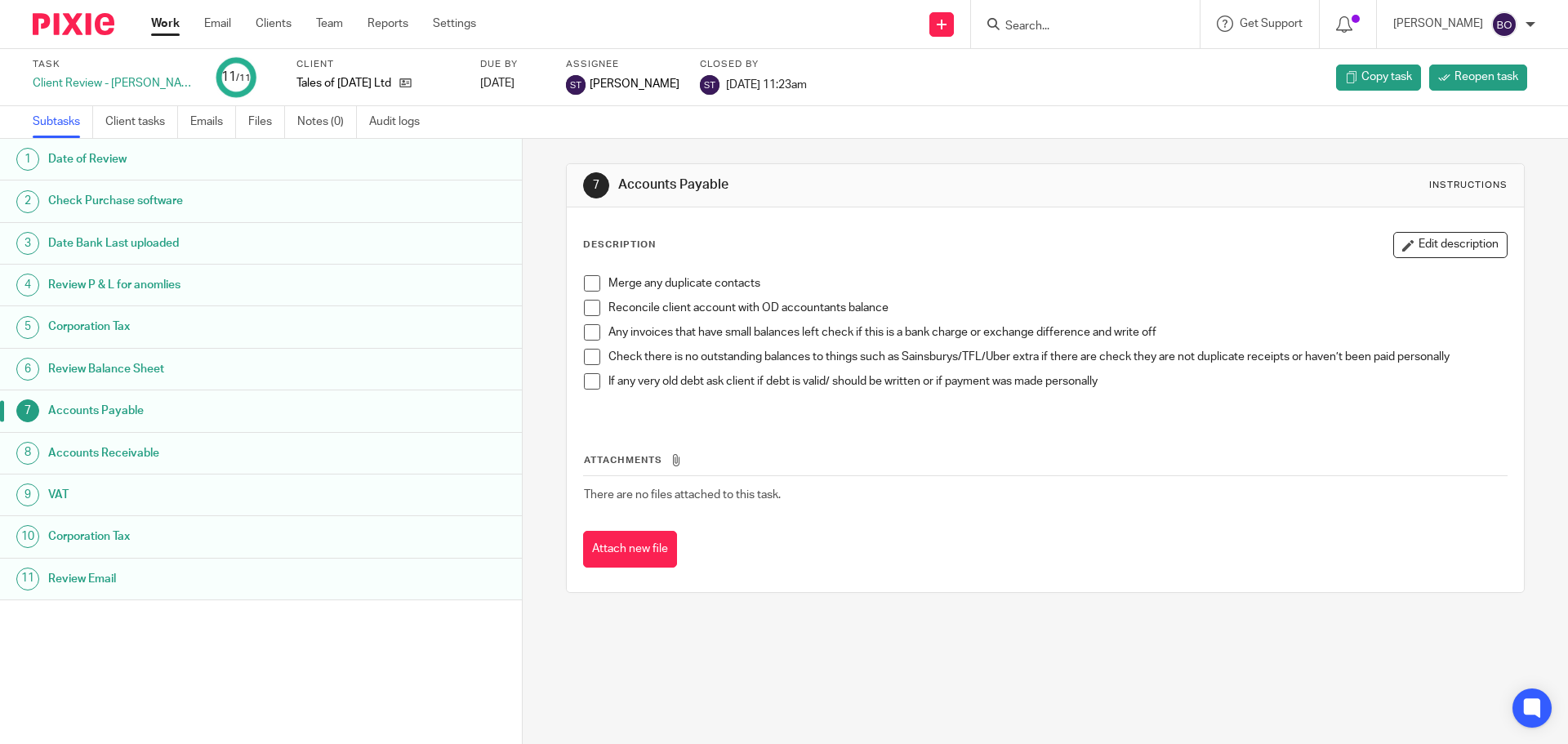
click at [150, 451] on h1 "Accounts Receivable" at bounding box center [201, 453] width 305 height 24
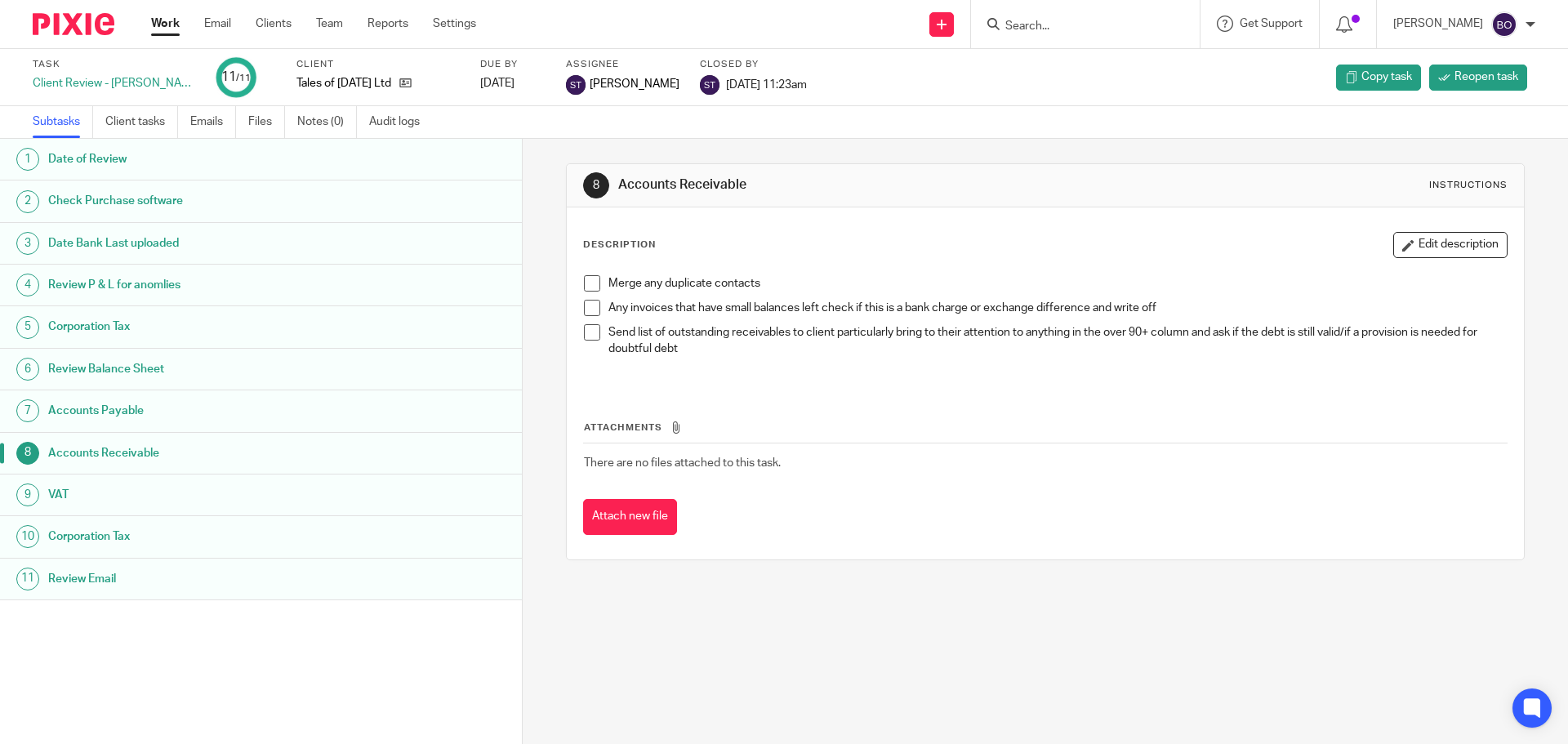
click at [100, 511] on link "9 VAT" at bounding box center [260, 494] width 522 height 41
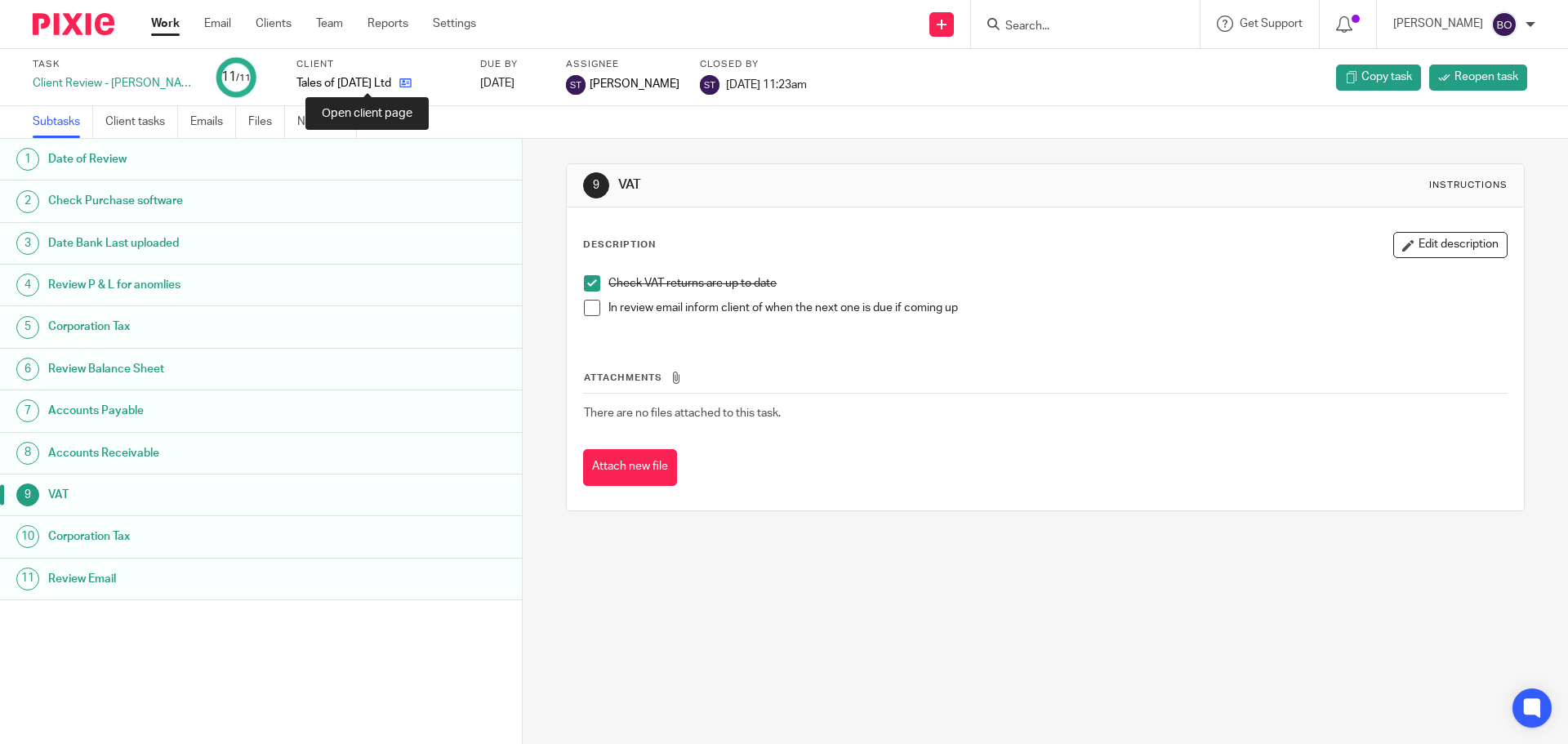
click at [399, 84] on icon at bounding box center [405, 83] width 13 height 13
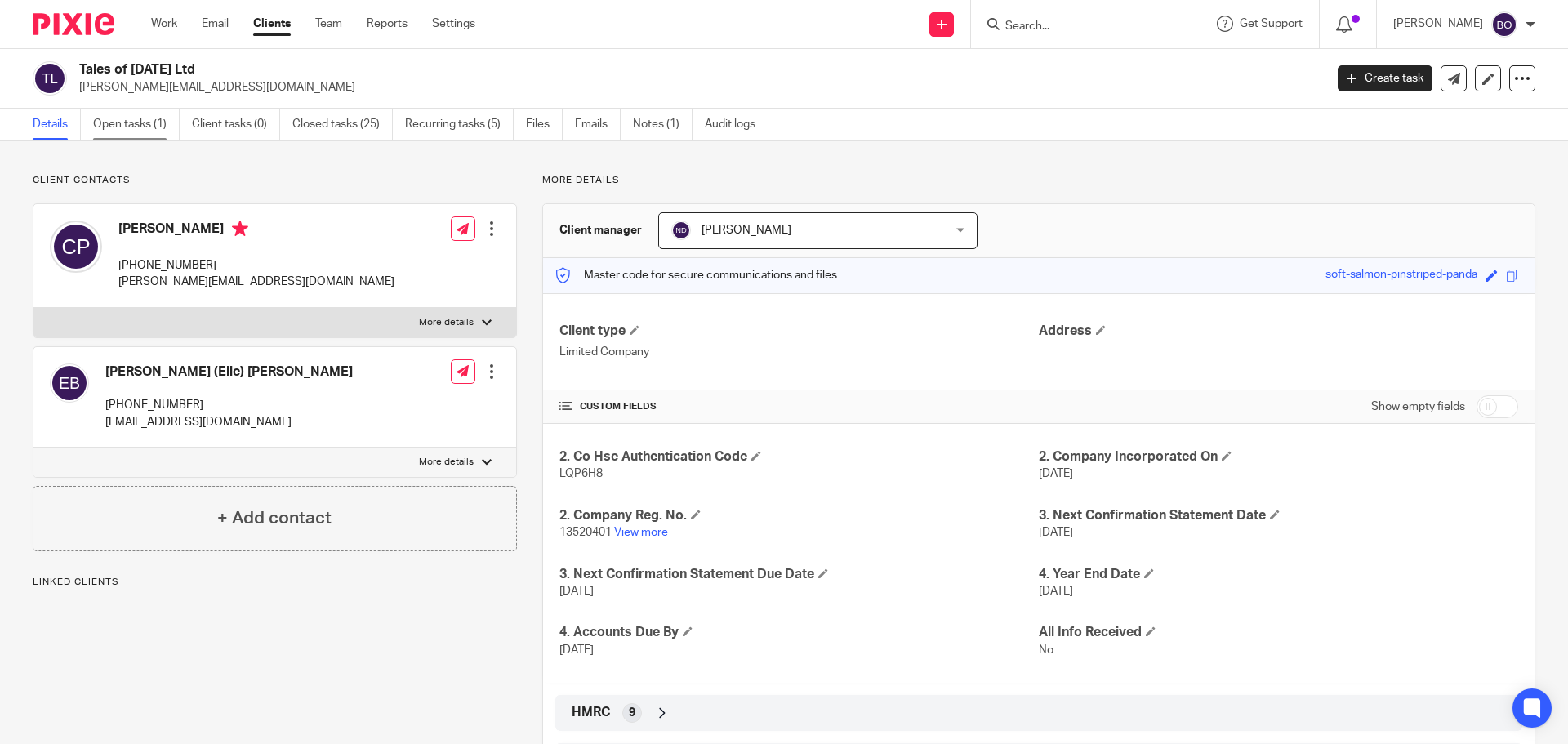
click at [139, 125] on link "Open tasks (1)" at bounding box center [136, 124] width 86 height 32
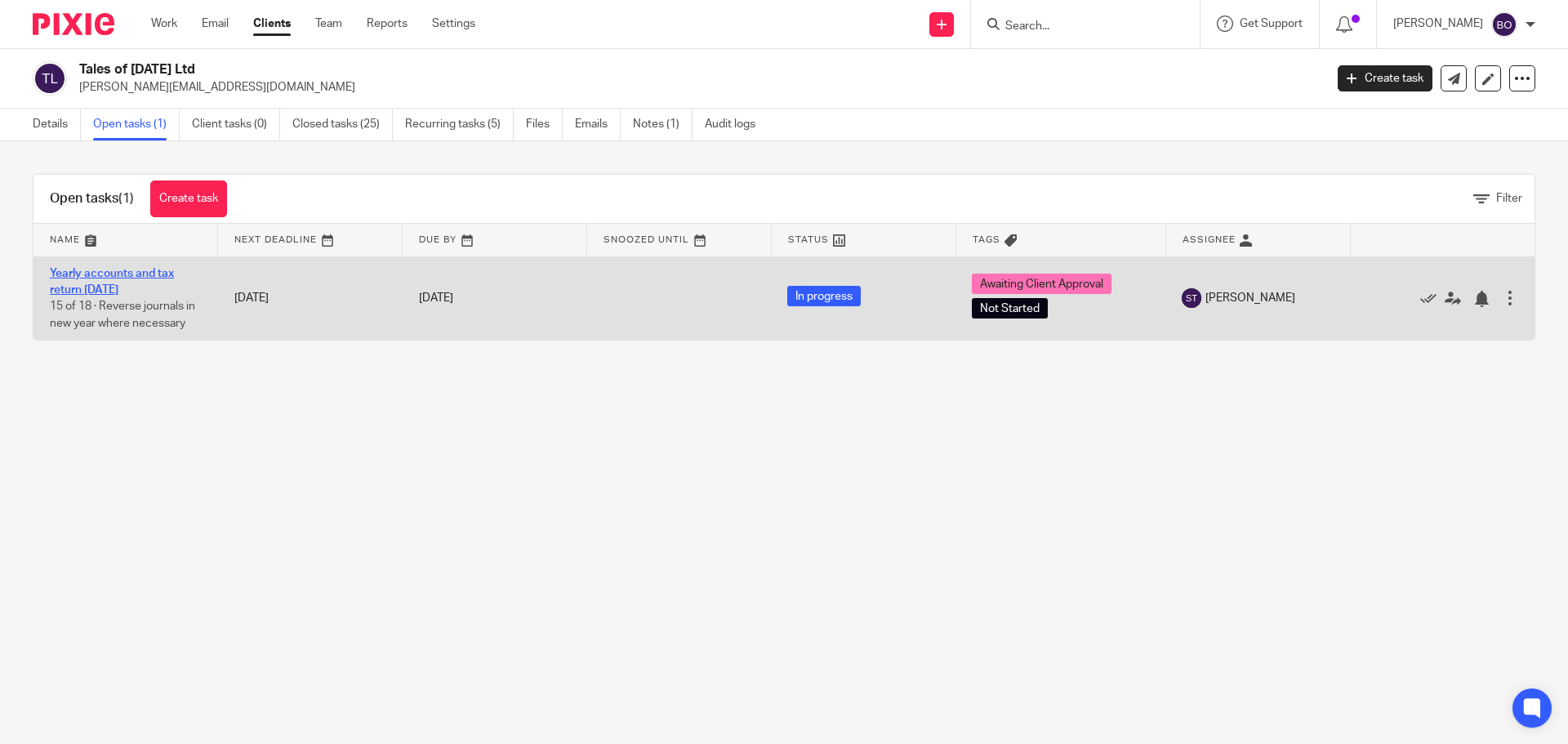
click at [81, 287] on link "Yearly accounts and tax return [DATE]" at bounding box center [112, 282] width 124 height 28
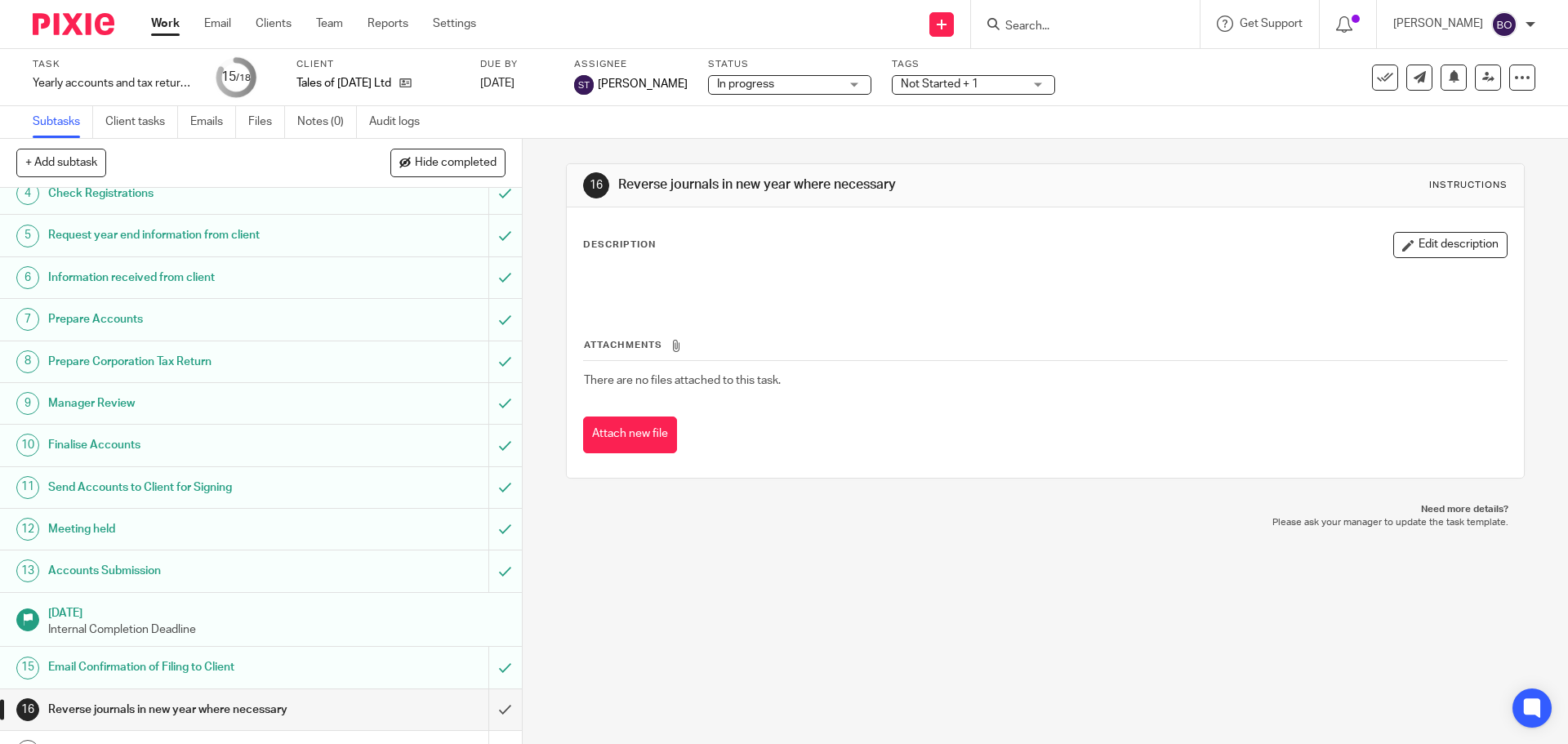
scroll to position [212, 0]
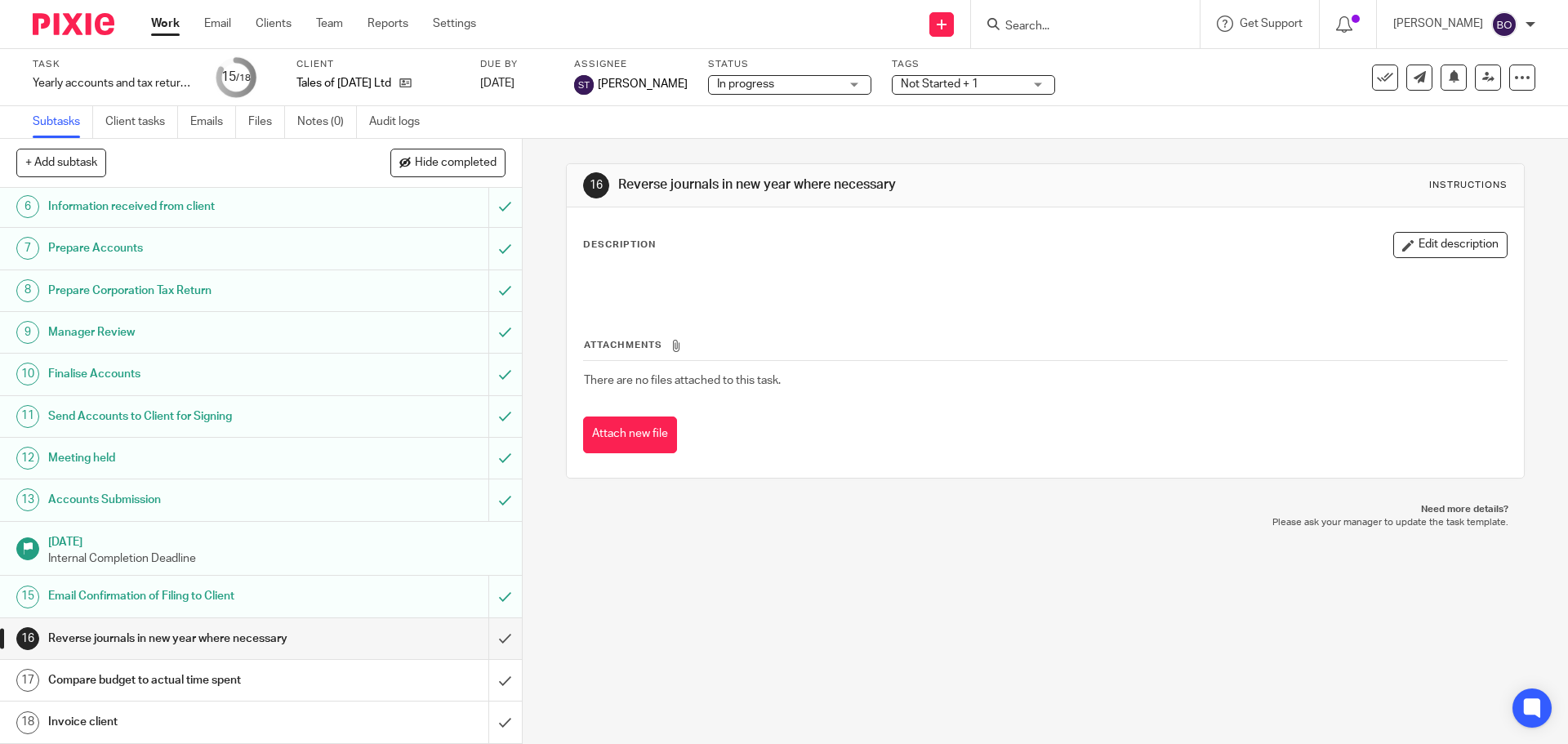
click at [200, 592] on h1 "Email Confirmation of Filing to Client" at bounding box center [189, 595] width 283 height 24
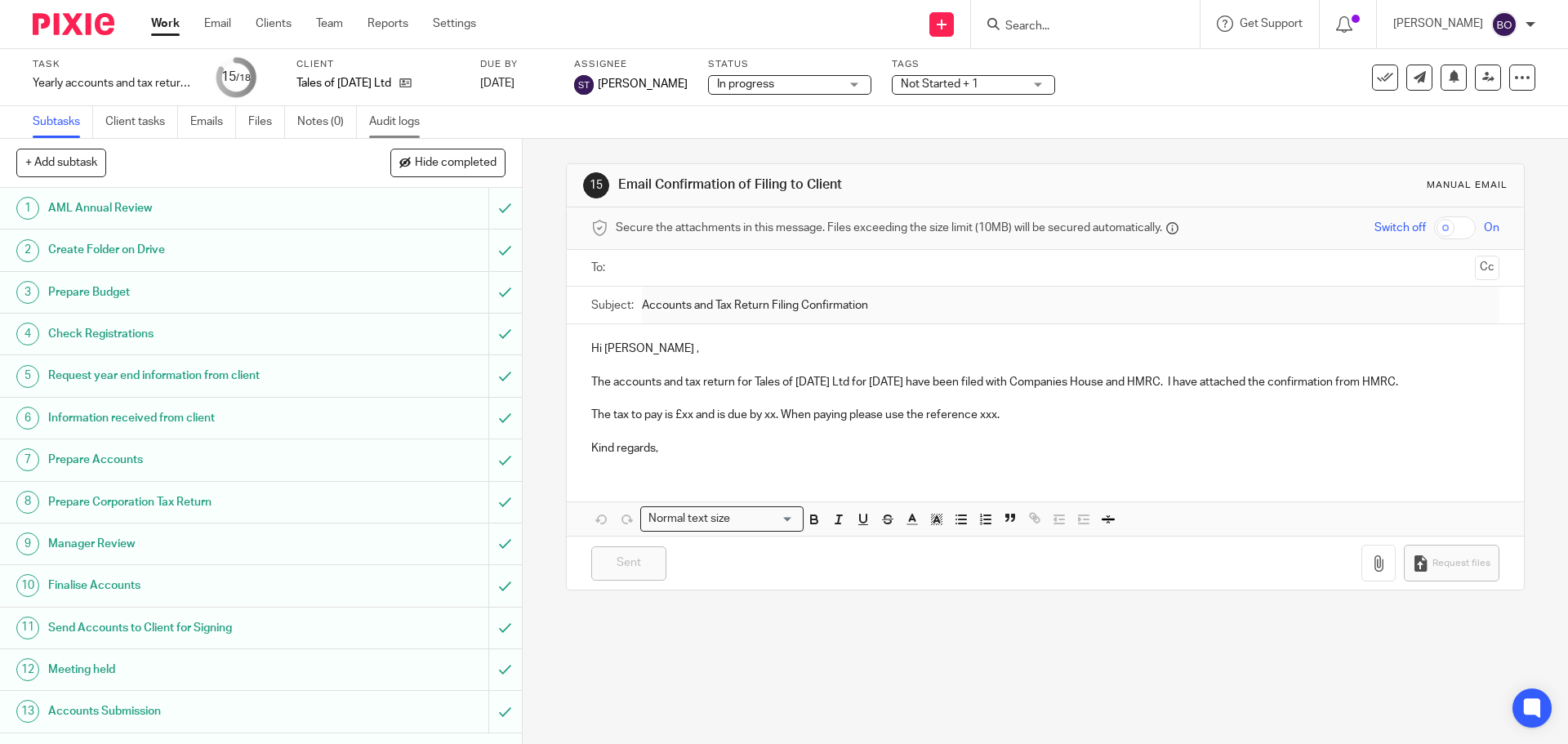
click at [397, 129] on link "Audit logs" at bounding box center [400, 121] width 63 height 32
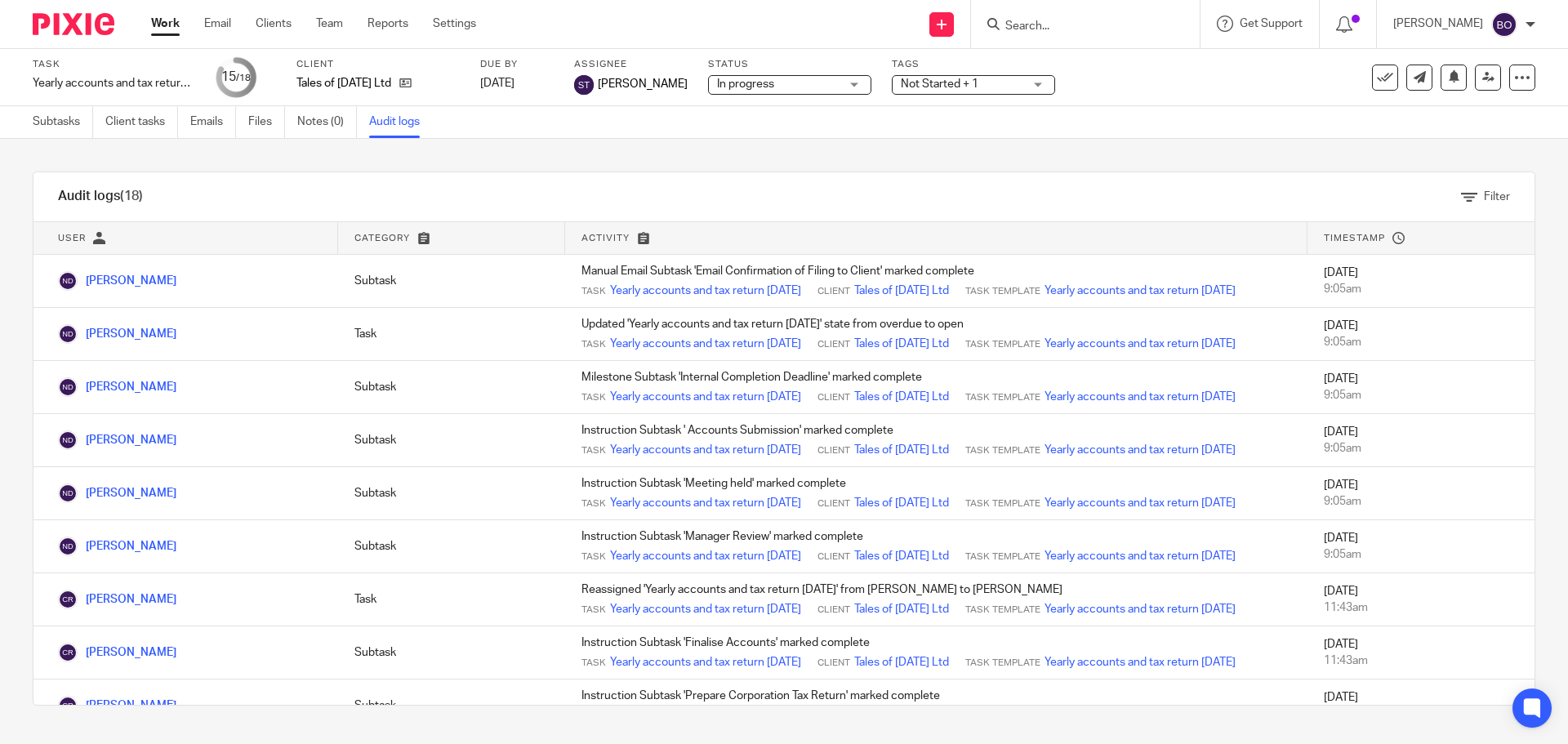
click at [178, 24] on link "Work" at bounding box center [165, 23] width 28 height 17
